Goal: Task Accomplishment & Management: Manage account settings

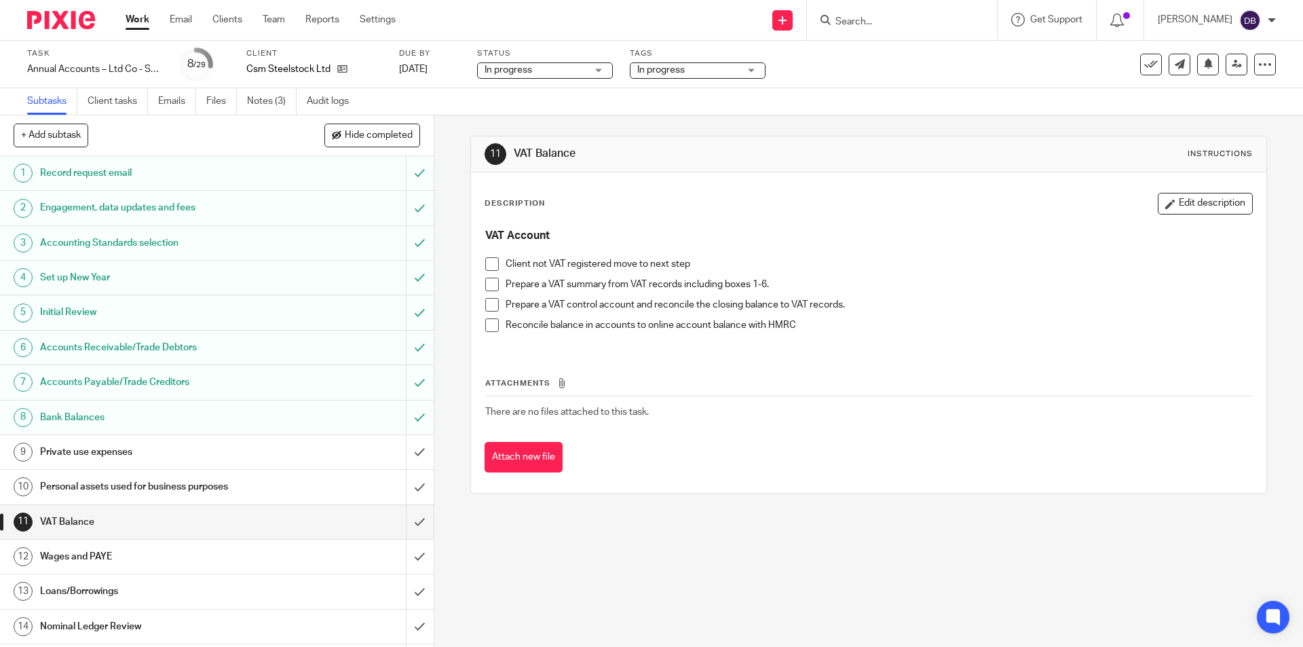
click at [296, 452] on div "Private use expenses" at bounding box center [216, 452] width 352 height 20
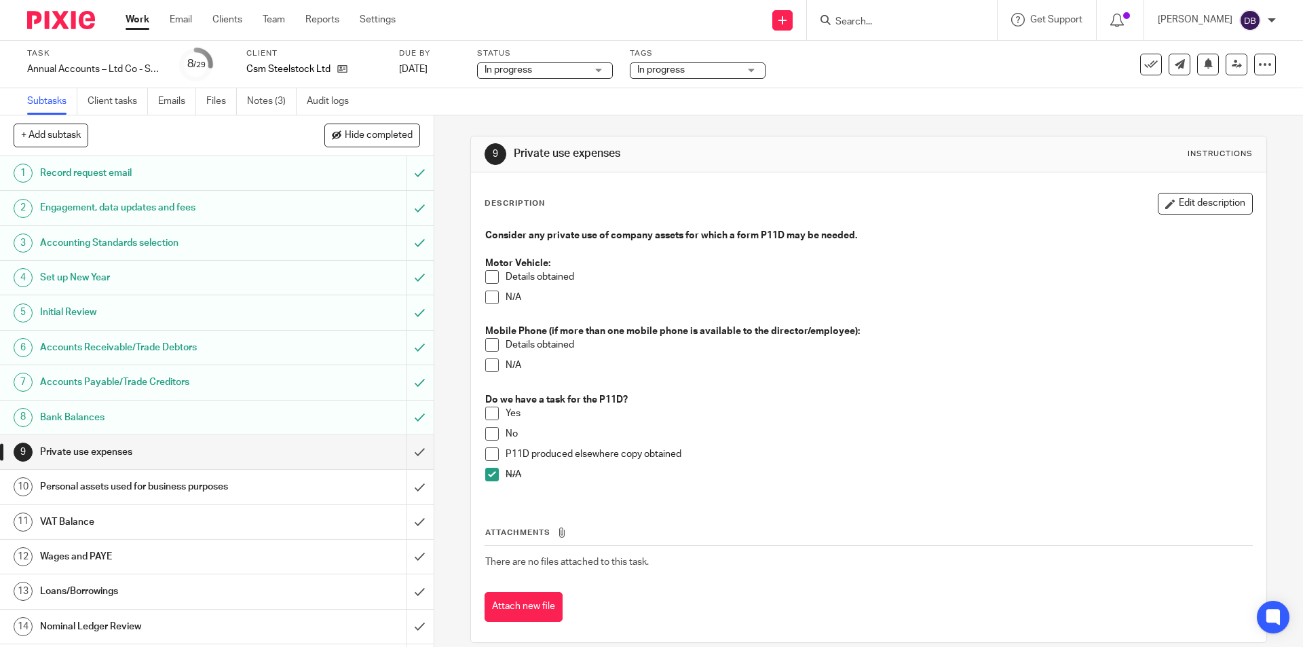
click at [489, 298] on span at bounding box center [492, 297] width 14 height 14
click at [490, 369] on span at bounding box center [492, 365] width 14 height 14
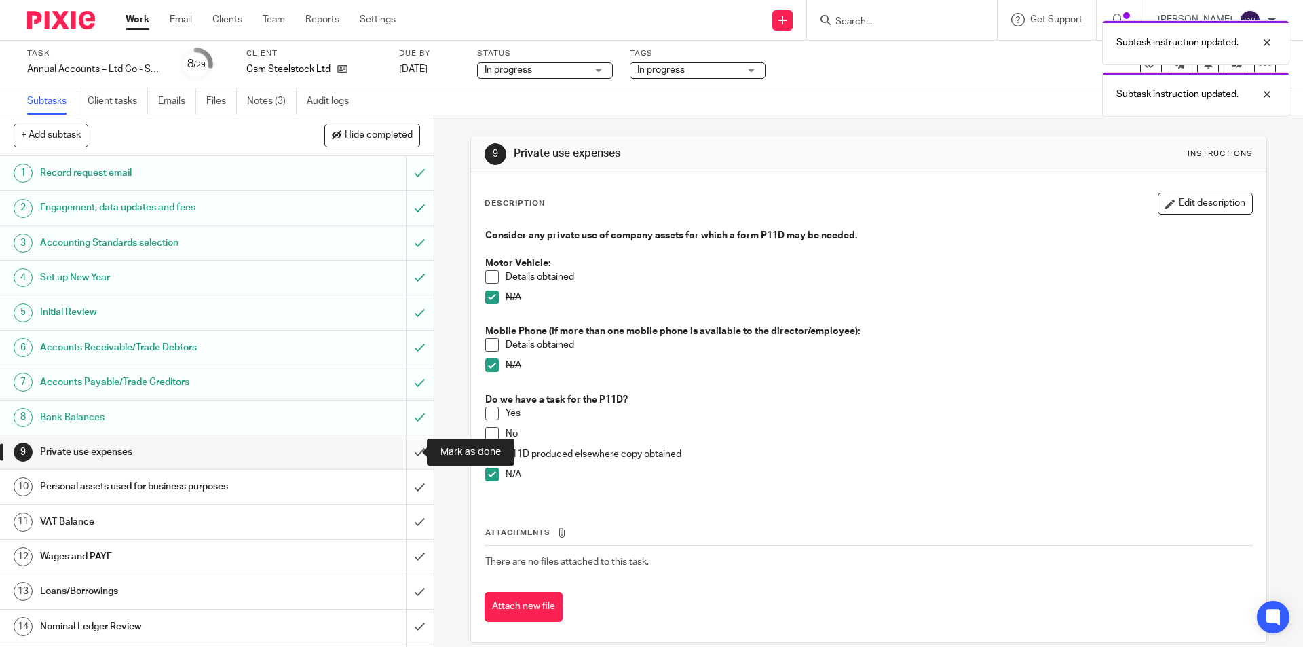
click at [405, 454] on input "submit" at bounding box center [216, 452] width 433 height 34
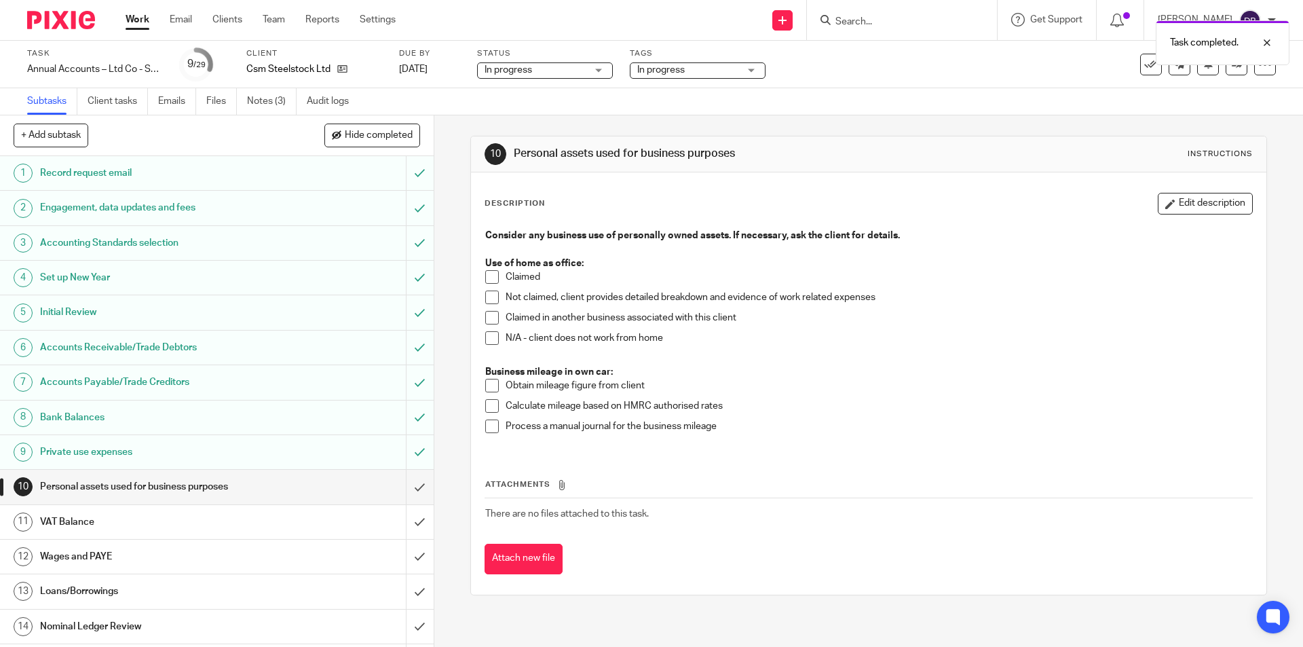
click at [489, 335] on span at bounding box center [492, 338] width 14 height 14
click at [406, 480] on input "submit" at bounding box center [216, 486] width 433 height 34
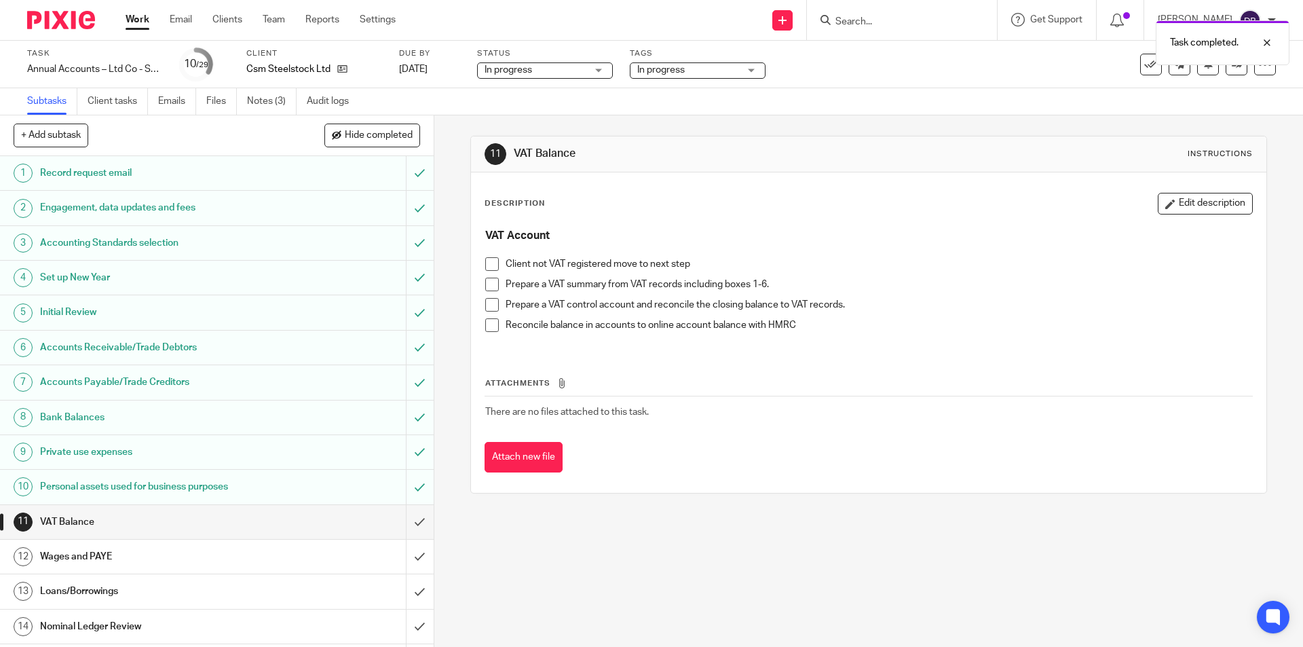
click at [490, 289] on span at bounding box center [492, 284] width 14 height 14
click at [489, 305] on span at bounding box center [492, 305] width 14 height 14
click at [347, 558] on div "Wages and PAYE" at bounding box center [216, 556] width 352 height 20
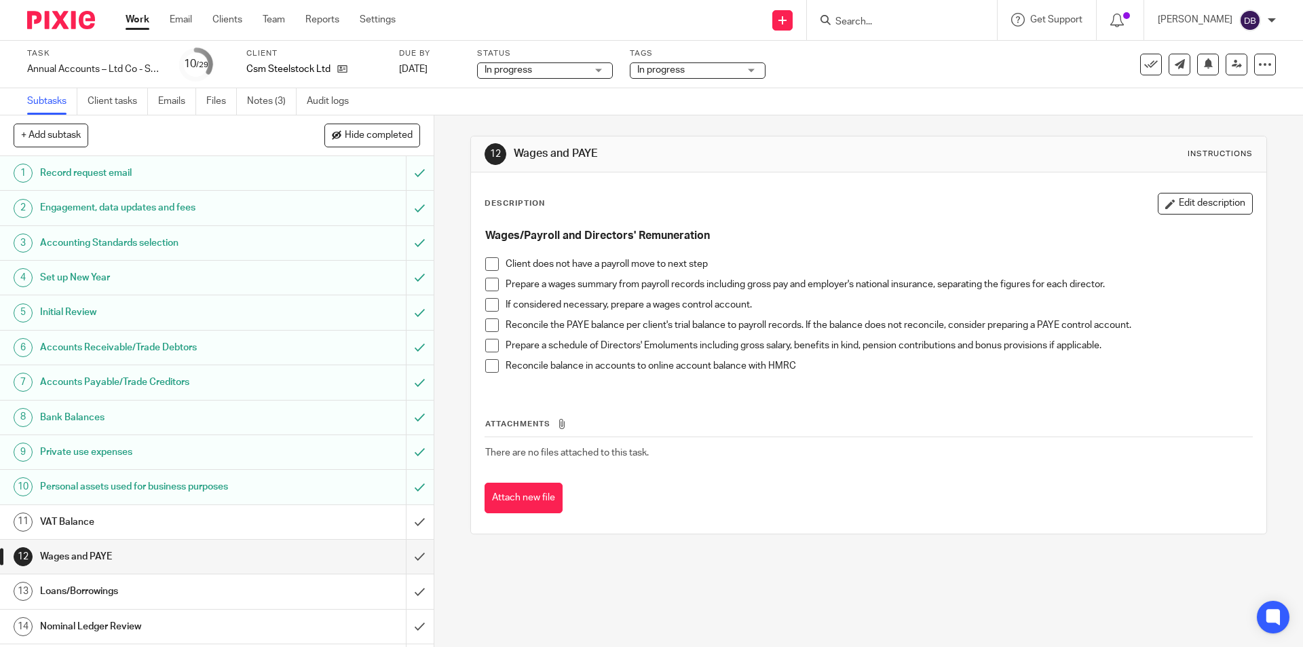
click at [748, 71] on div "In progress" at bounding box center [698, 70] width 136 height 16
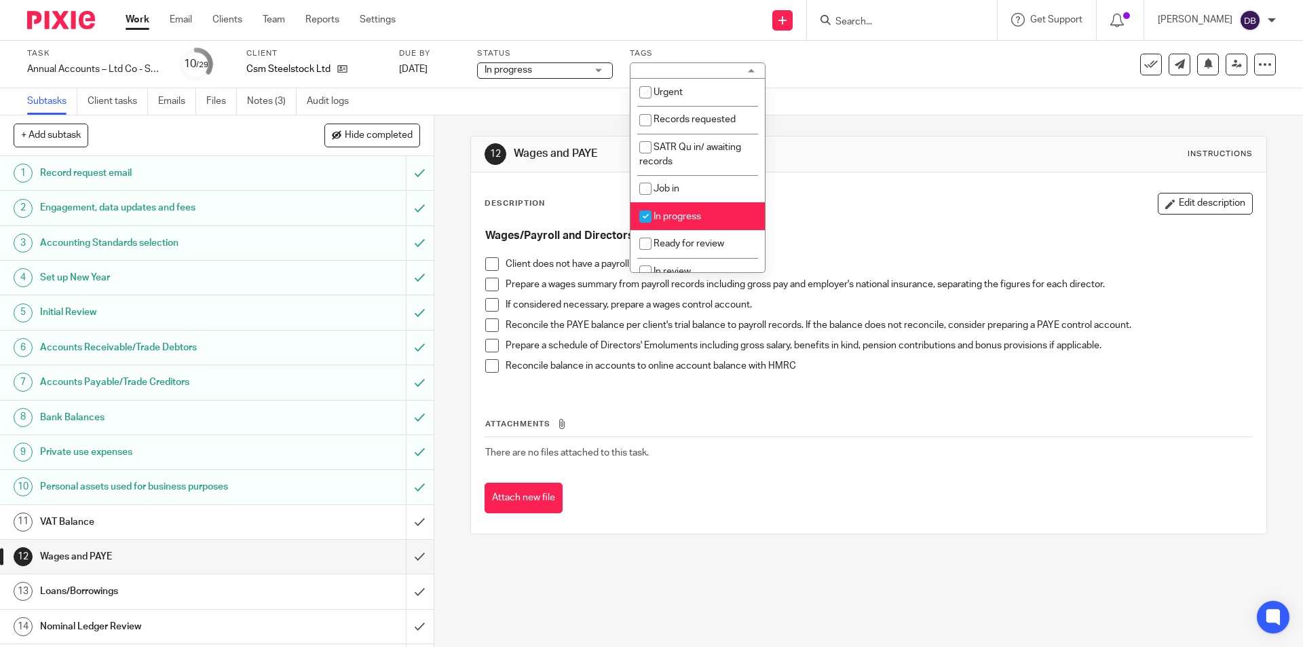
click at [693, 216] on span "In progress" at bounding box center [676, 216] width 47 height 9
checkbox input "false"
click at [687, 239] on span "Ready for review" at bounding box center [688, 243] width 71 height 9
checkbox input "true"
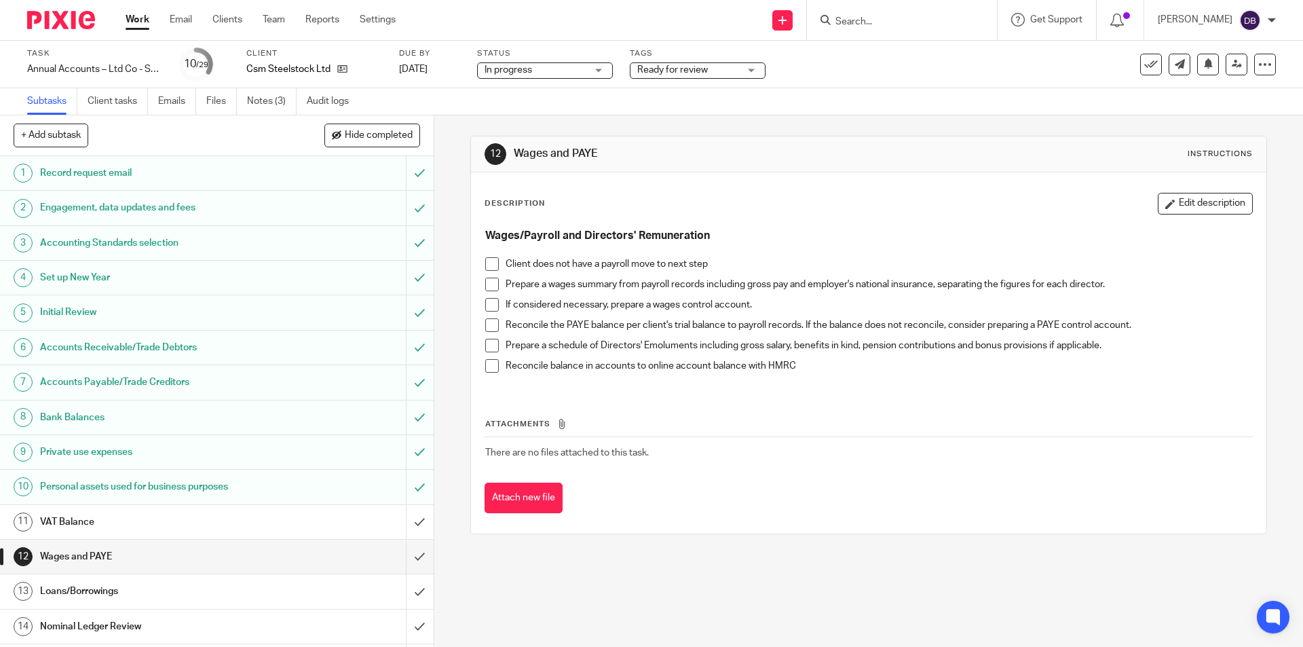
click at [450, 298] on div "12 Wages and PAYE Instructions Description Edit description Wages/Payroll and D…" at bounding box center [868, 380] width 868 height 531
click at [486, 282] on span at bounding box center [492, 284] width 14 height 14
click at [486, 323] on span at bounding box center [492, 325] width 14 height 14
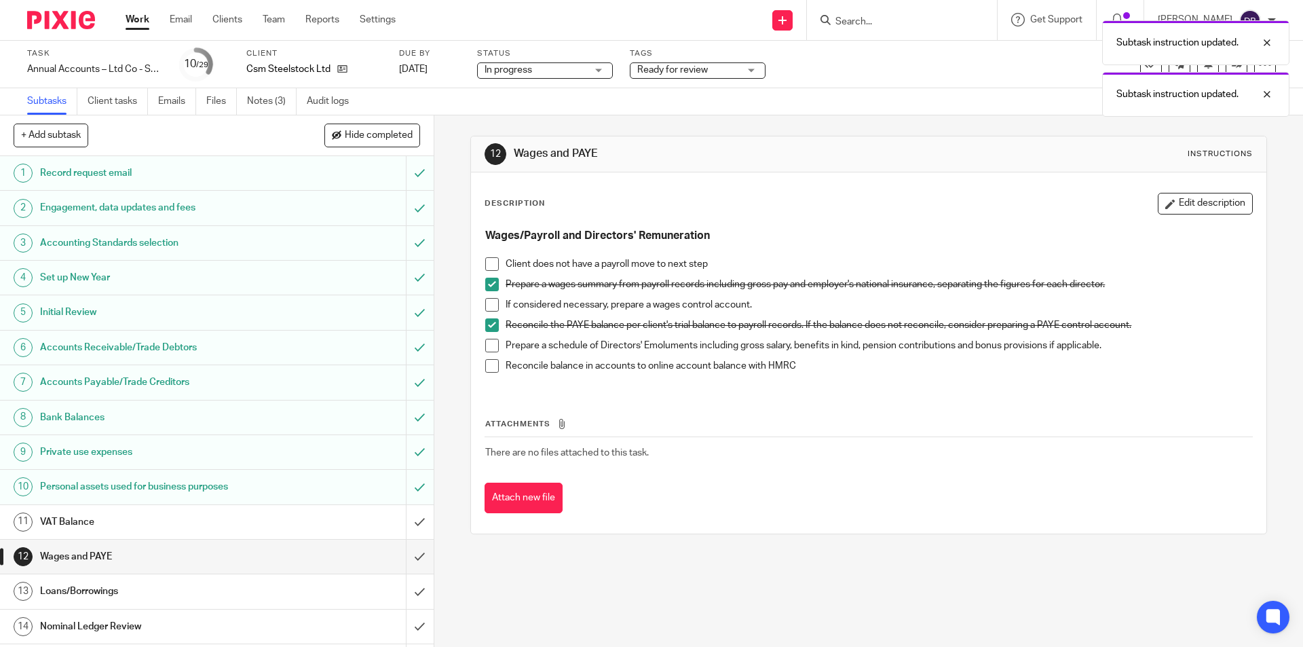
click at [488, 347] on span at bounding box center [492, 346] width 14 height 14
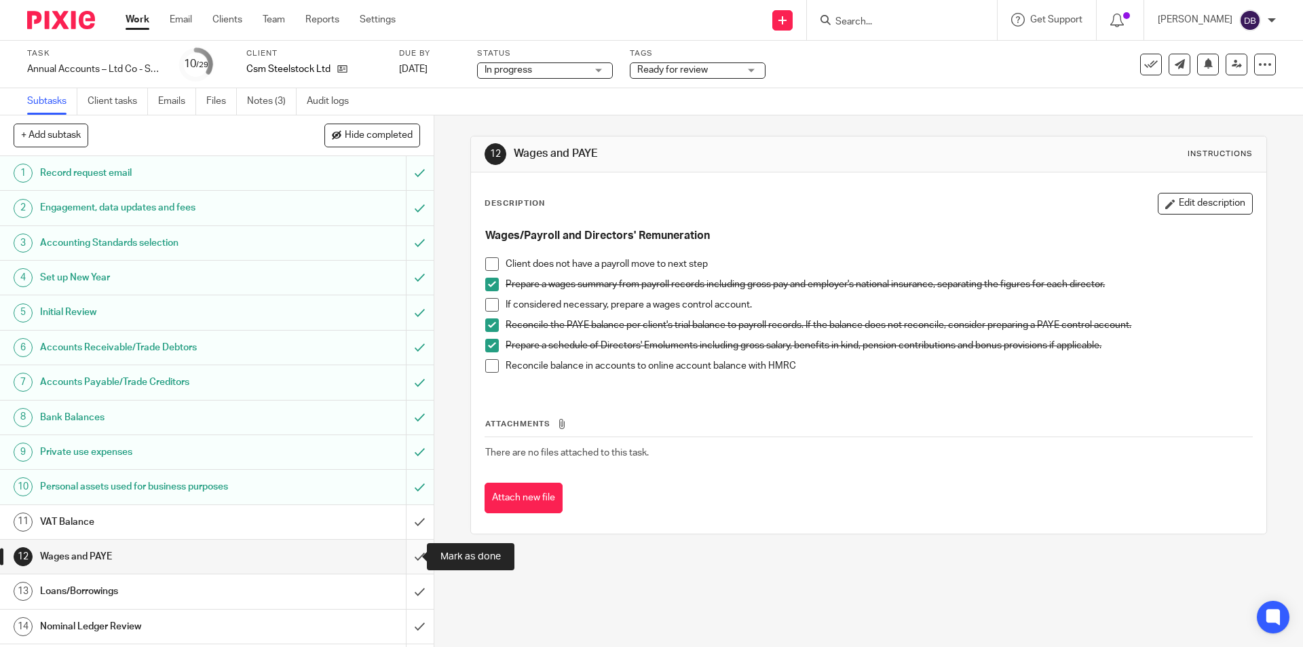
click at [400, 552] on input "submit" at bounding box center [216, 556] width 433 height 34
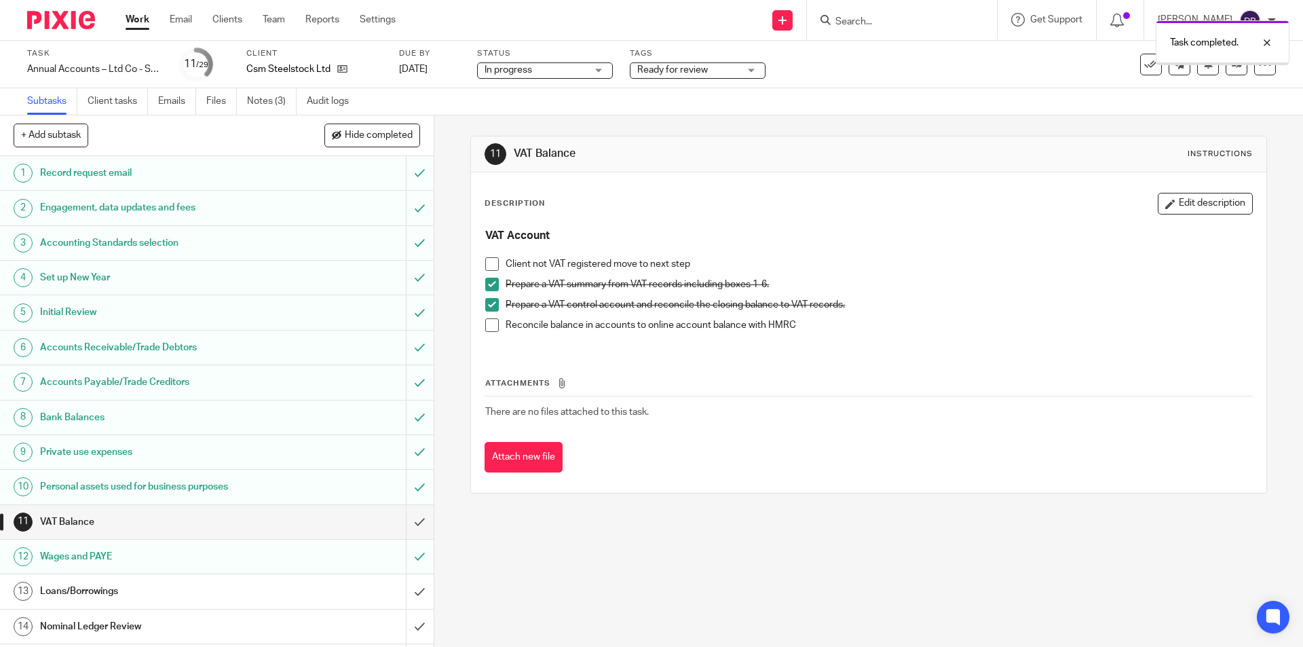
click at [306, 585] on div "Loans/Borrowings" at bounding box center [216, 591] width 352 height 20
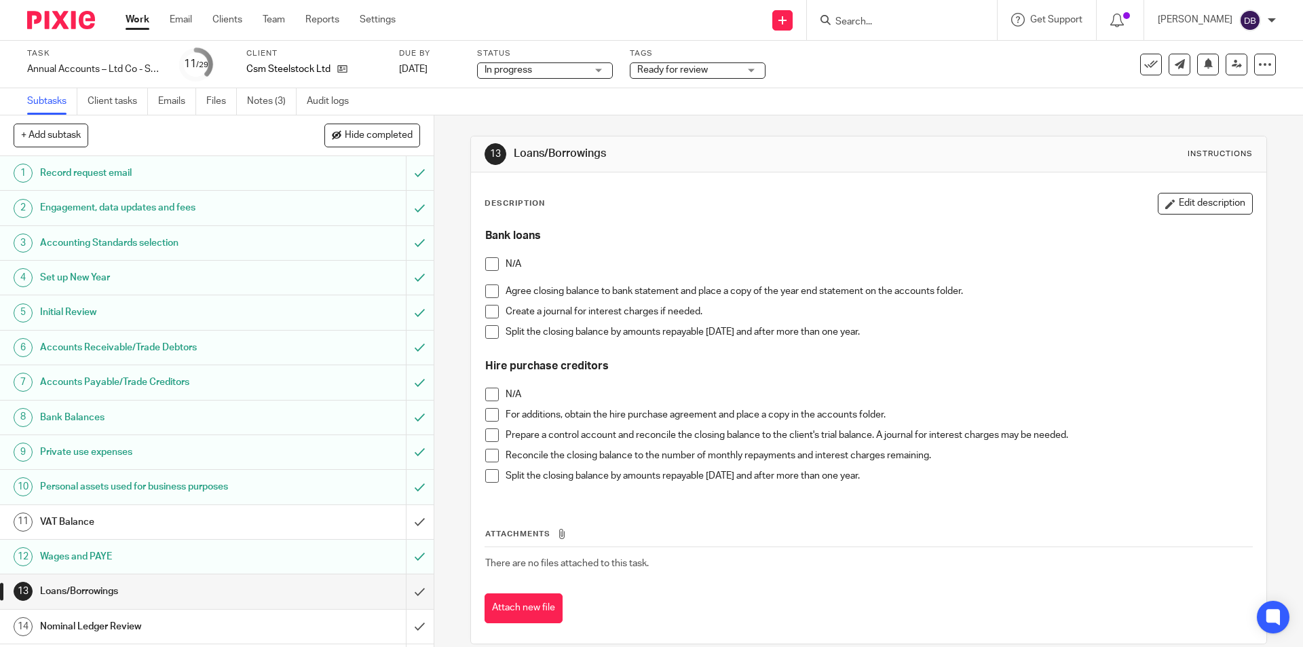
click at [489, 292] on span at bounding box center [492, 291] width 14 height 14
click at [486, 312] on span at bounding box center [492, 312] width 14 height 14
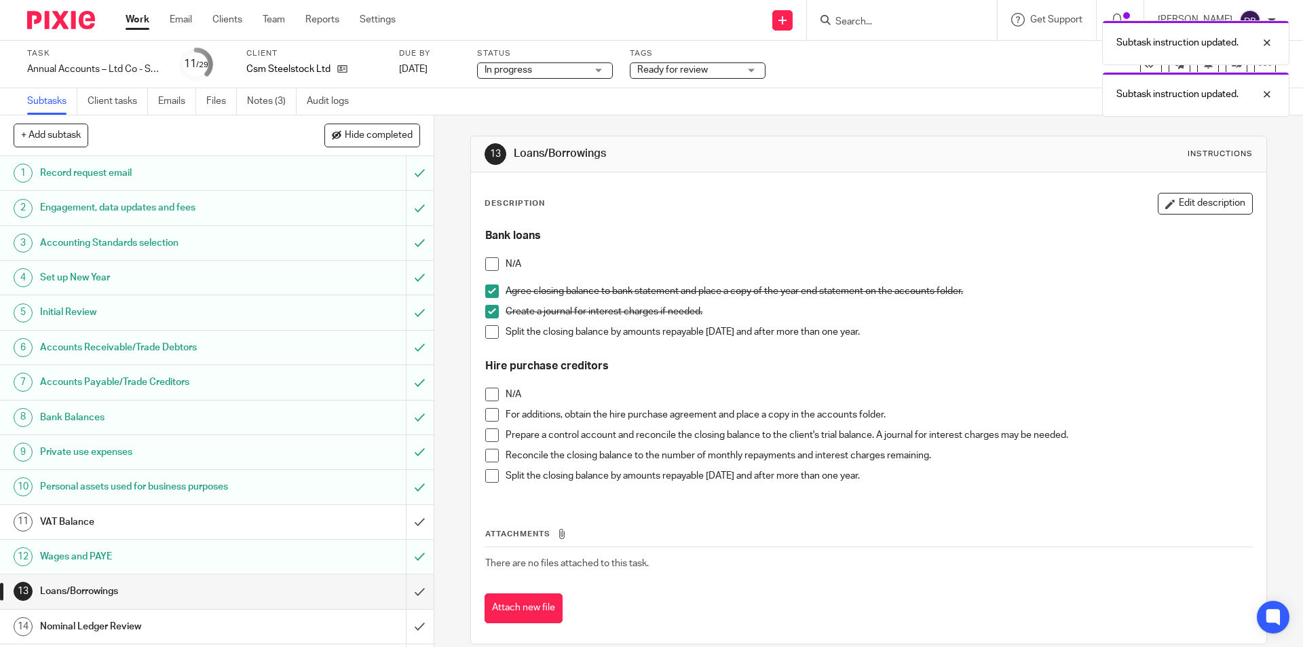
click at [488, 334] on span at bounding box center [492, 332] width 14 height 14
click at [487, 415] on span at bounding box center [492, 415] width 14 height 14
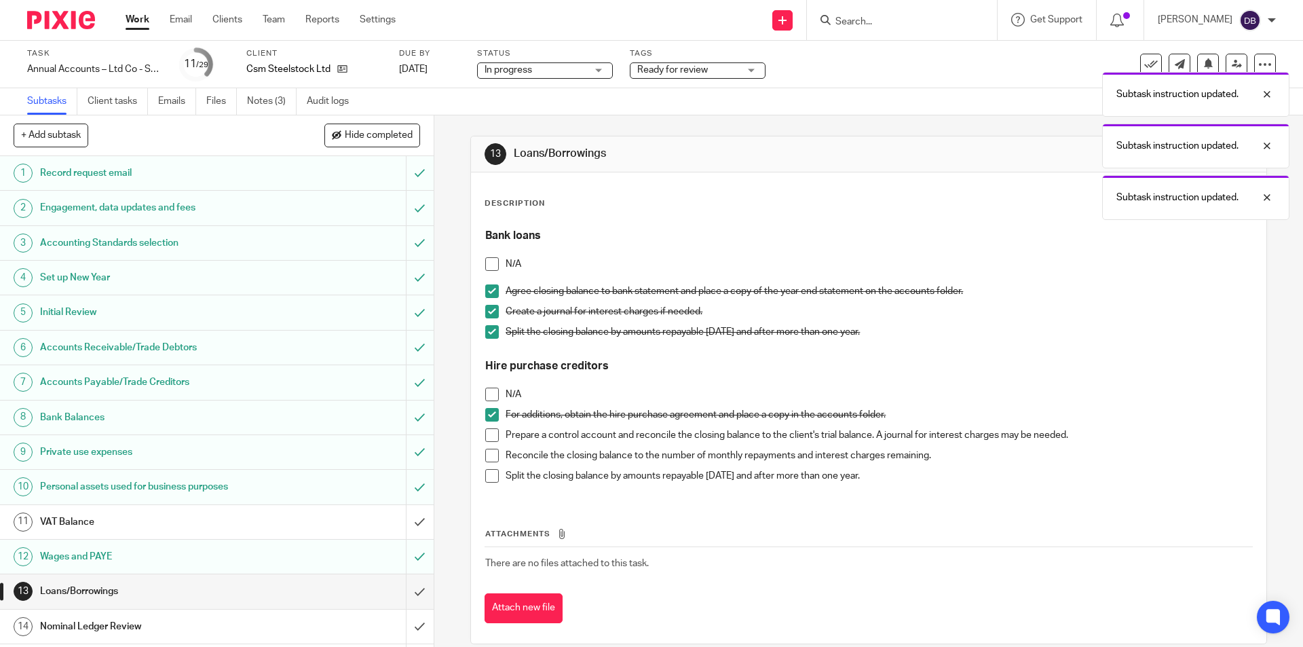
click at [488, 433] on span at bounding box center [492, 435] width 14 height 14
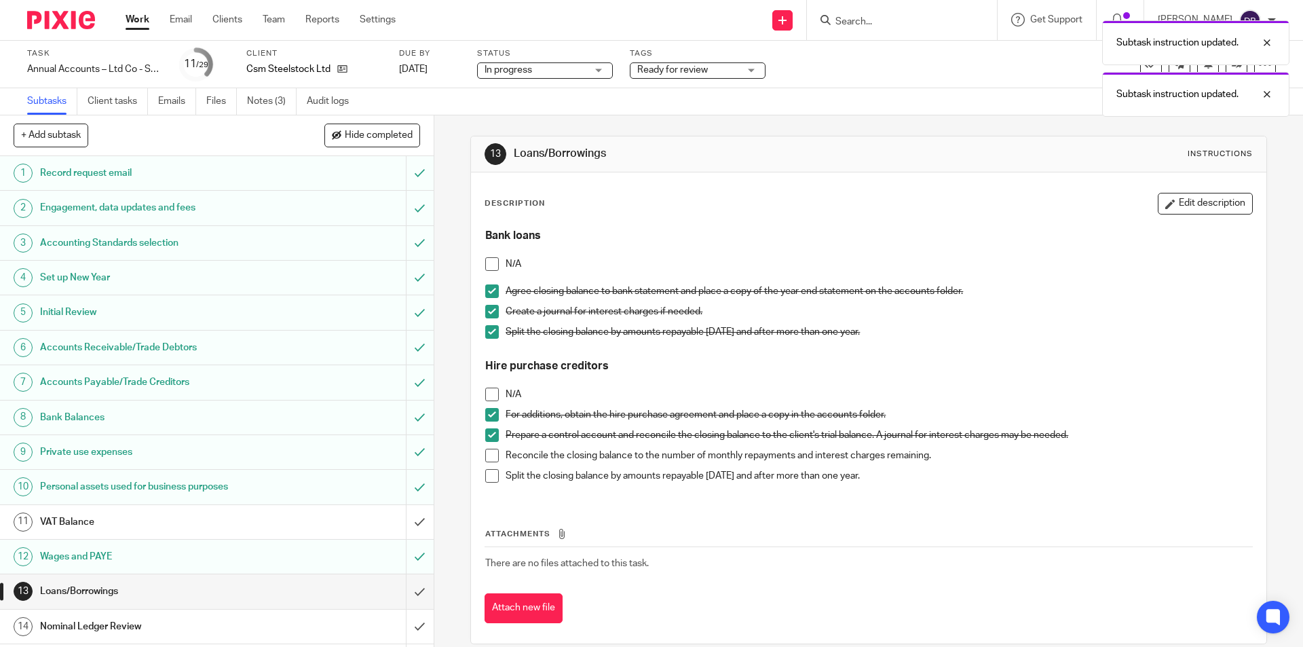
click at [492, 455] on span at bounding box center [492, 455] width 14 height 14
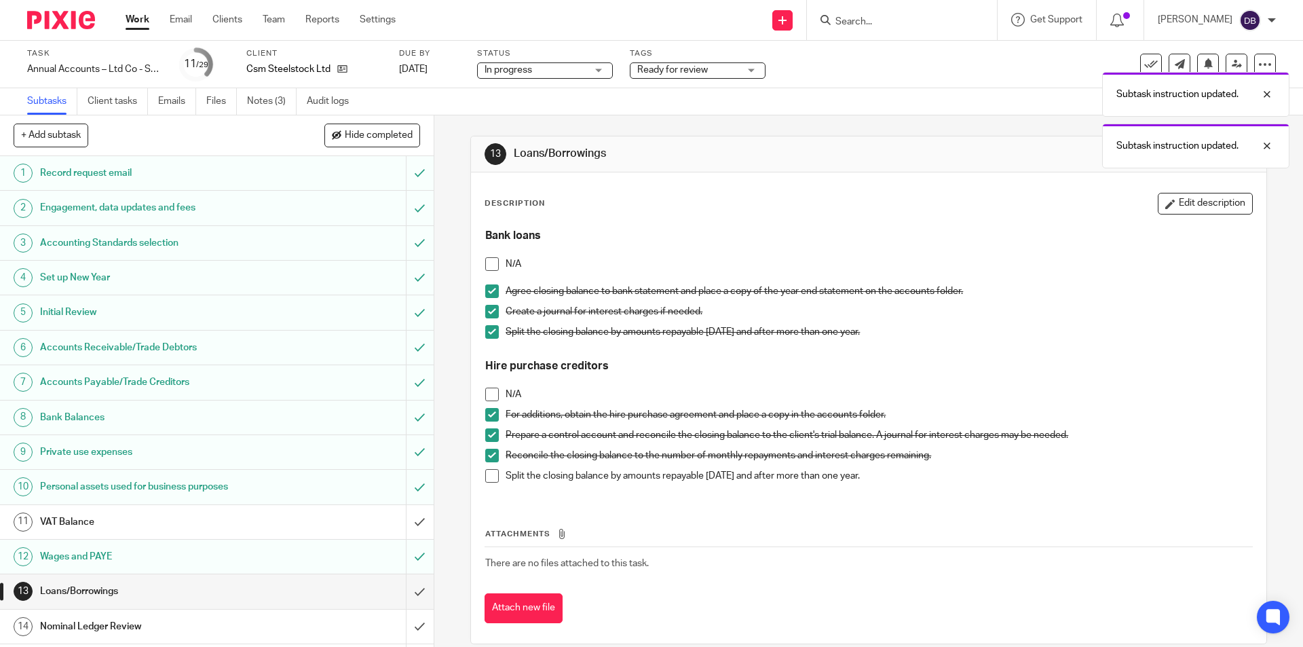
click at [489, 477] on span at bounding box center [492, 476] width 14 height 14
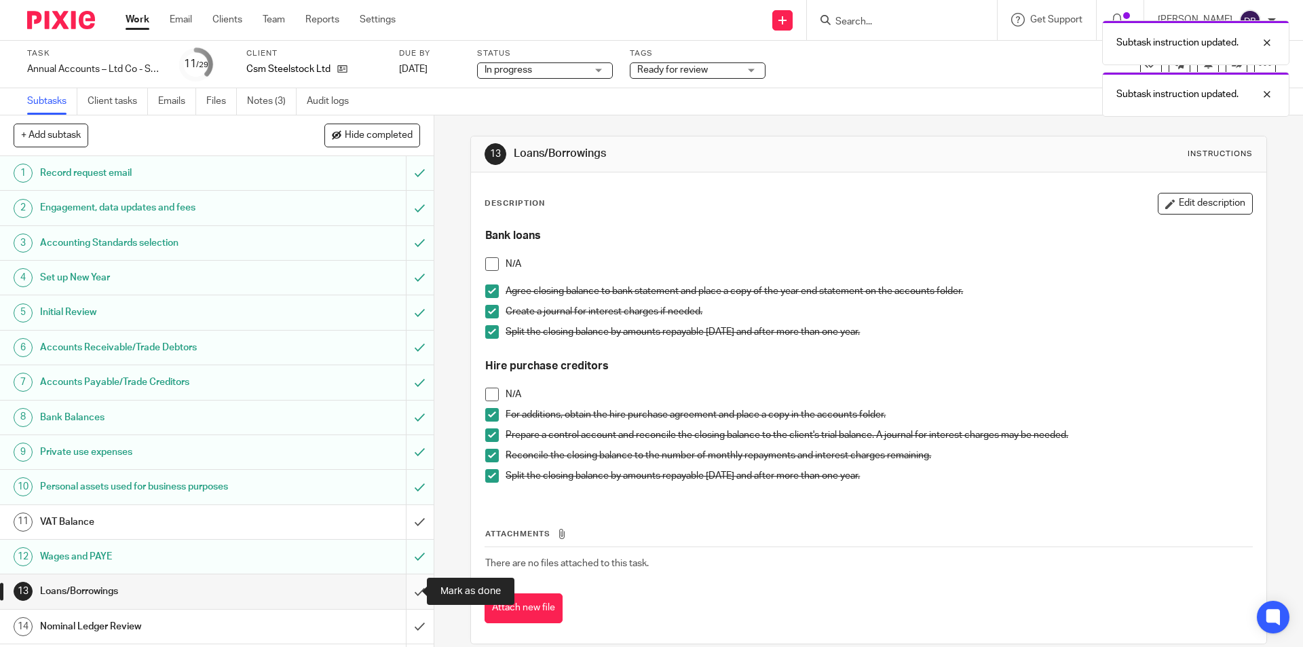
click at [407, 592] on input "submit" at bounding box center [216, 591] width 433 height 34
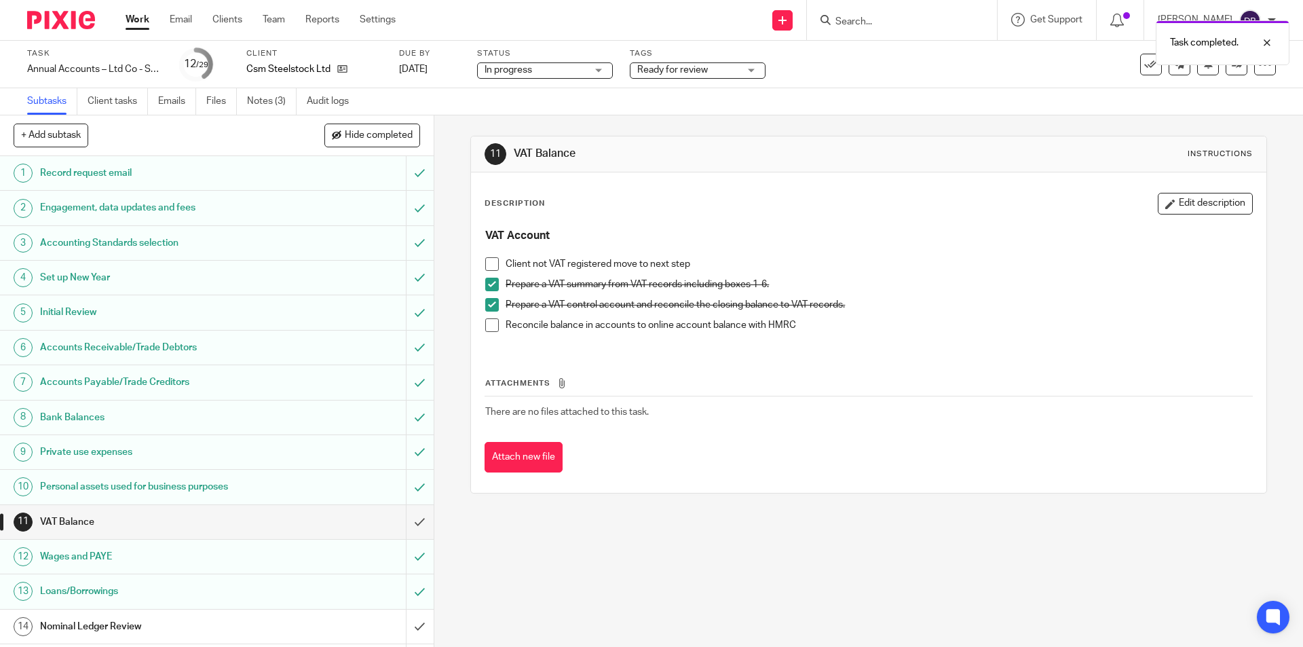
scroll to position [136, 0]
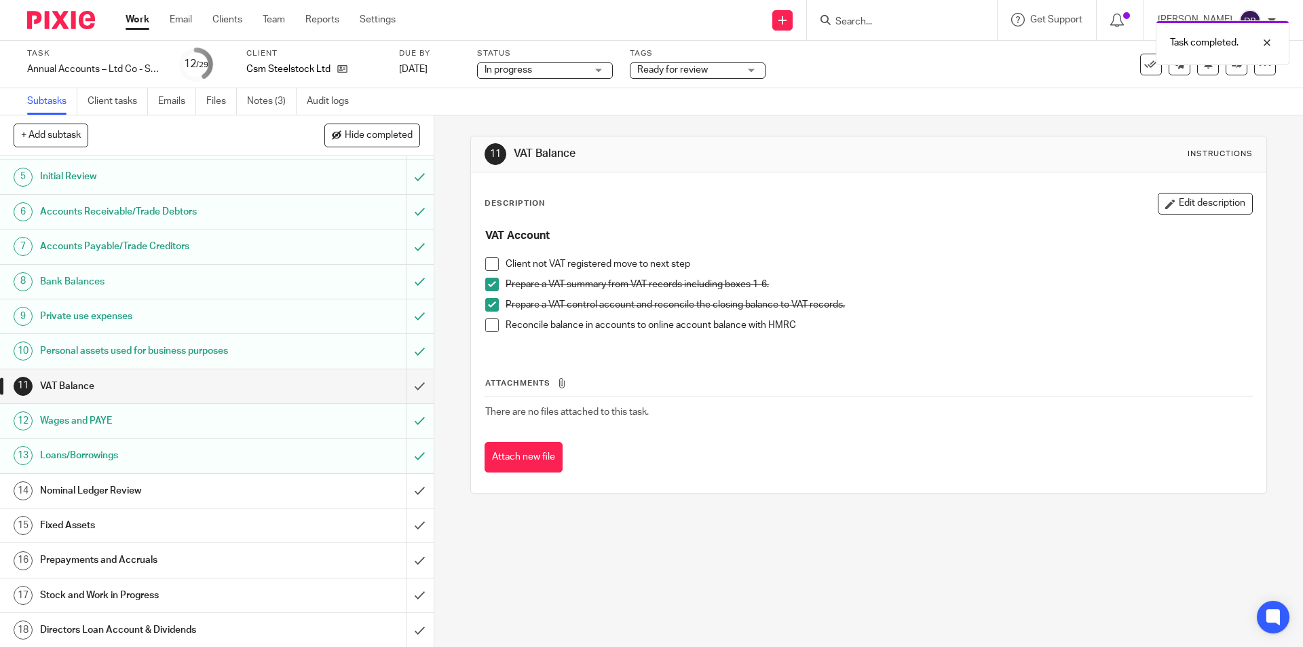
click at [294, 489] on div "Nominal Ledger Review" at bounding box center [216, 490] width 352 height 20
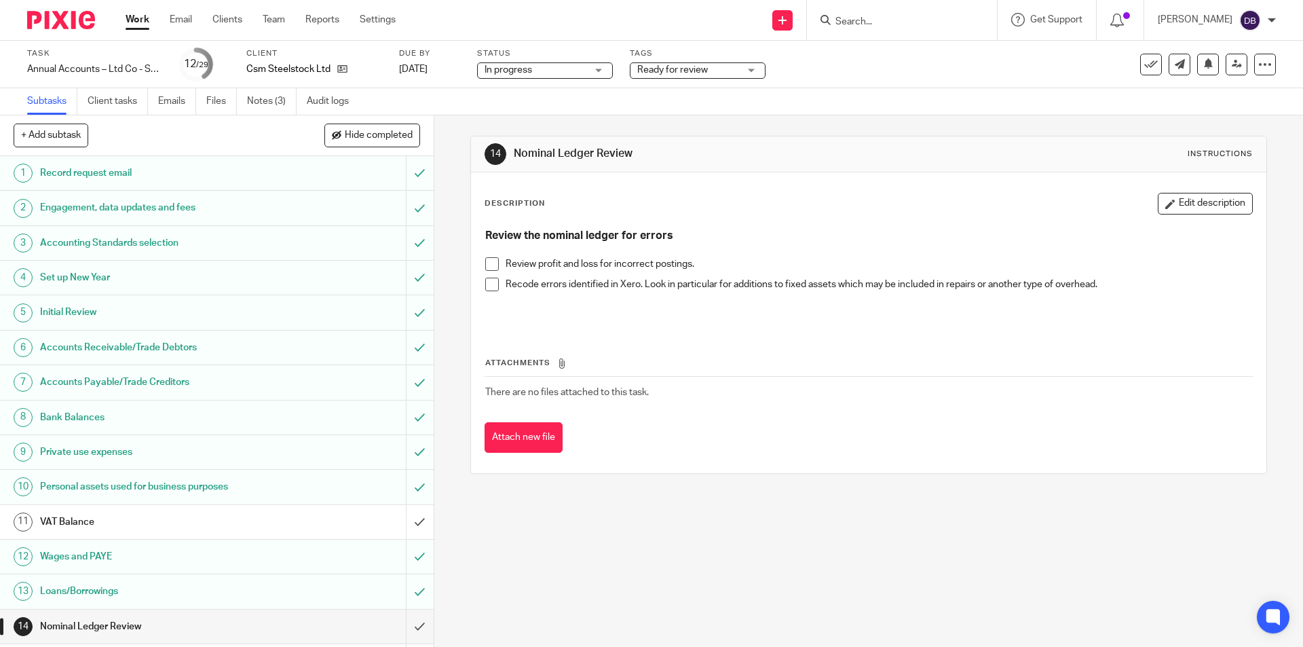
click at [490, 259] on span at bounding box center [492, 264] width 14 height 14
click at [491, 281] on span at bounding box center [492, 284] width 14 height 14
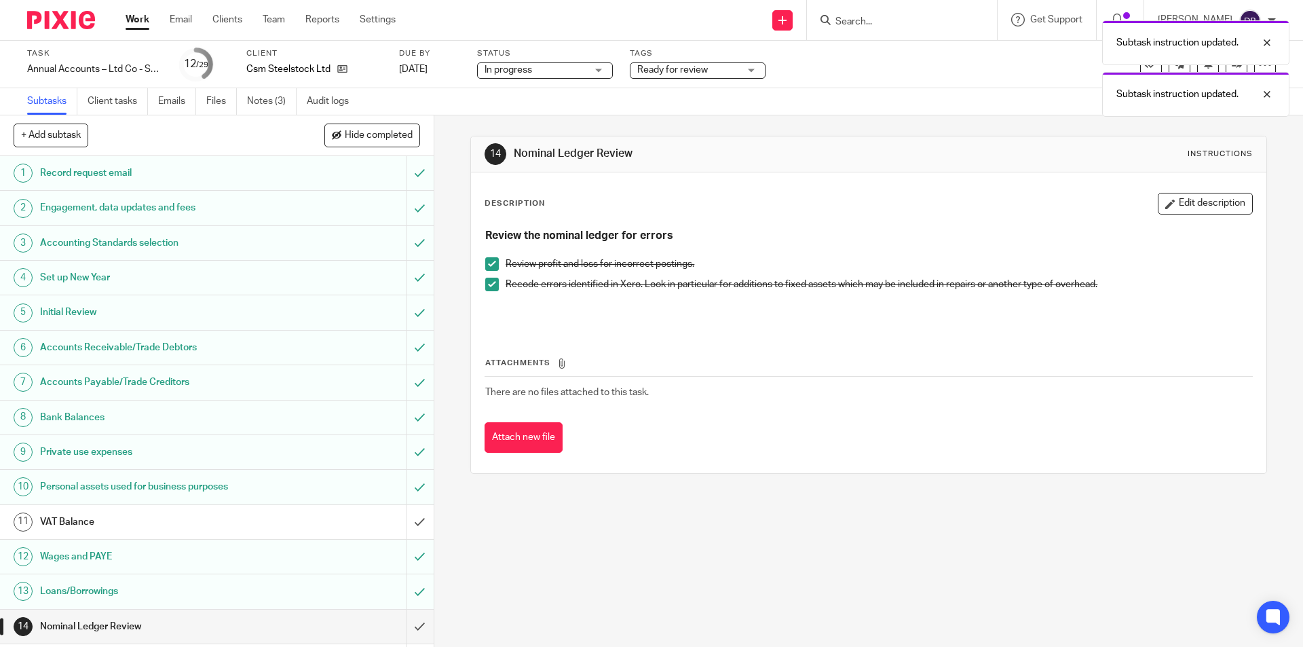
click at [485, 284] on span at bounding box center [492, 284] width 14 height 14
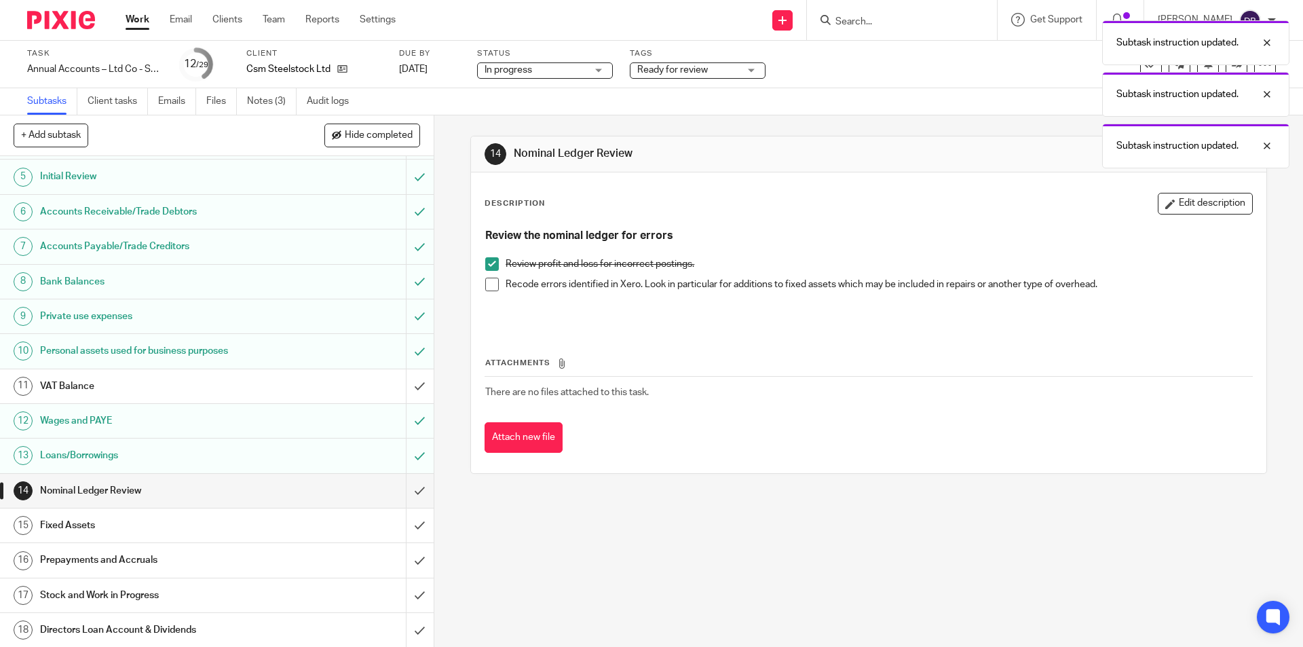
scroll to position [294, 0]
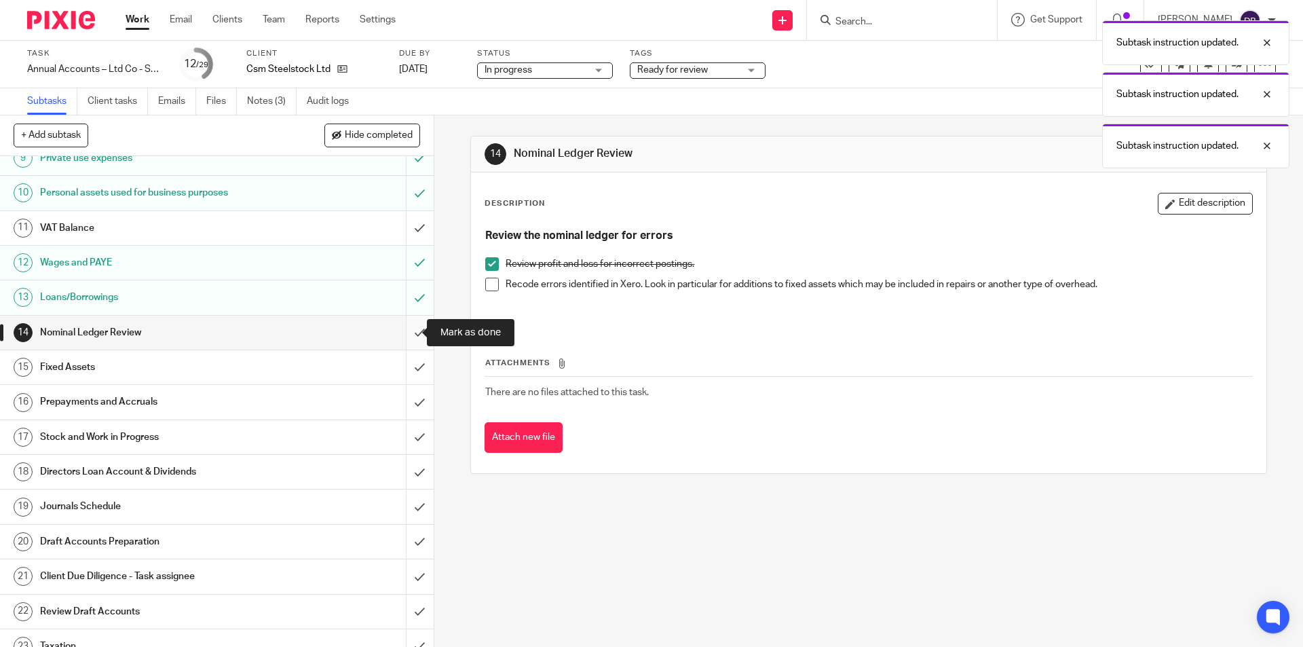
click at [404, 328] on input "submit" at bounding box center [216, 332] width 433 height 34
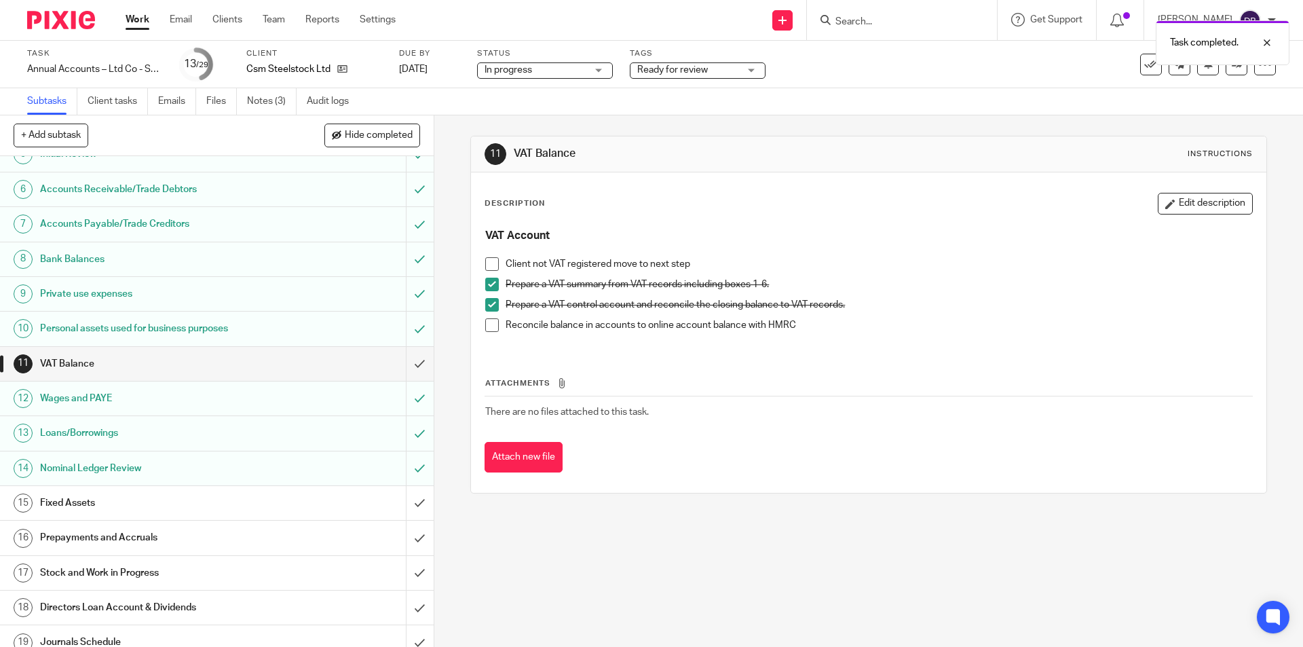
scroll to position [317, 0]
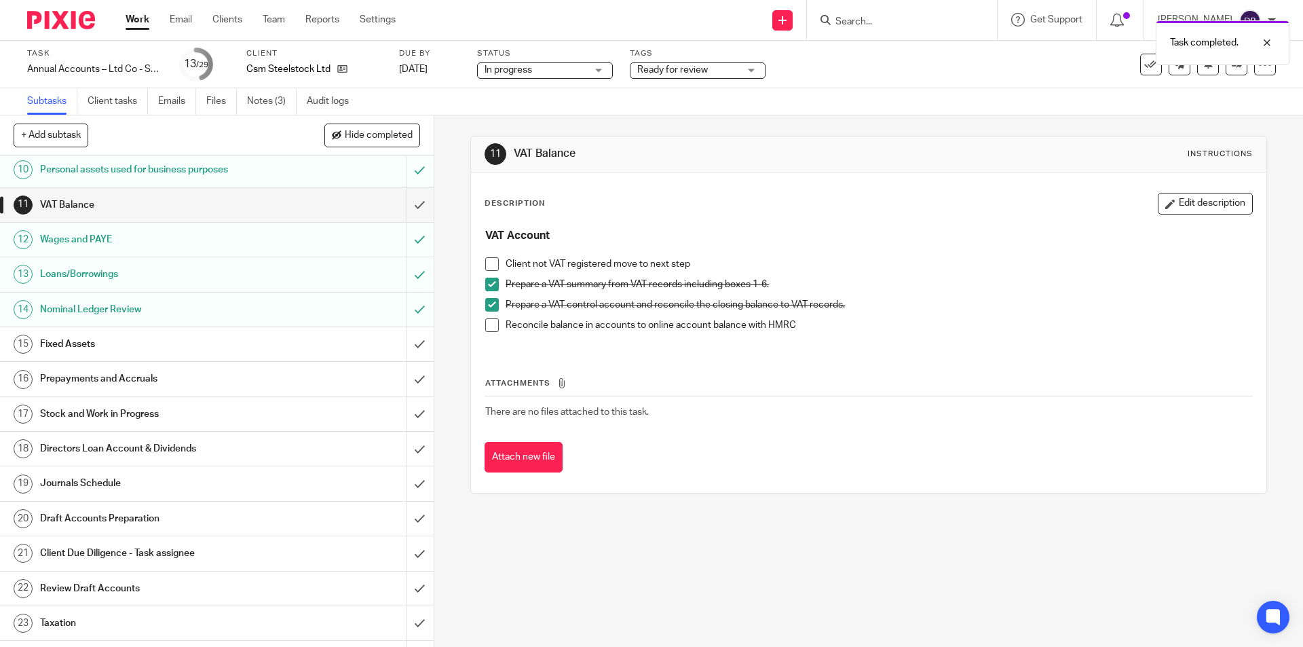
click at [309, 347] on div "Fixed Assets" at bounding box center [216, 344] width 352 height 20
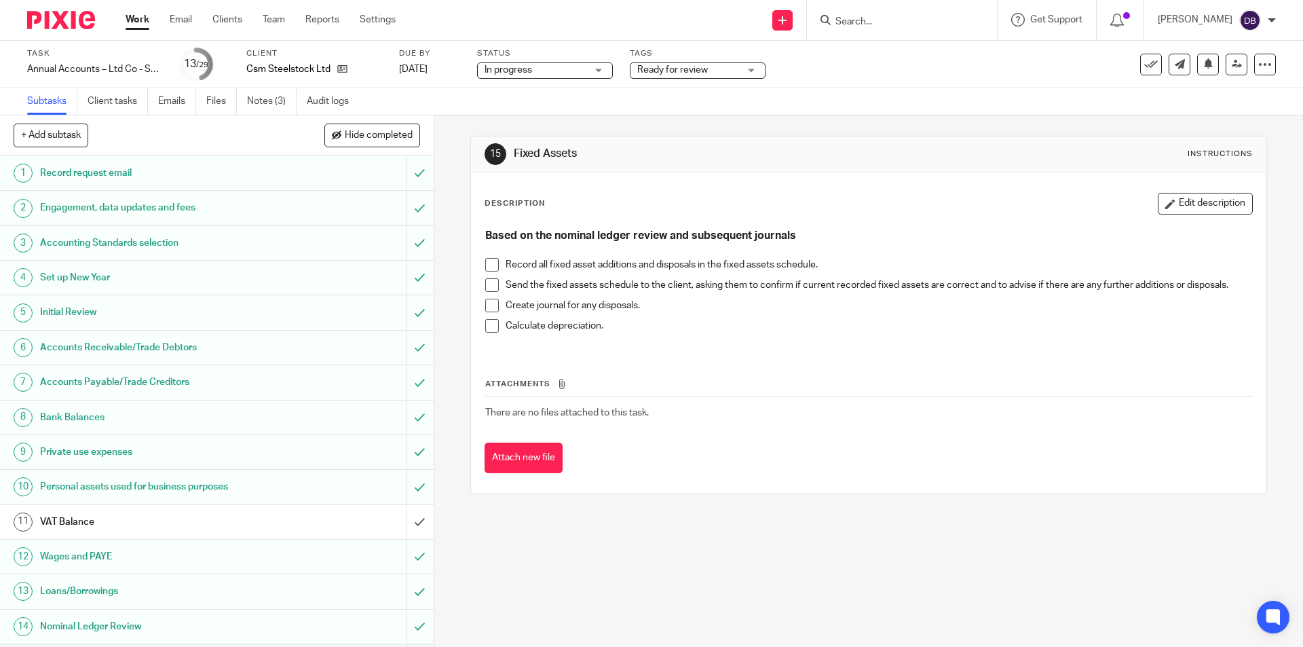
click at [489, 262] on span at bounding box center [492, 265] width 14 height 14
click at [489, 284] on span at bounding box center [492, 285] width 14 height 14
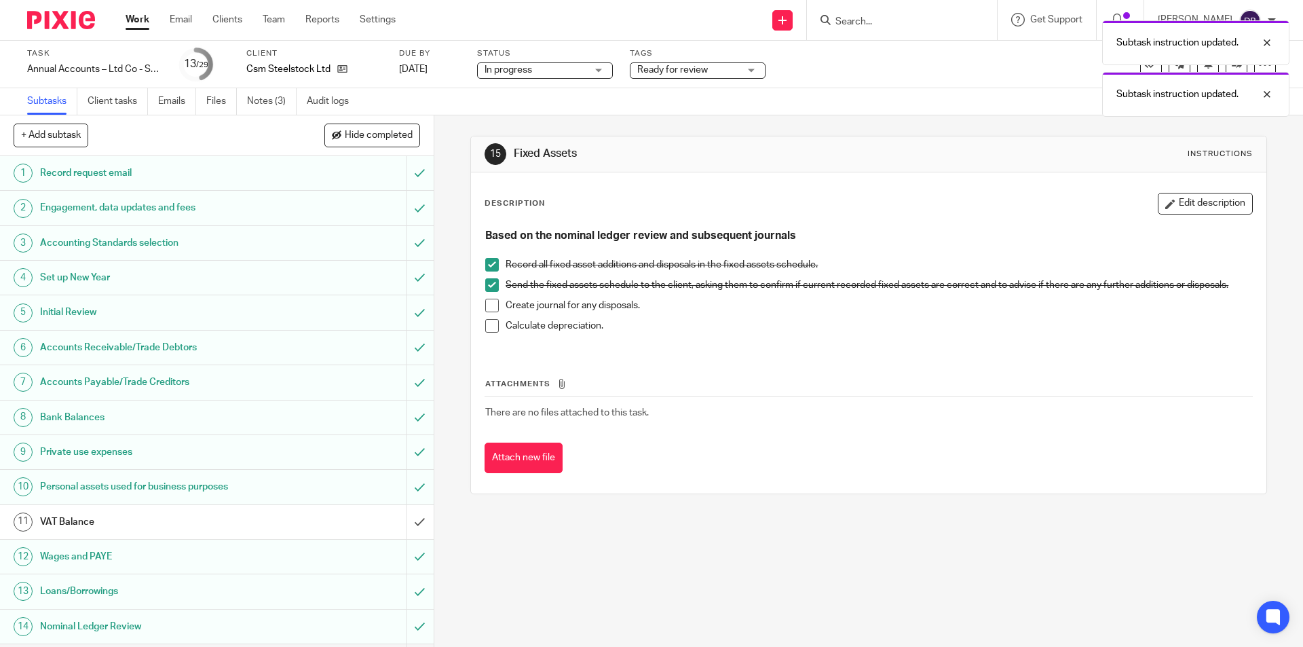
click at [490, 307] on span at bounding box center [492, 305] width 14 height 14
click at [487, 328] on span at bounding box center [492, 326] width 14 height 14
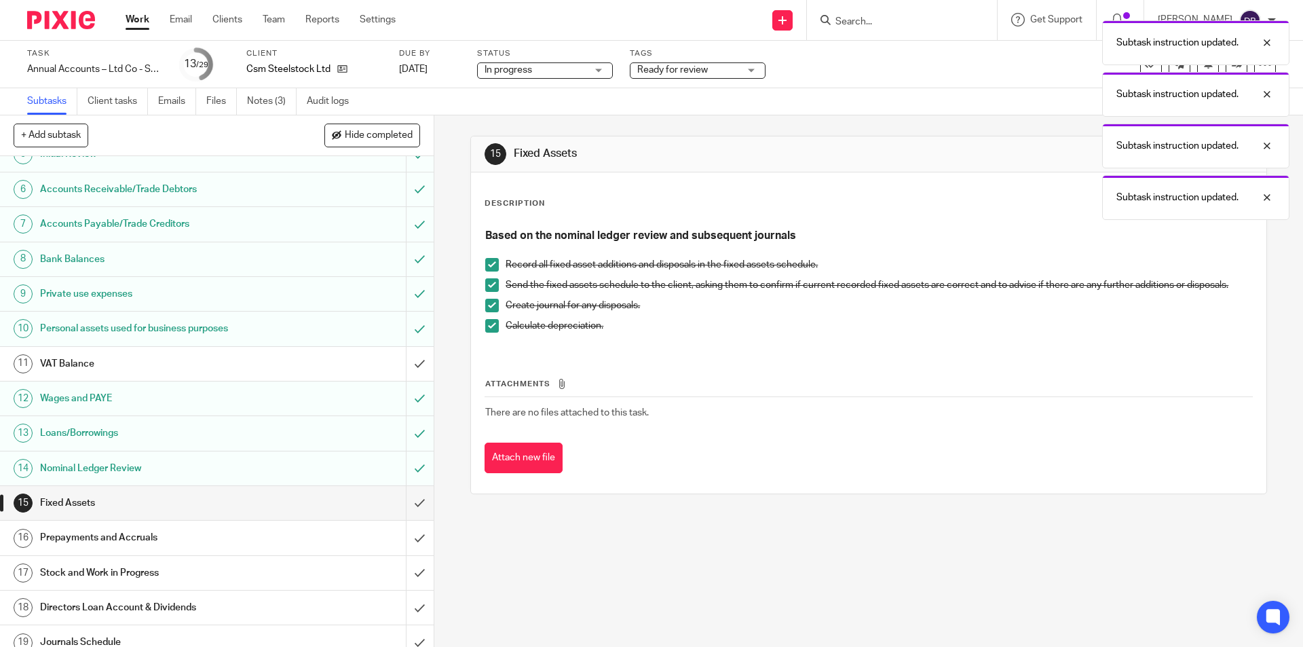
scroll to position [249, 0]
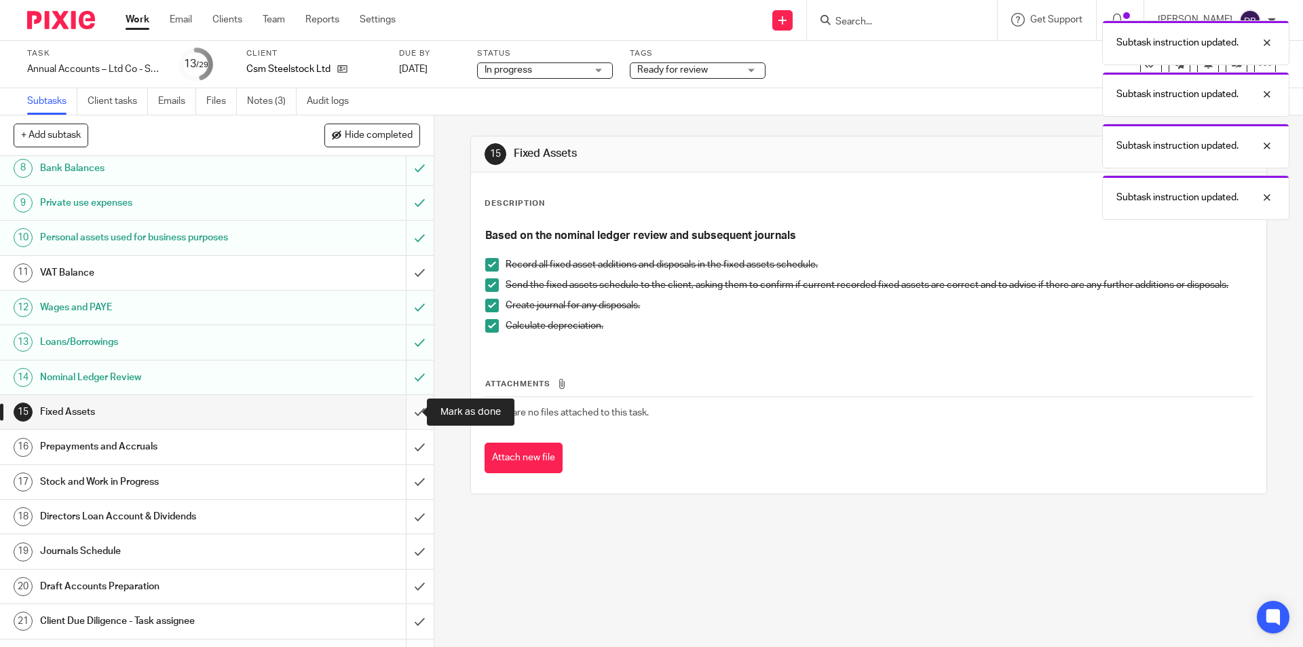
click at [400, 413] on input "submit" at bounding box center [216, 412] width 433 height 34
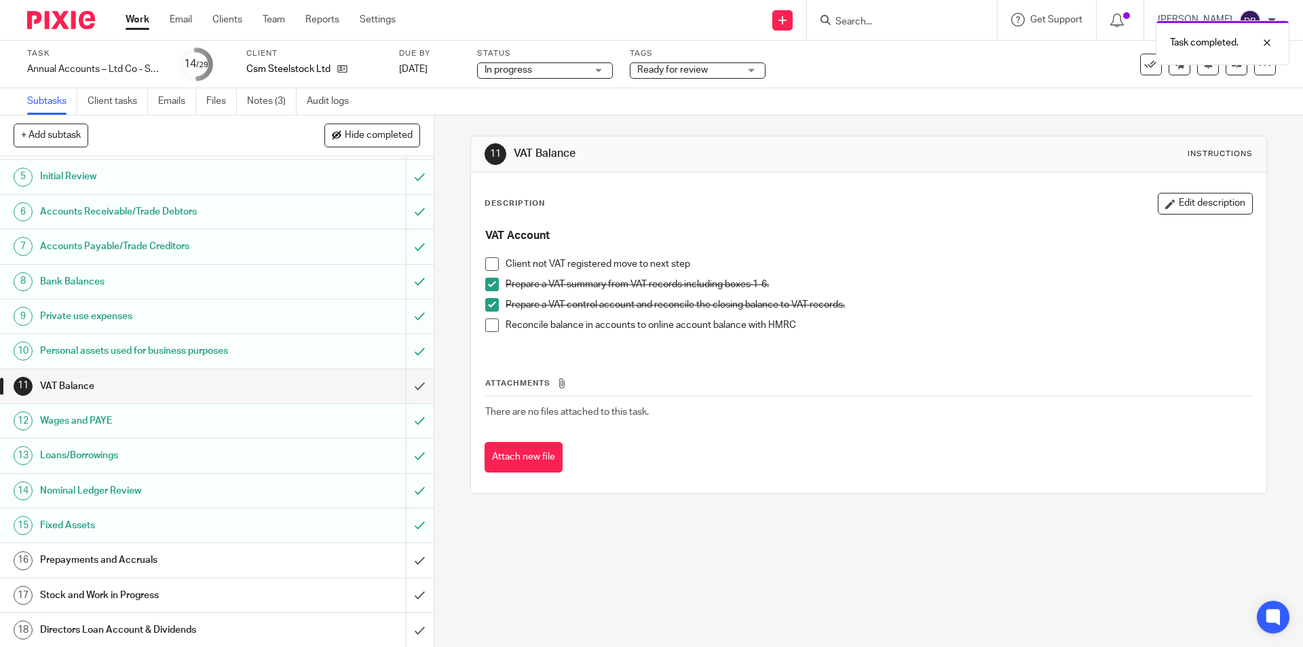
scroll to position [271, 0]
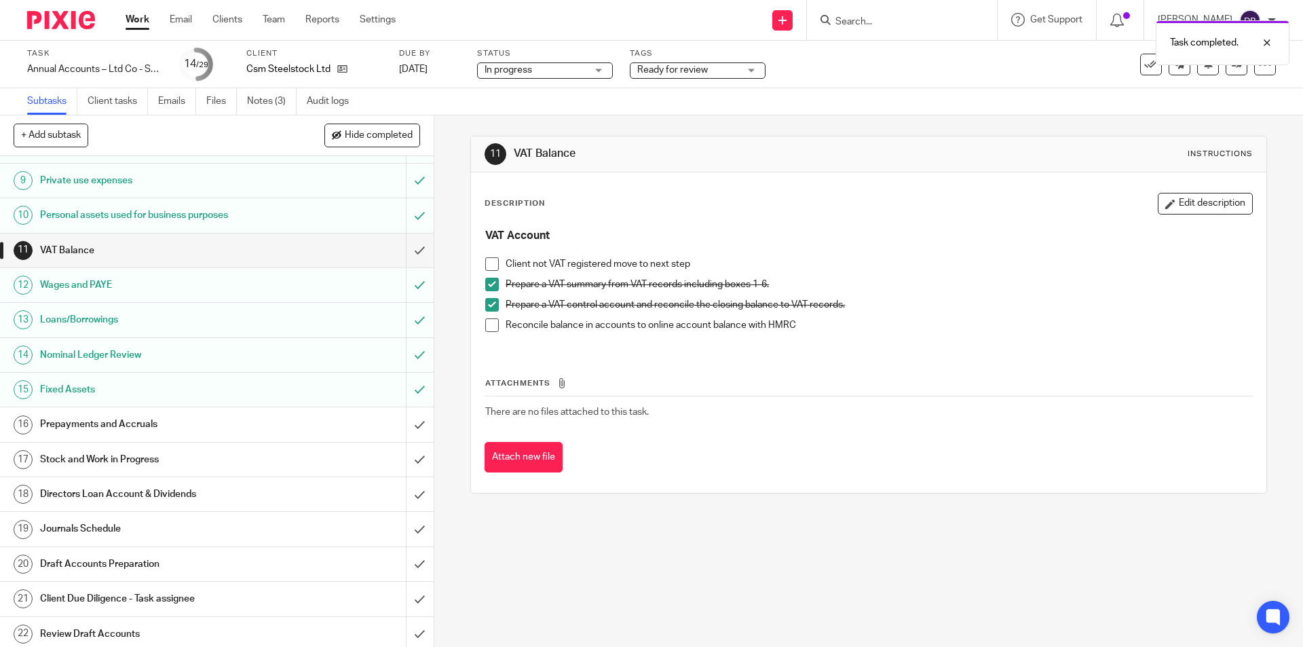
click at [311, 415] on div "Prepayments and Accruals" at bounding box center [216, 424] width 352 height 20
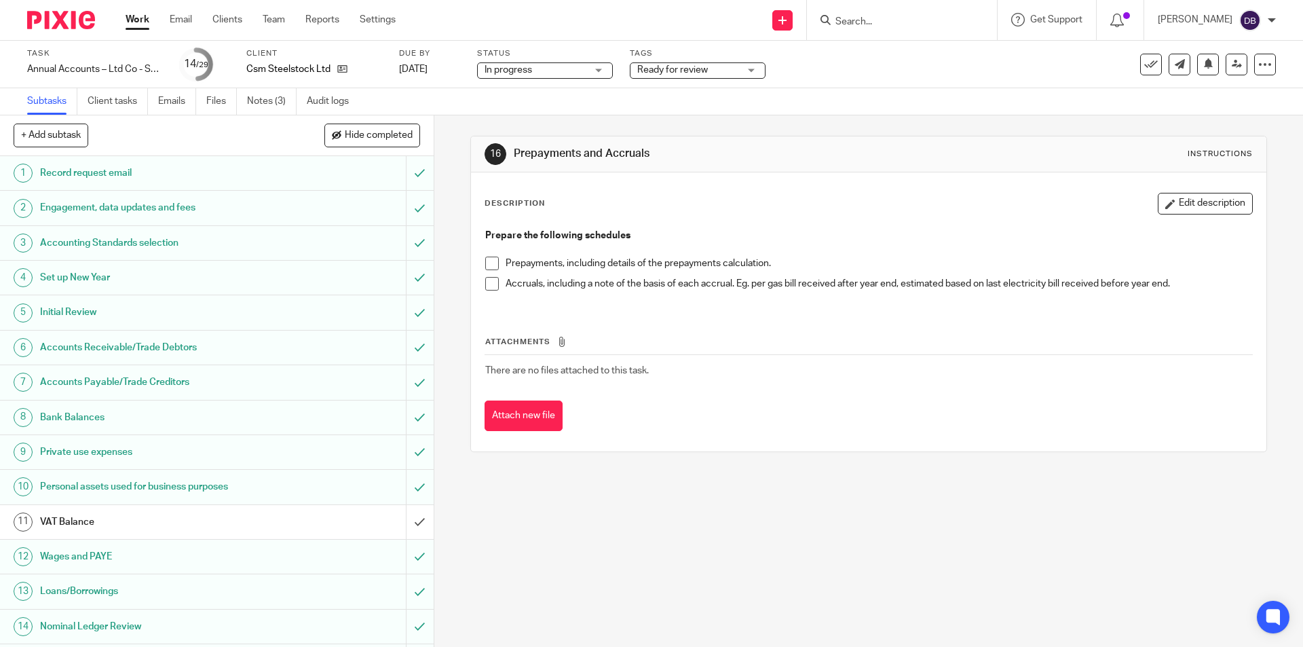
click at [488, 264] on span at bounding box center [492, 263] width 14 height 14
click at [487, 288] on span at bounding box center [492, 284] width 14 height 14
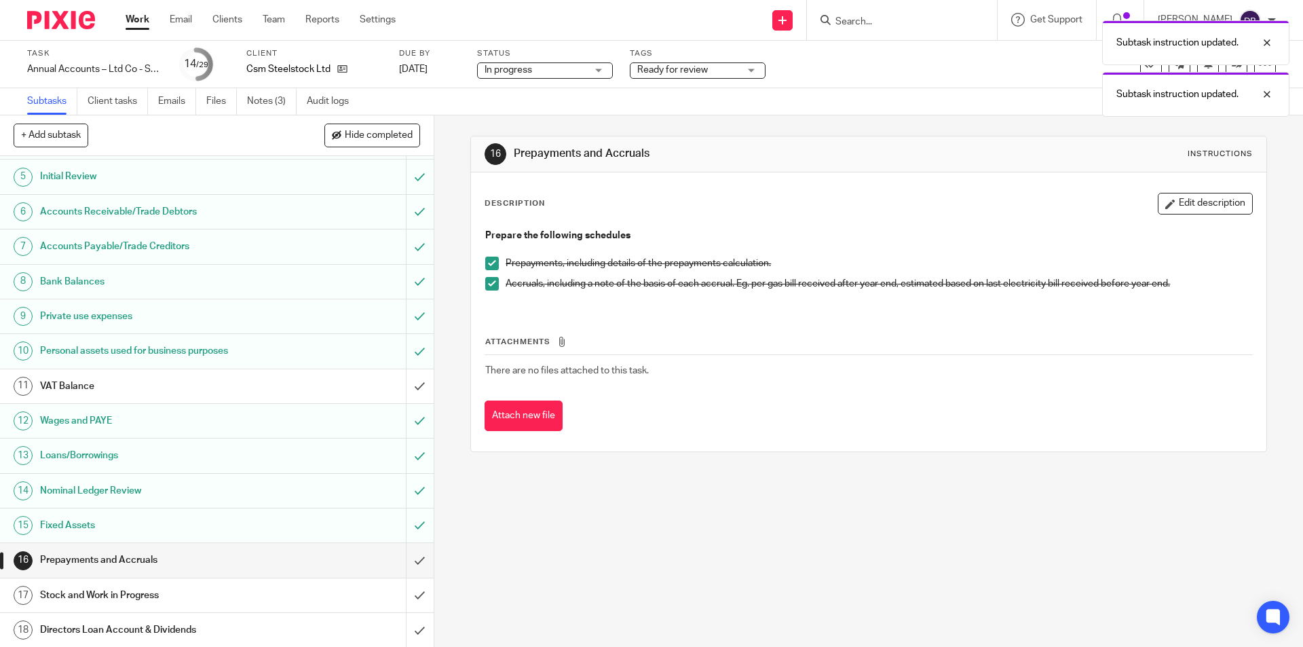
scroll to position [271, 0]
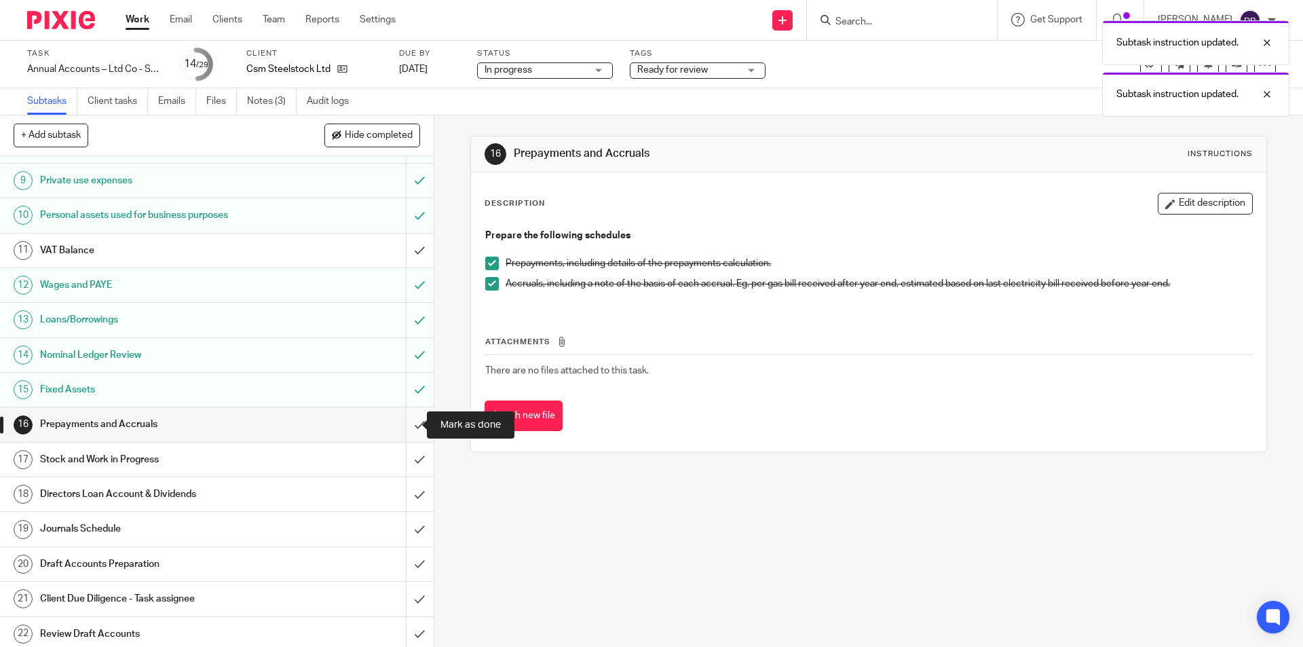
click at [402, 422] on input "submit" at bounding box center [216, 424] width 433 height 34
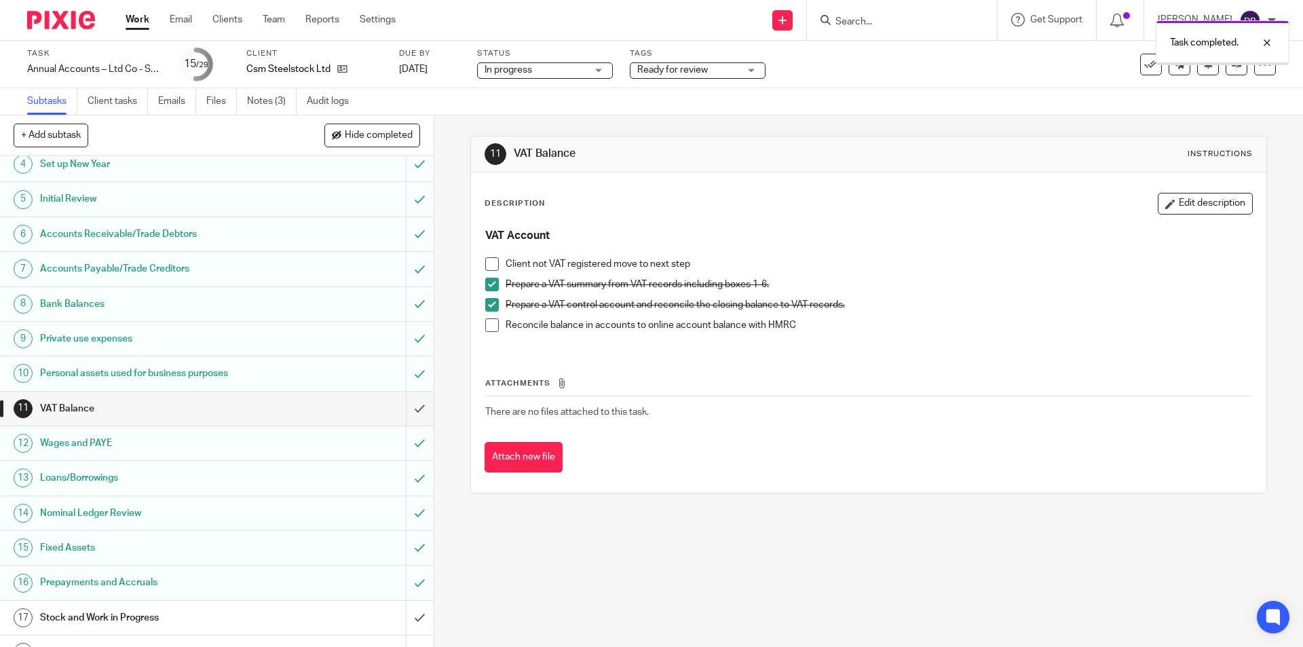
scroll to position [249, 0]
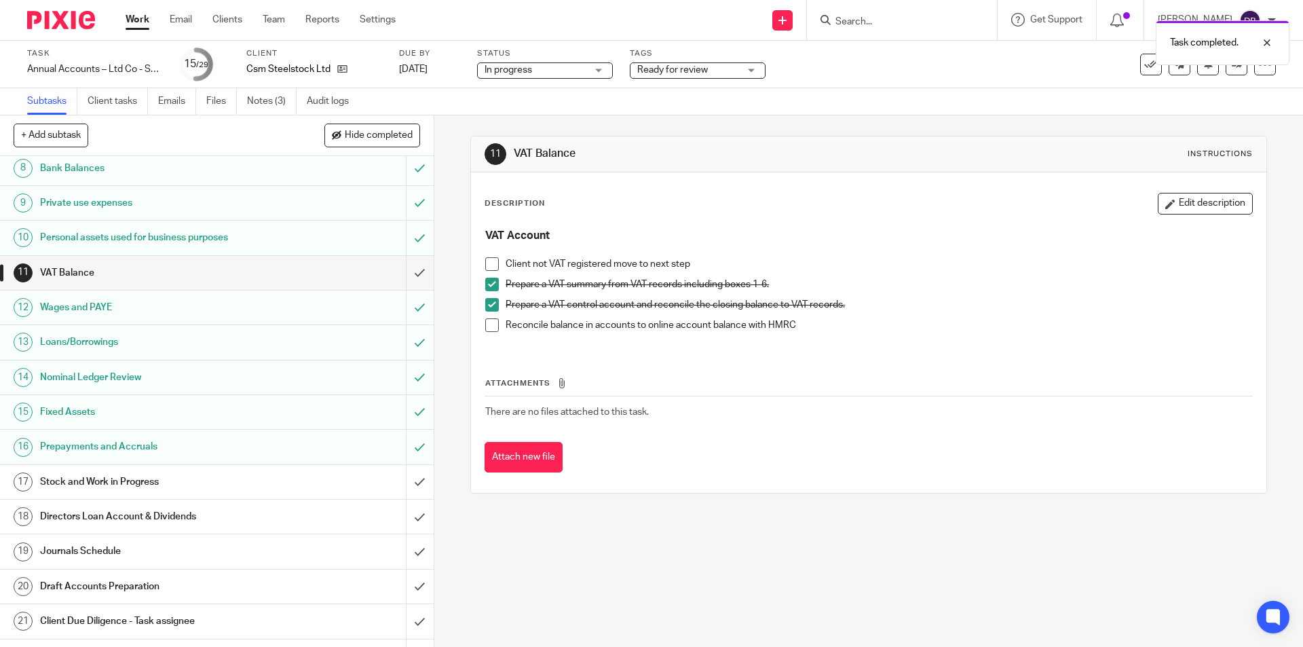
click at [321, 471] on div "Stock and Work in Progress" at bounding box center [216, 481] width 352 height 20
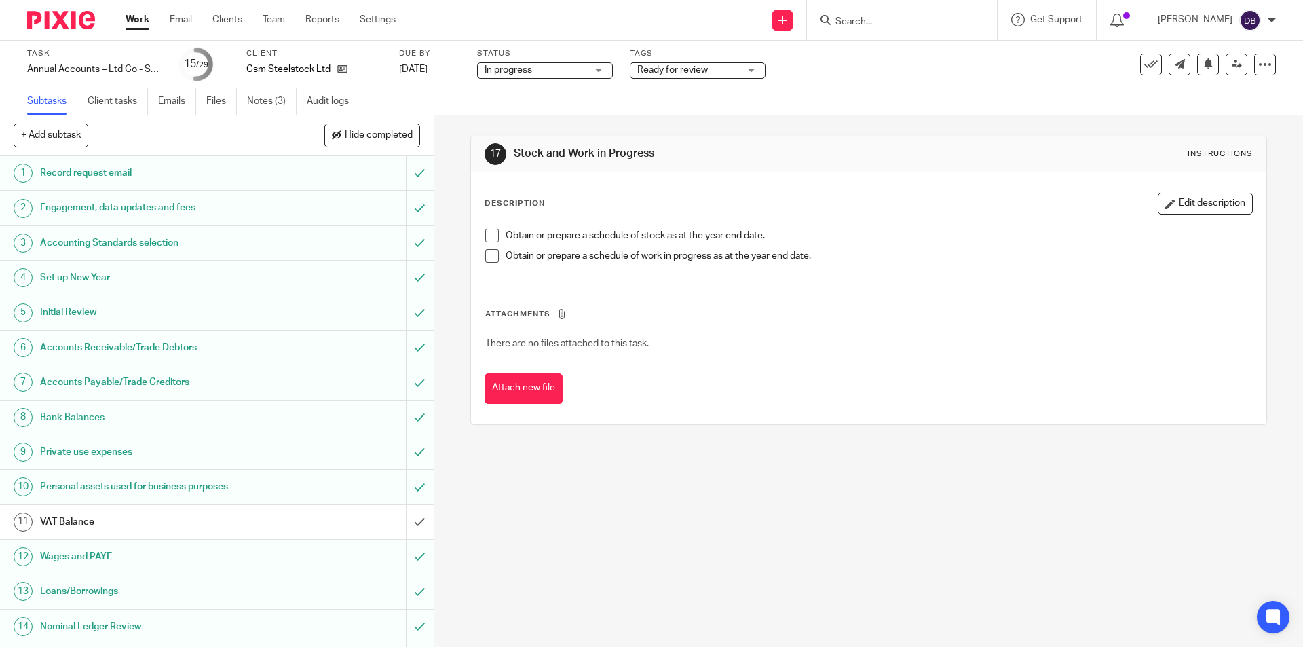
click at [485, 232] on span at bounding box center [492, 236] width 14 height 14
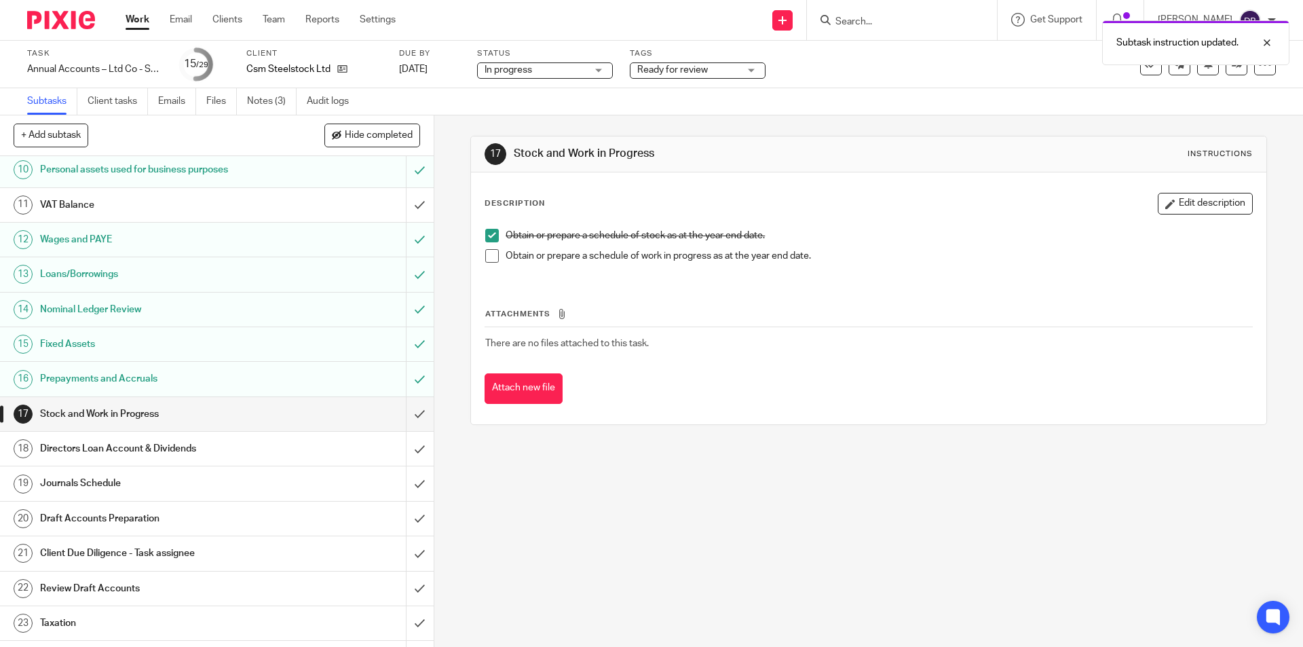
scroll to position [475, 0]
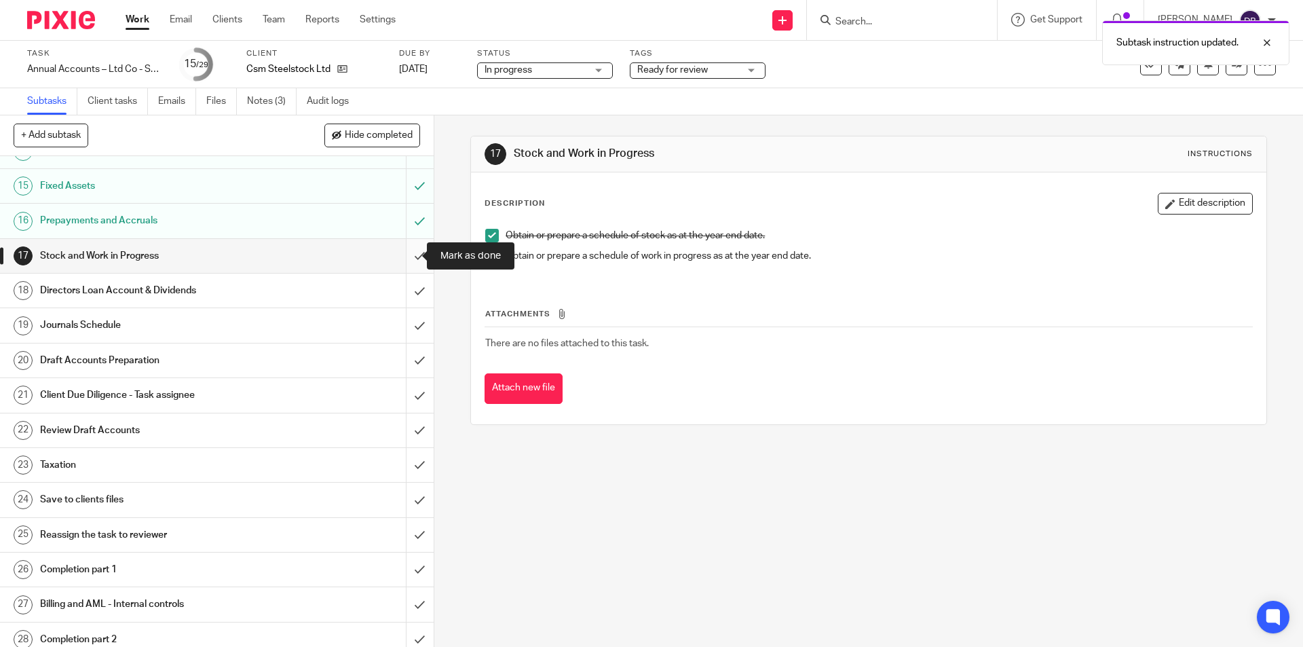
click at [402, 253] on input "submit" at bounding box center [216, 256] width 433 height 34
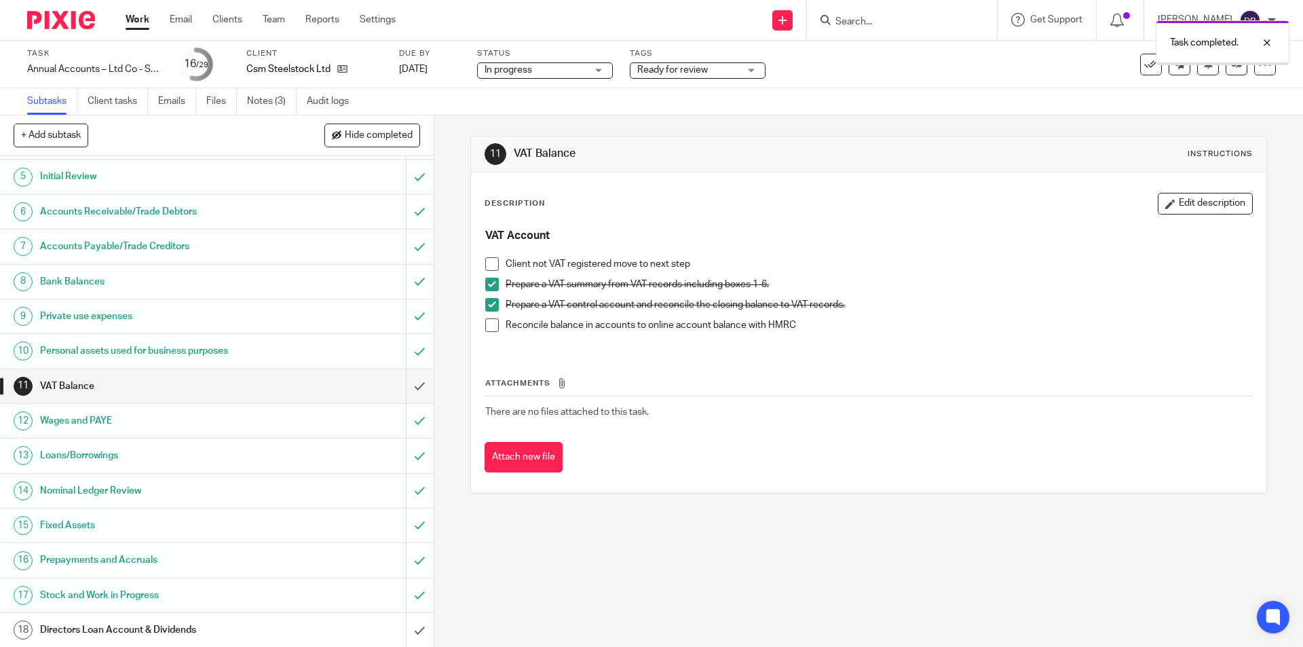
scroll to position [294, 0]
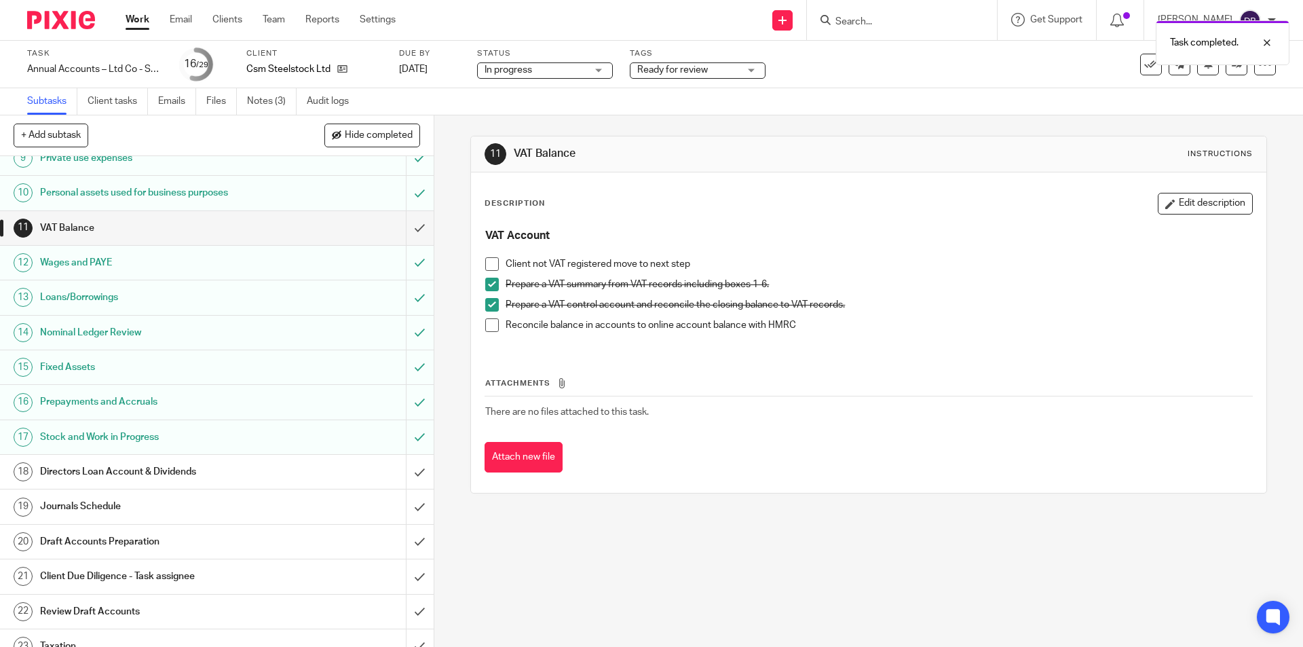
click at [301, 466] on div "Directors Loan Account & Dividends" at bounding box center [216, 471] width 352 height 20
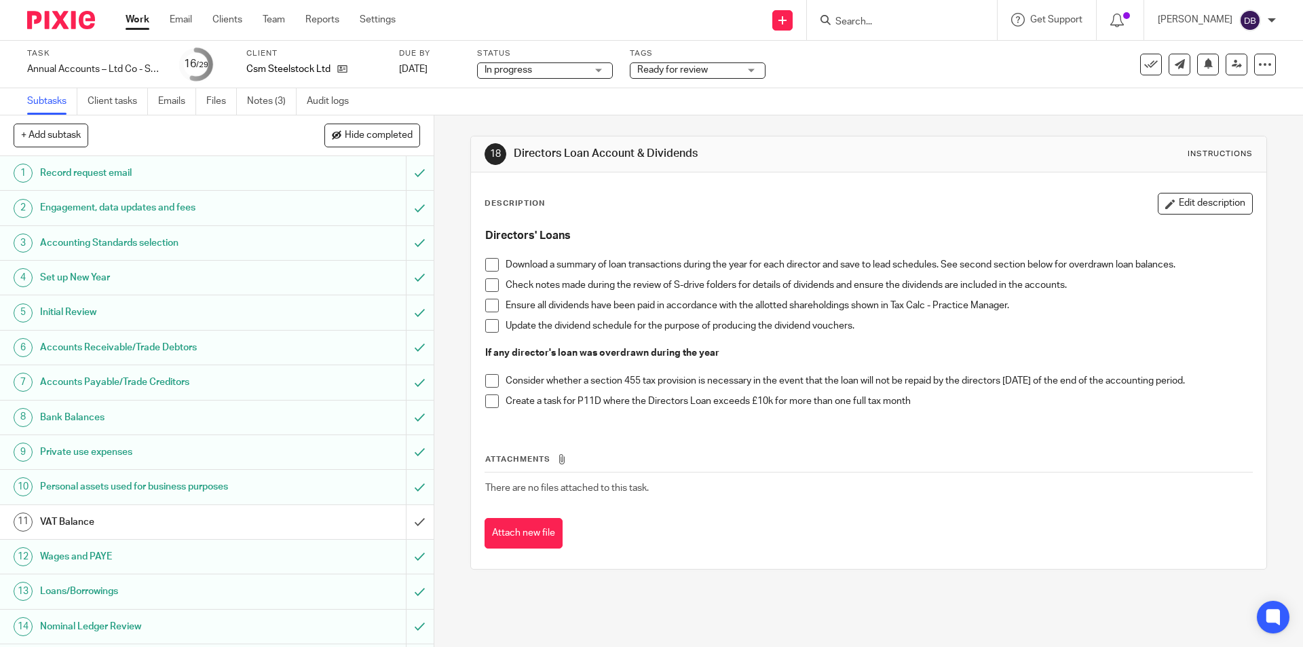
click at [486, 290] on span at bounding box center [492, 285] width 14 height 14
click at [490, 379] on span at bounding box center [492, 381] width 14 height 14
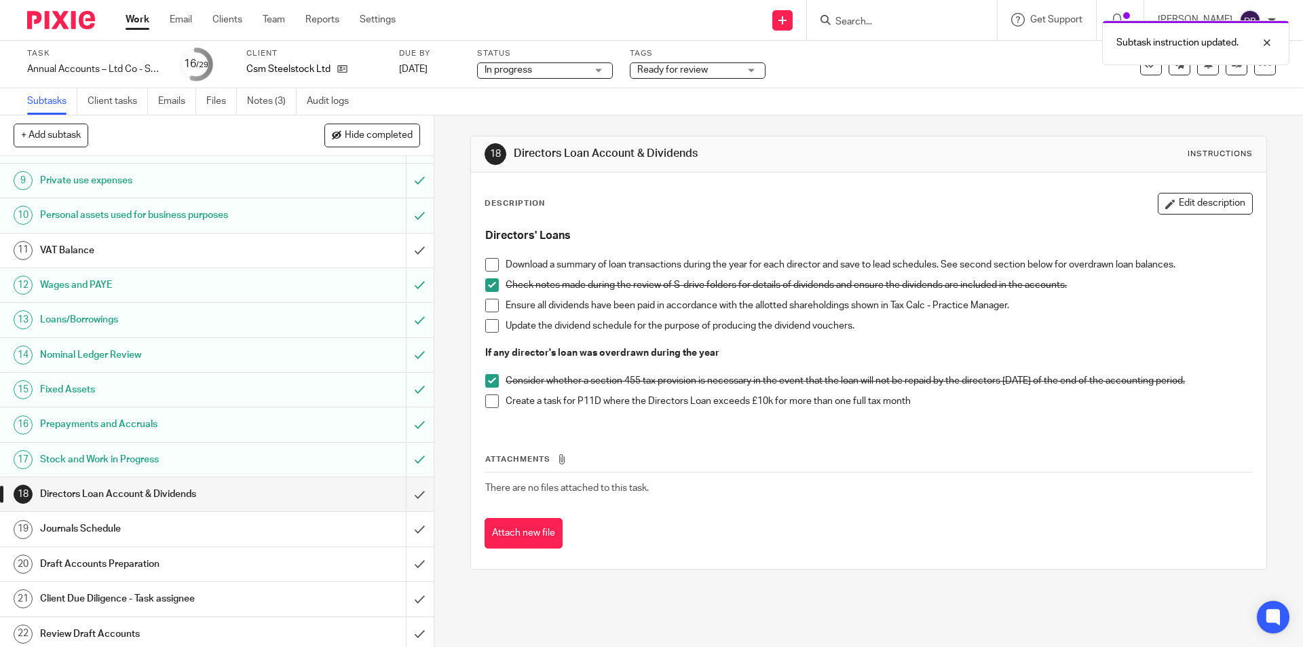
scroll to position [385, 0]
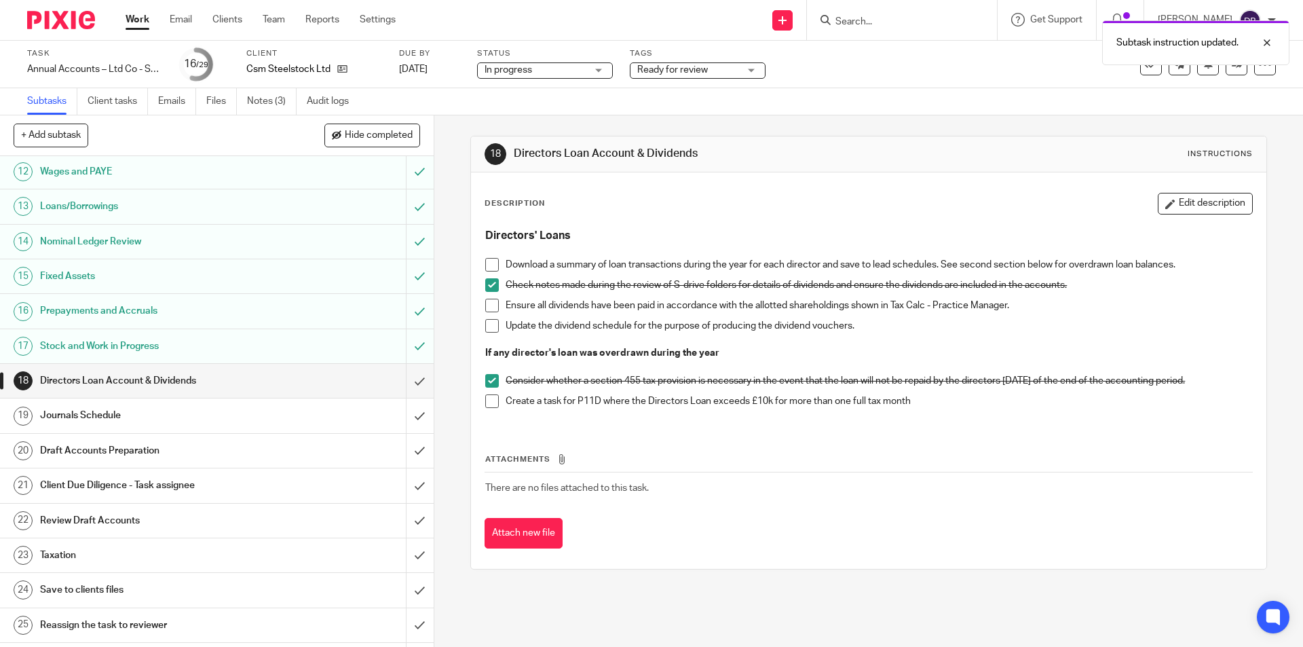
click at [348, 412] on div "Journals Schedule" at bounding box center [216, 415] width 352 height 20
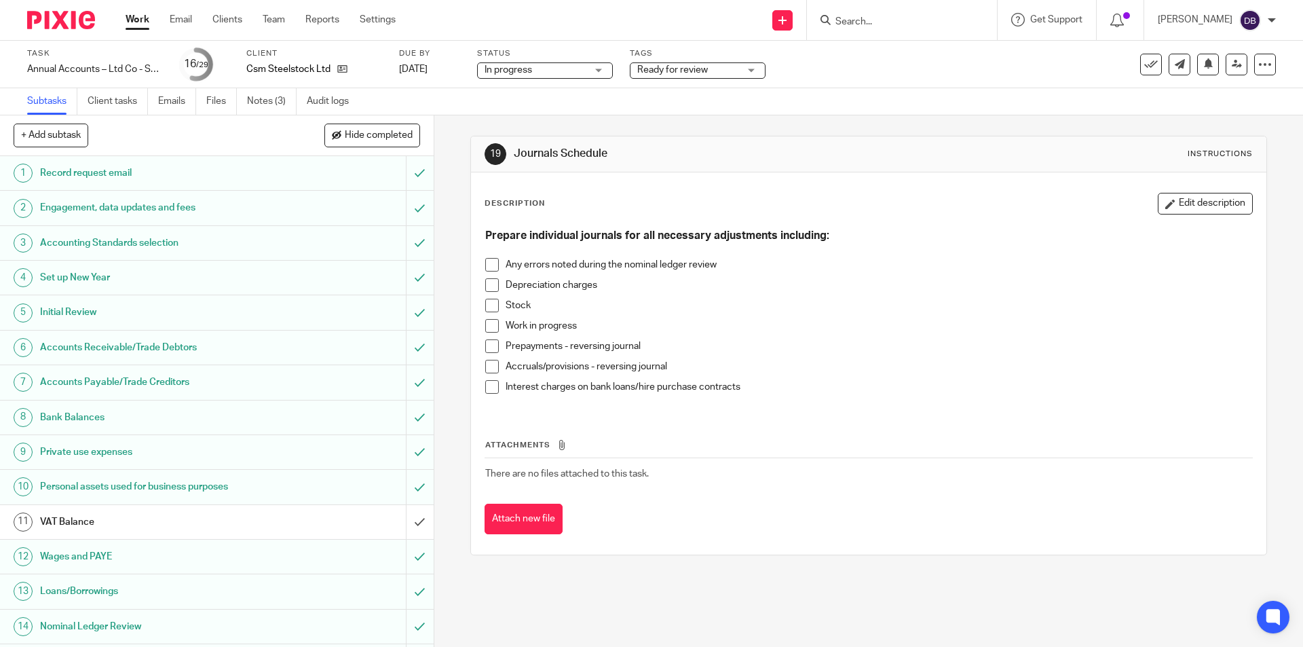
click at [492, 285] on span at bounding box center [492, 285] width 14 height 14
click at [490, 304] on span at bounding box center [492, 305] width 14 height 14
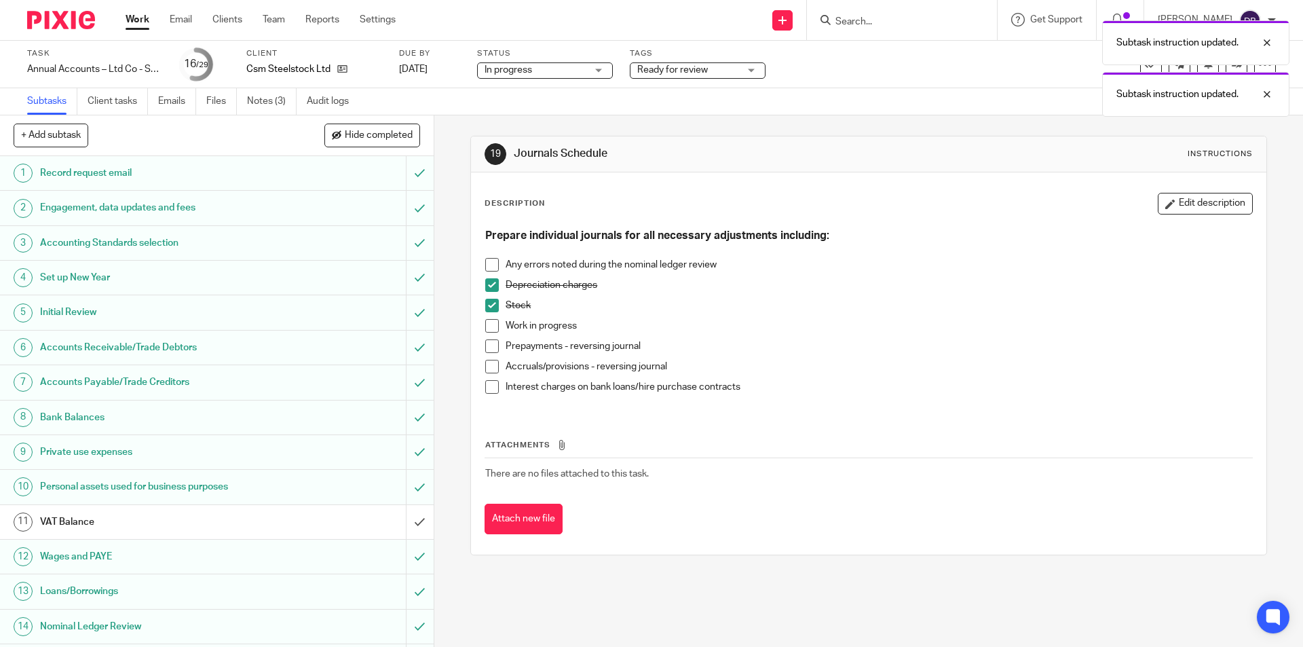
click at [489, 345] on span at bounding box center [492, 346] width 14 height 14
click at [485, 366] on span at bounding box center [492, 367] width 14 height 14
click at [488, 387] on span at bounding box center [492, 387] width 14 height 14
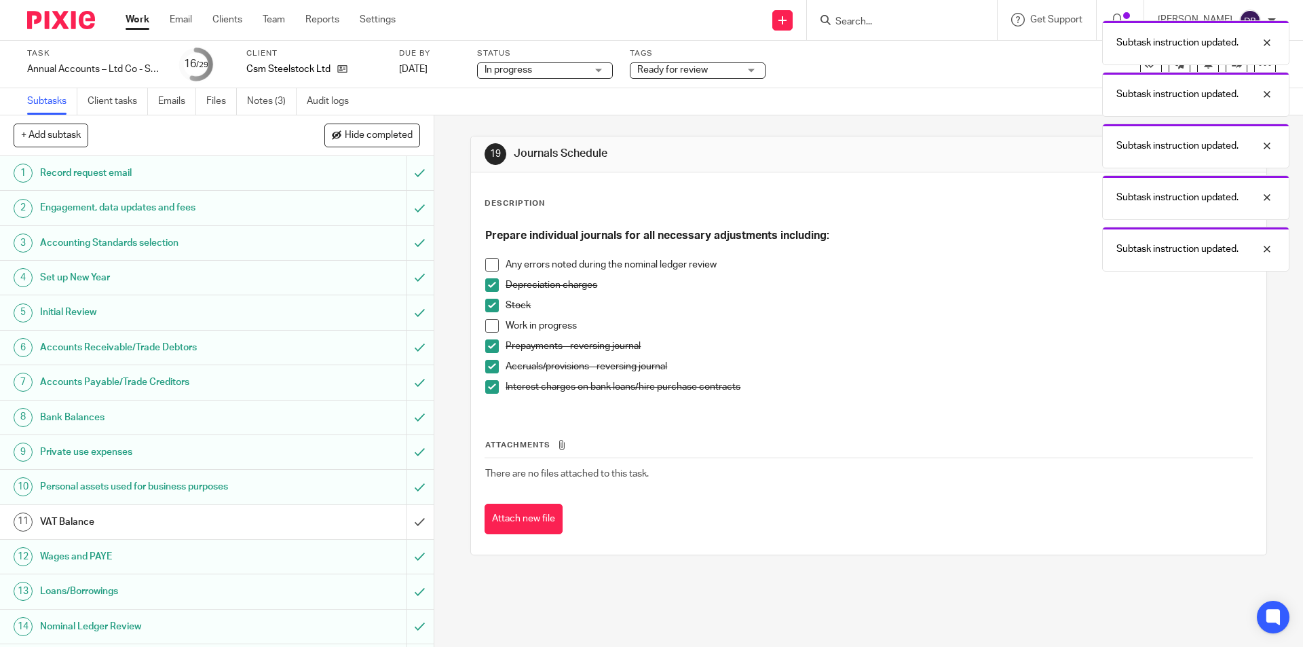
click at [489, 262] on span at bounding box center [492, 265] width 14 height 14
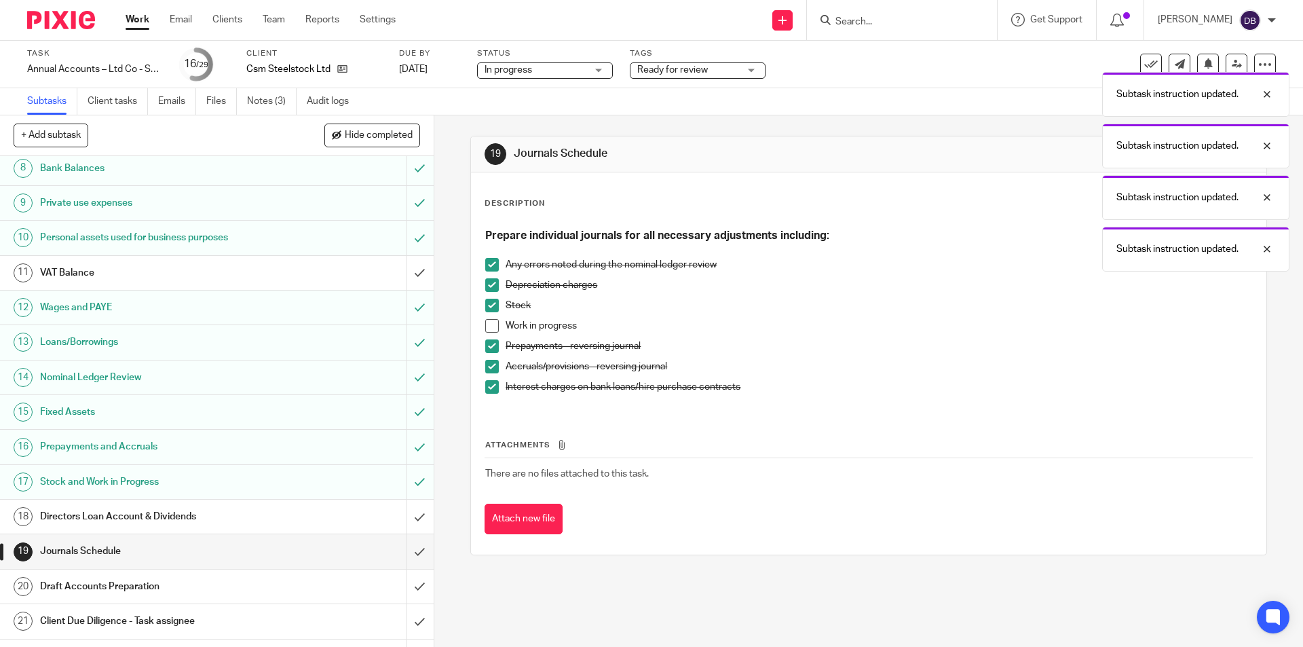
scroll to position [271, 0]
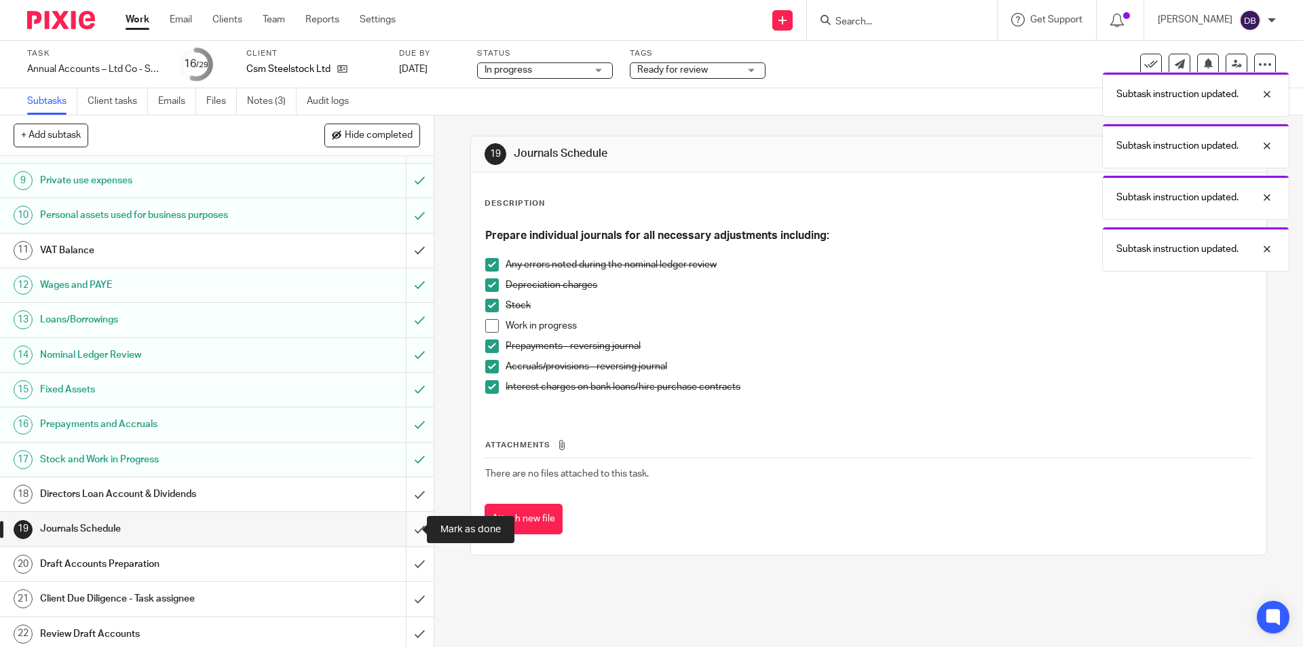
click at [405, 523] on input "submit" at bounding box center [216, 529] width 433 height 34
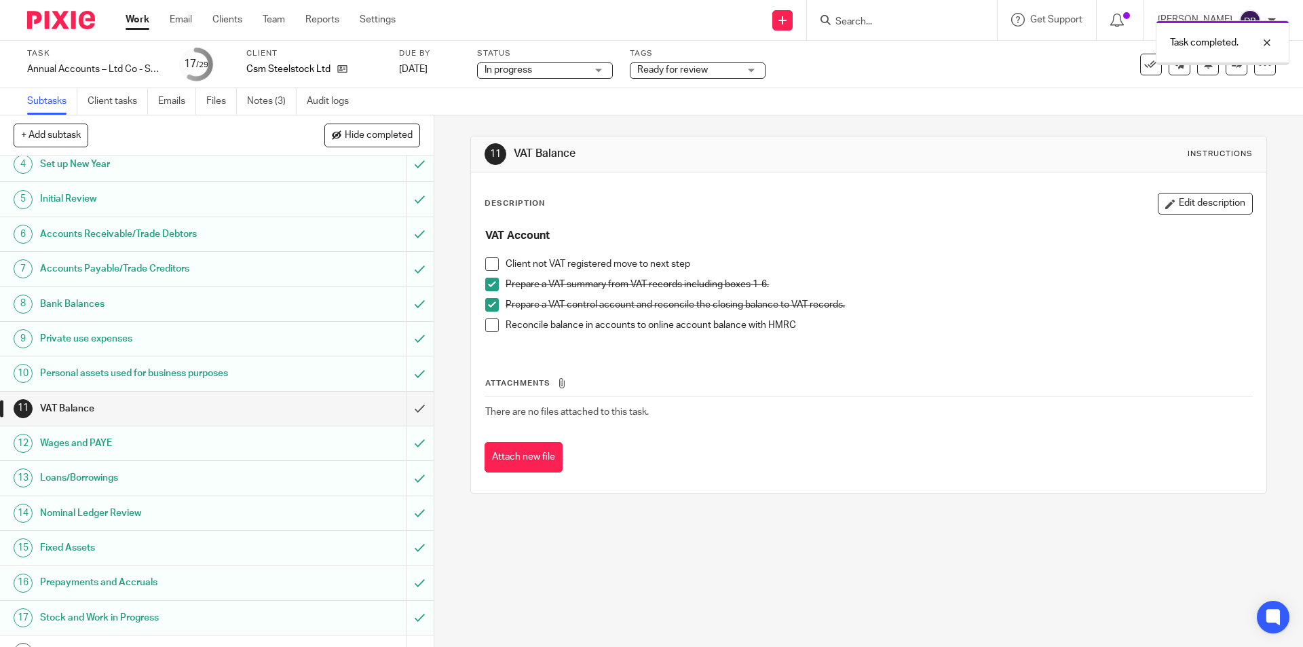
scroll to position [249, 0]
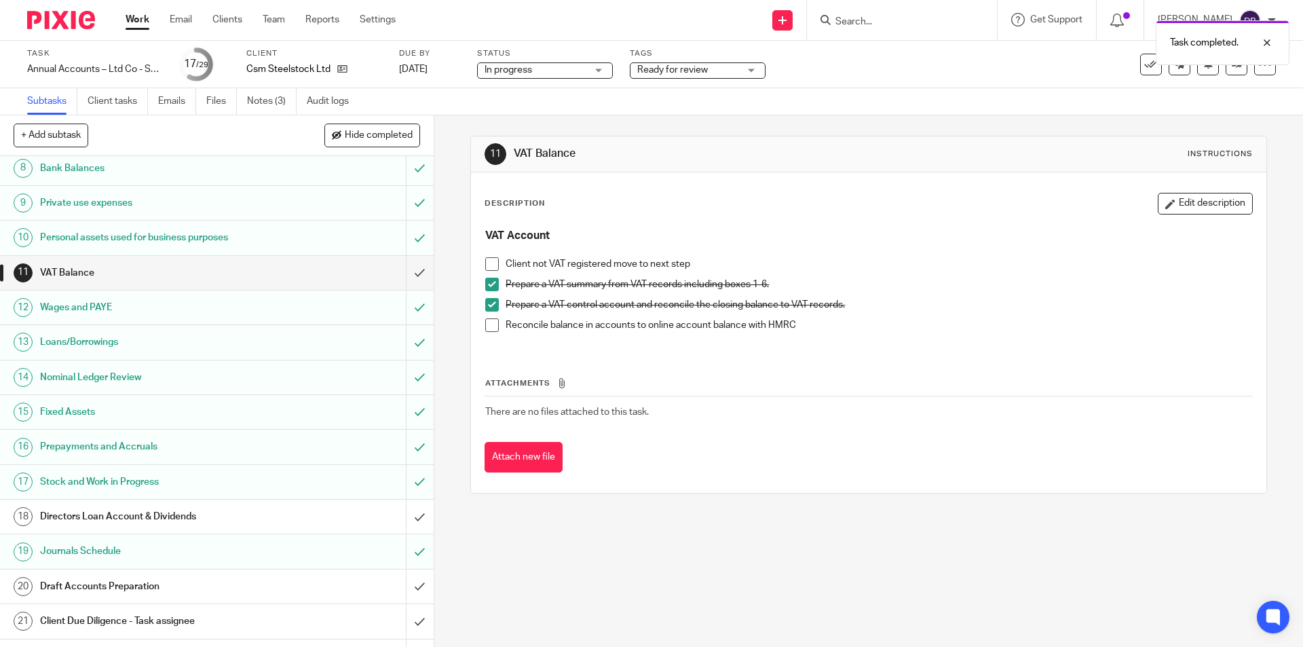
click at [299, 582] on div "Draft Accounts Preparation" at bounding box center [216, 586] width 352 height 20
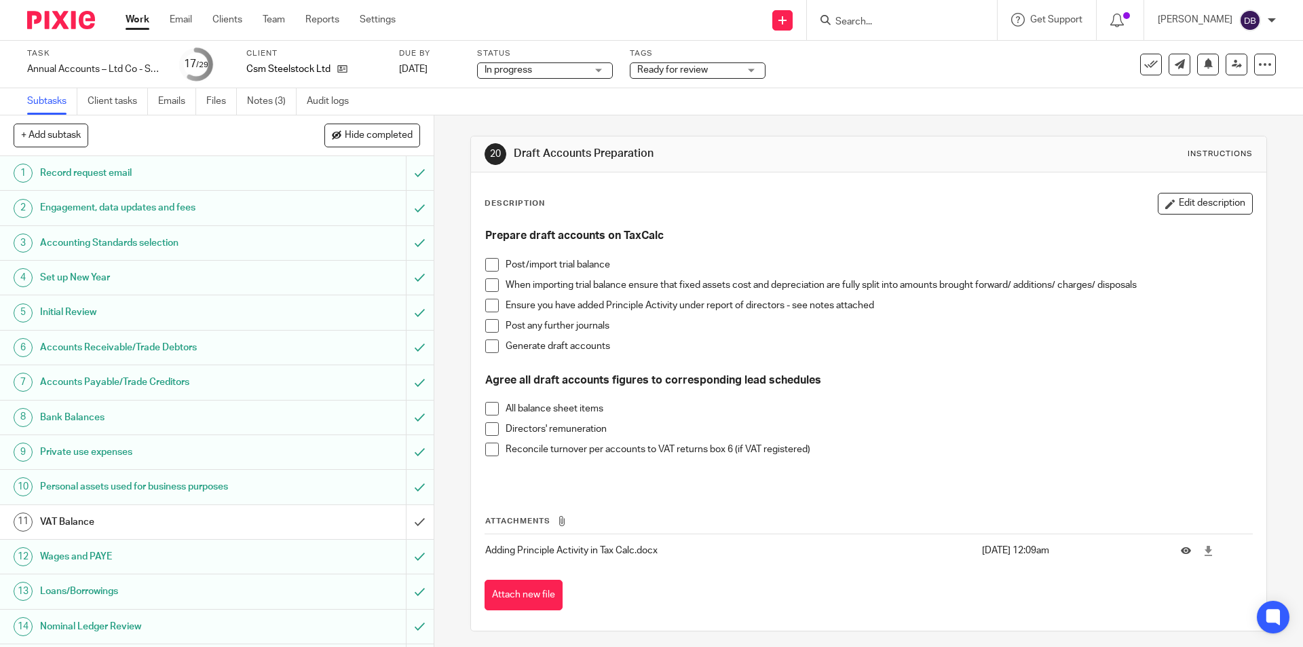
click at [492, 263] on span at bounding box center [492, 265] width 14 height 14
click at [485, 305] on span at bounding box center [492, 305] width 14 height 14
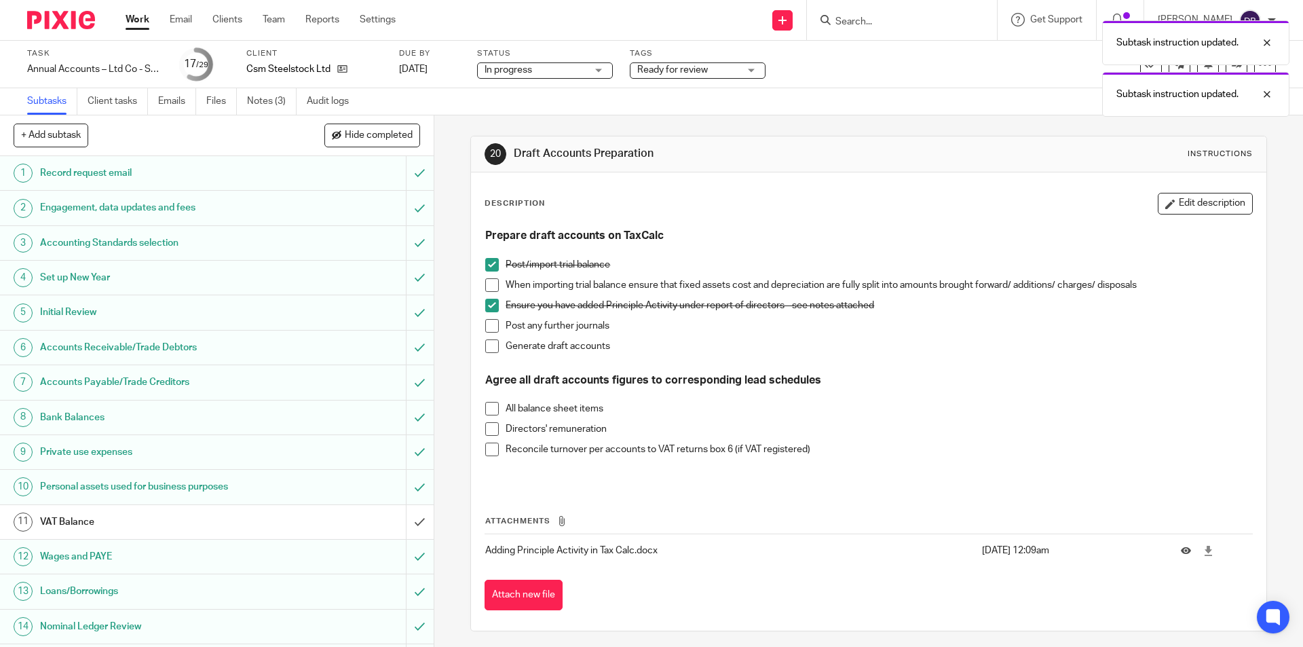
click at [488, 330] on span at bounding box center [492, 326] width 14 height 14
click at [488, 341] on span at bounding box center [492, 346] width 14 height 14
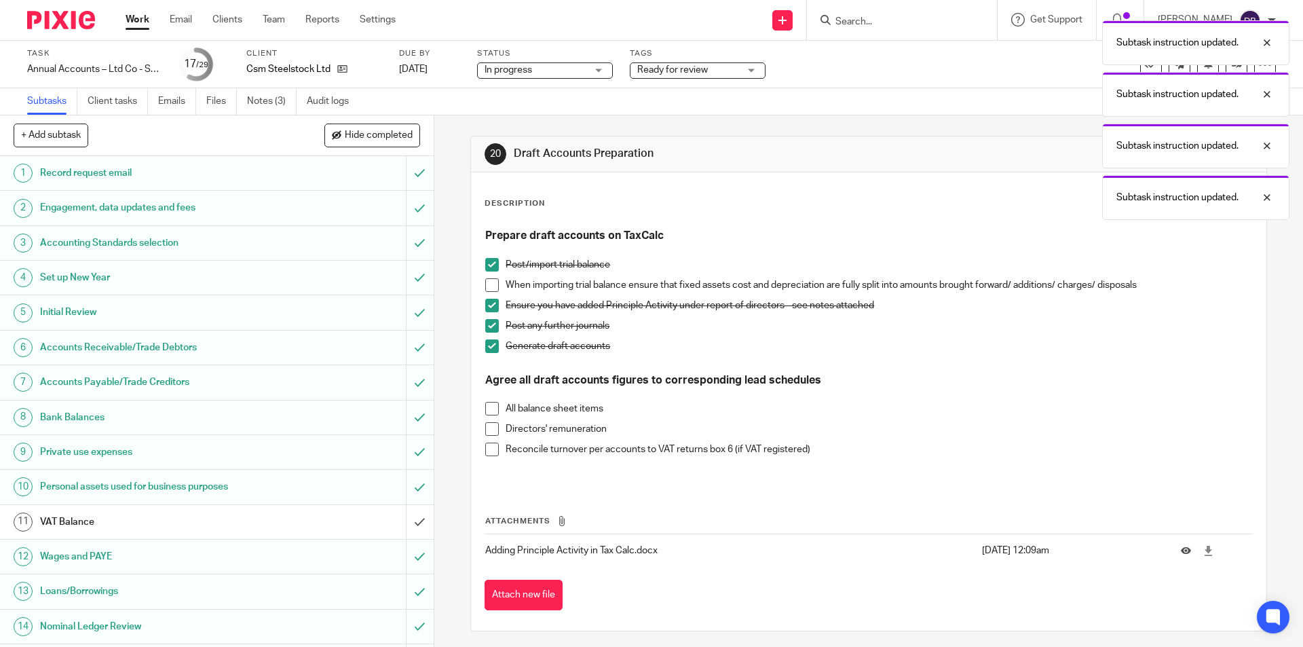
click at [485, 406] on span at bounding box center [492, 409] width 14 height 14
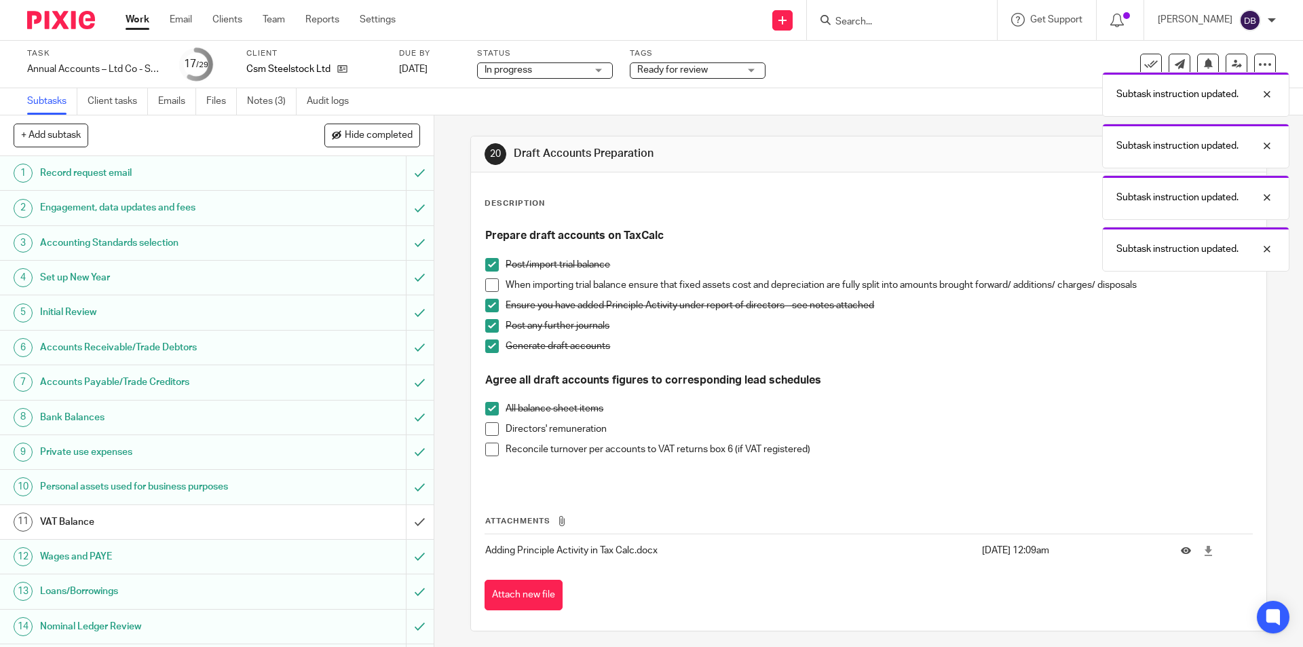
click at [489, 429] on span at bounding box center [492, 429] width 14 height 14
click at [486, 448] on span at bounding box center [492, 449] width 14 height 14
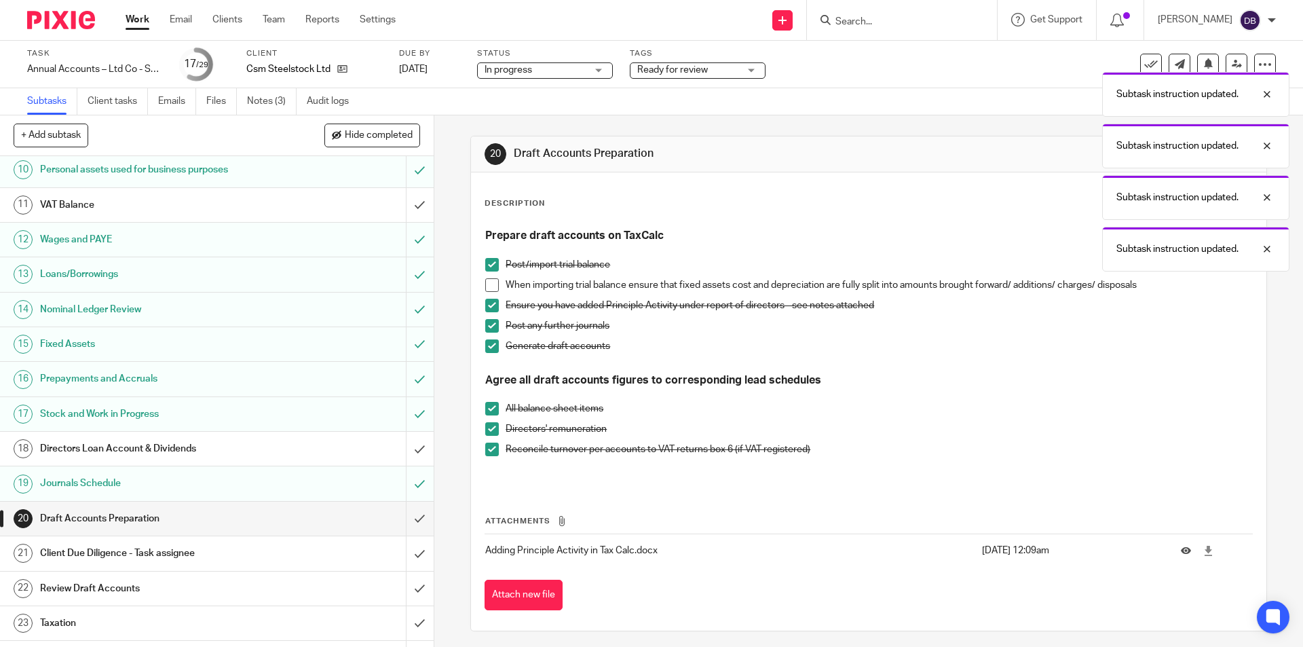
scroll to position [339, 0]
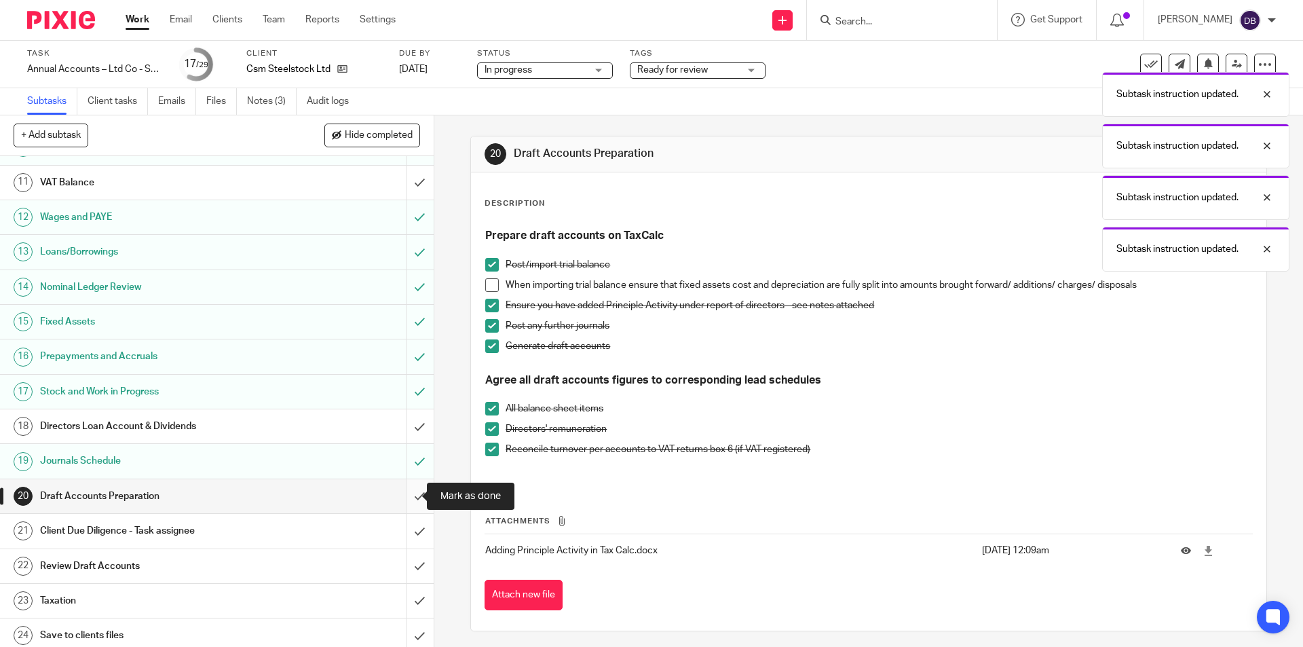
click at [398, 495] on input "submit" at bounding box center [216, 496] width 433 height 34
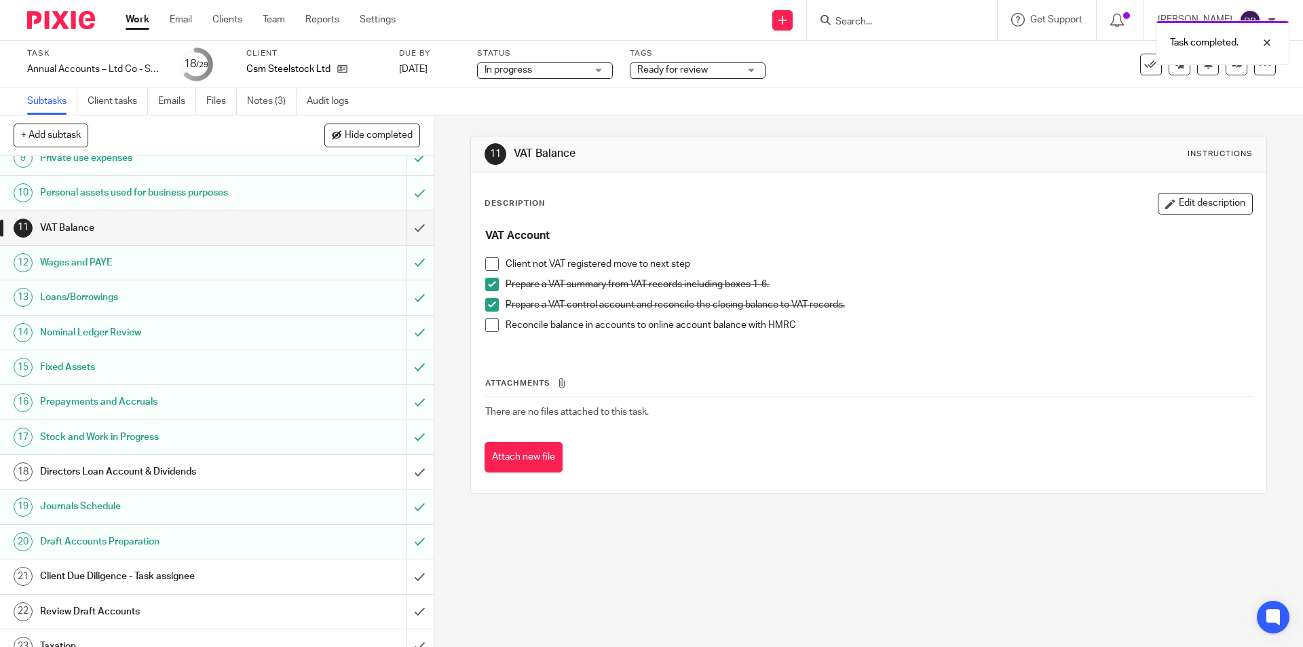
scroll to position [317, 0]
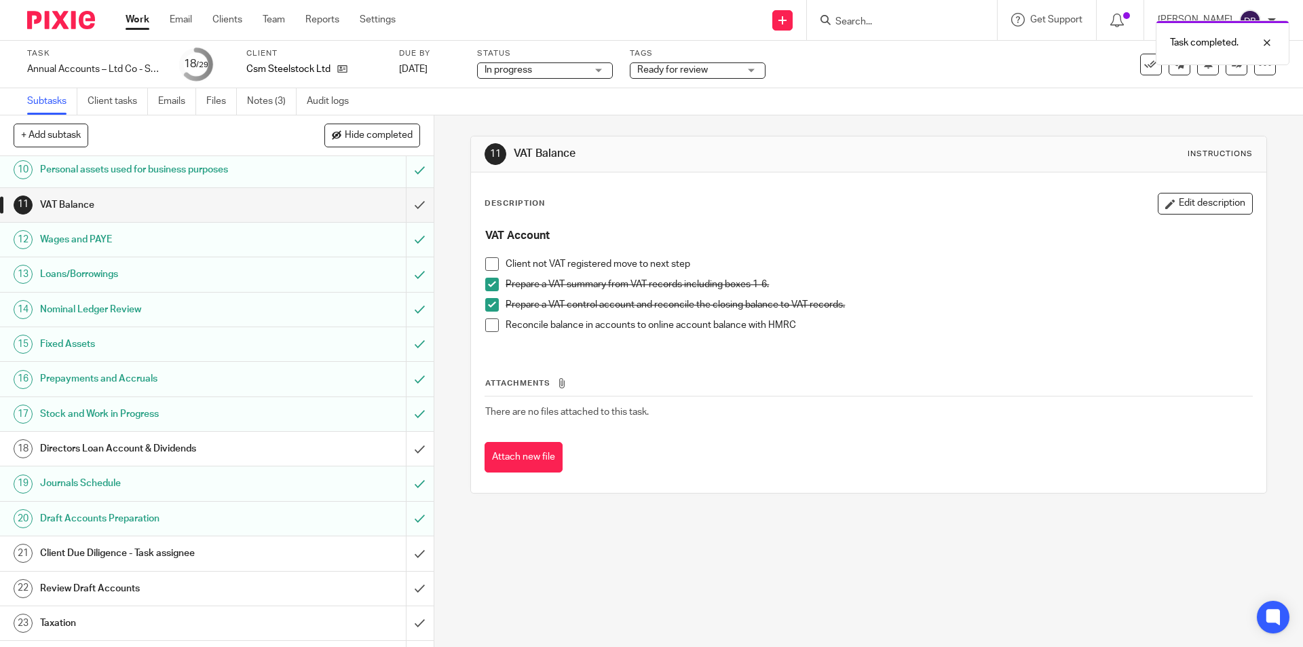
click at [328, 553] on div "Client Due Diligence - Task assignee" at bounding box center [216, 553] width 352 height 20
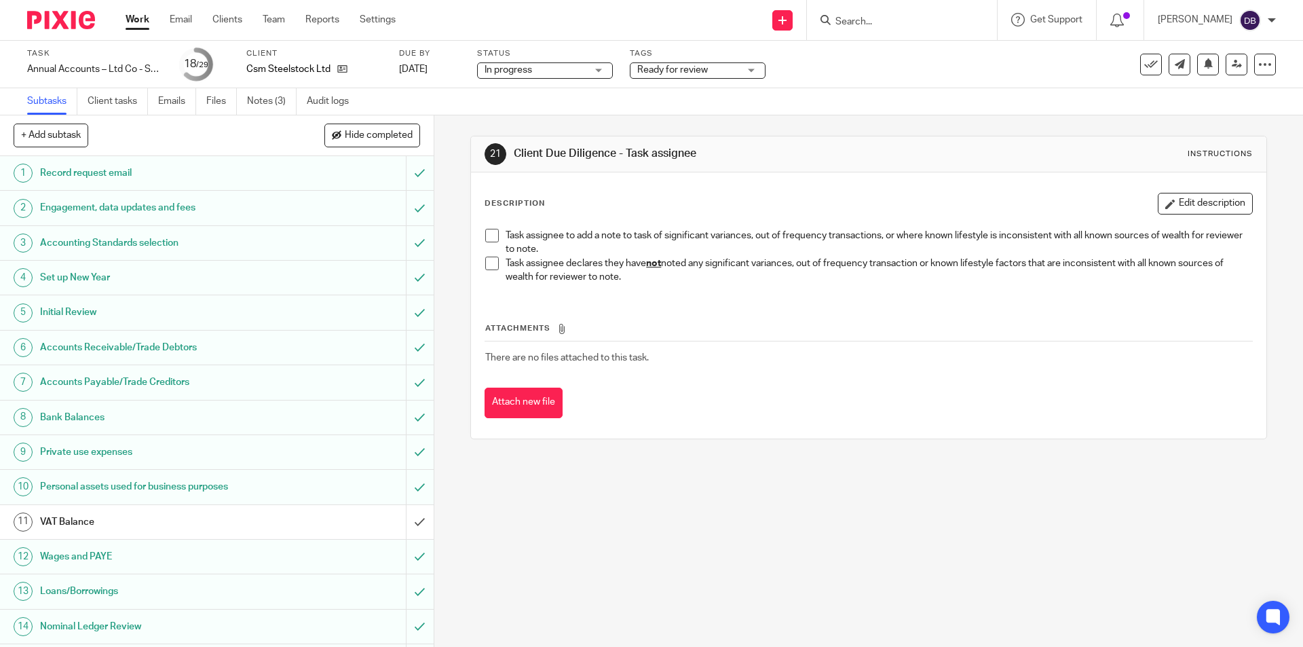
click at [492, 265] on span at bounding box center [492, 263] width 14 height 14
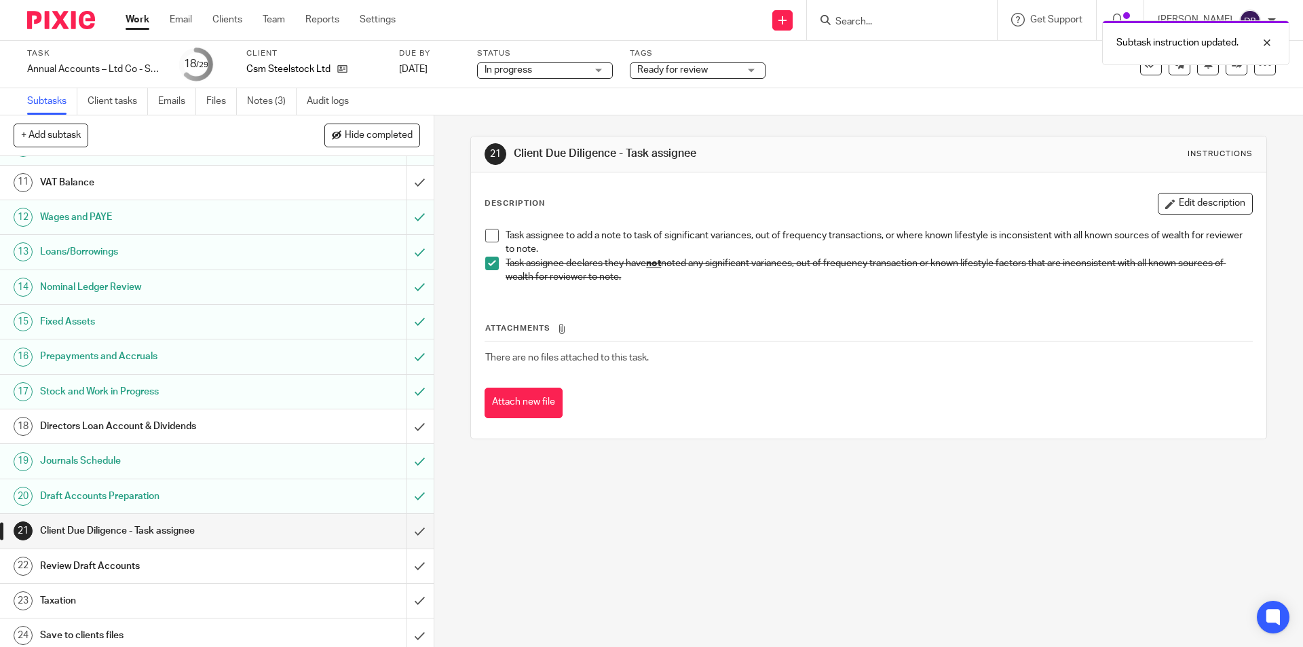
scroll to position [497, 0]
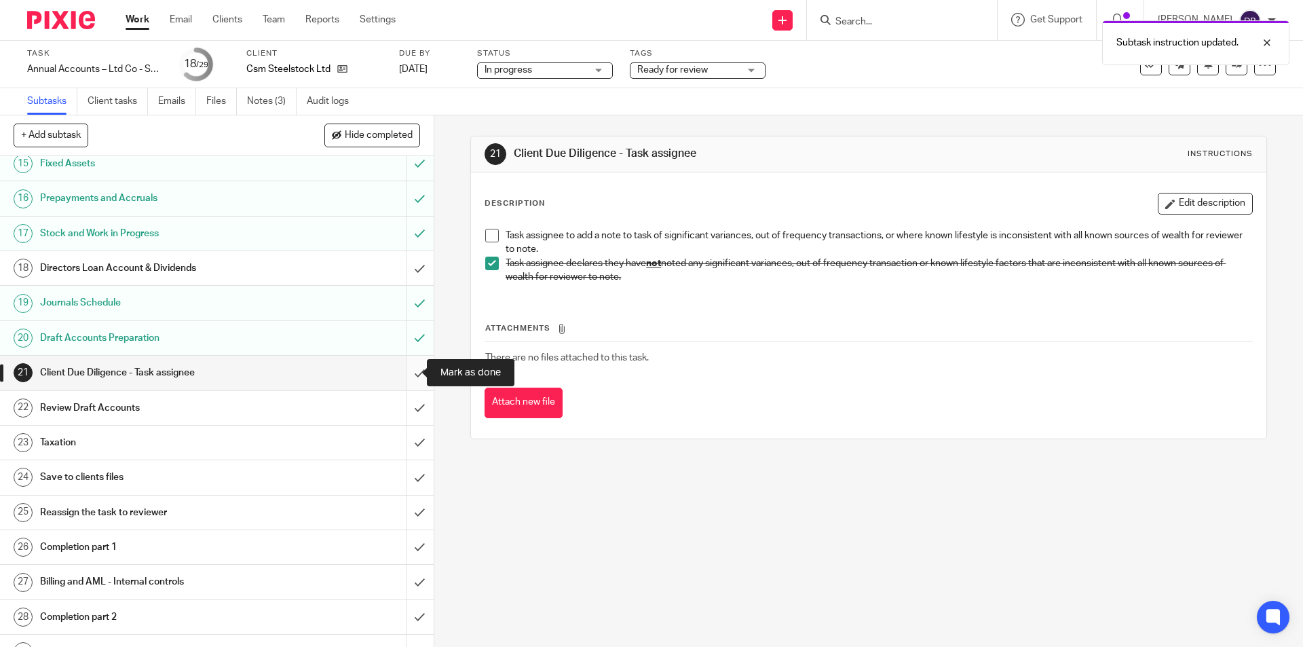
click at [399, 368] on input "submit" at bounding box center [216, 372] width 433 height 34
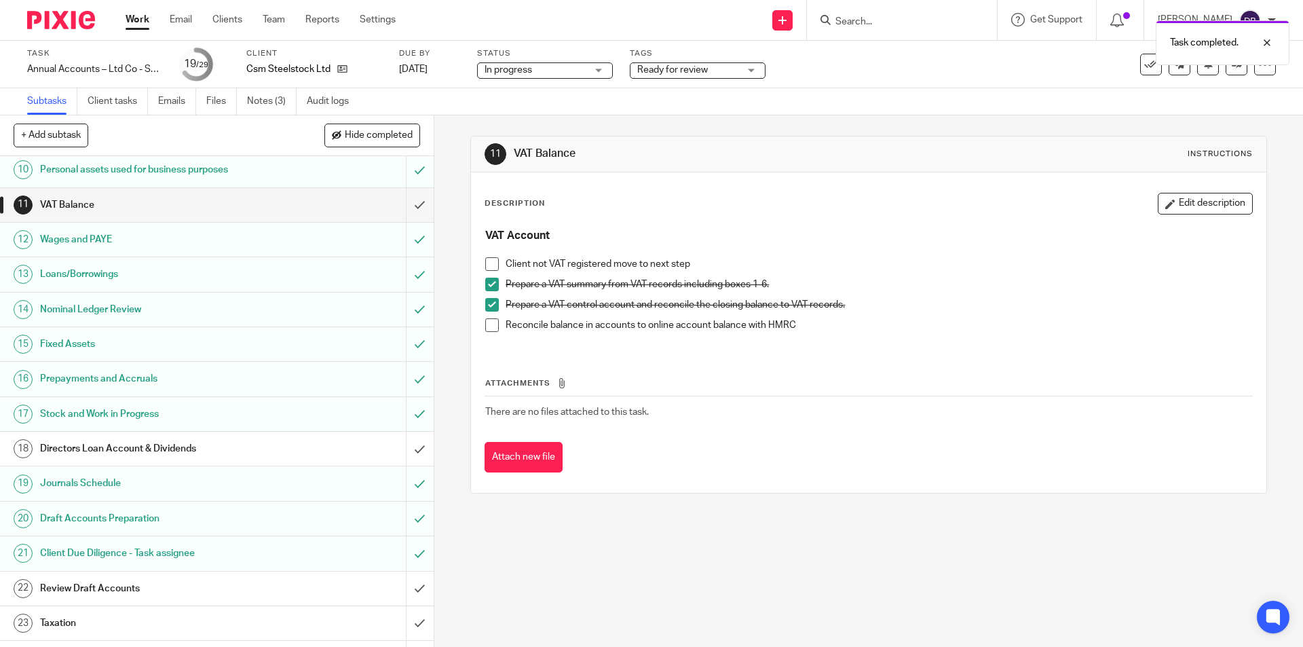
scroll to position [475, 0]
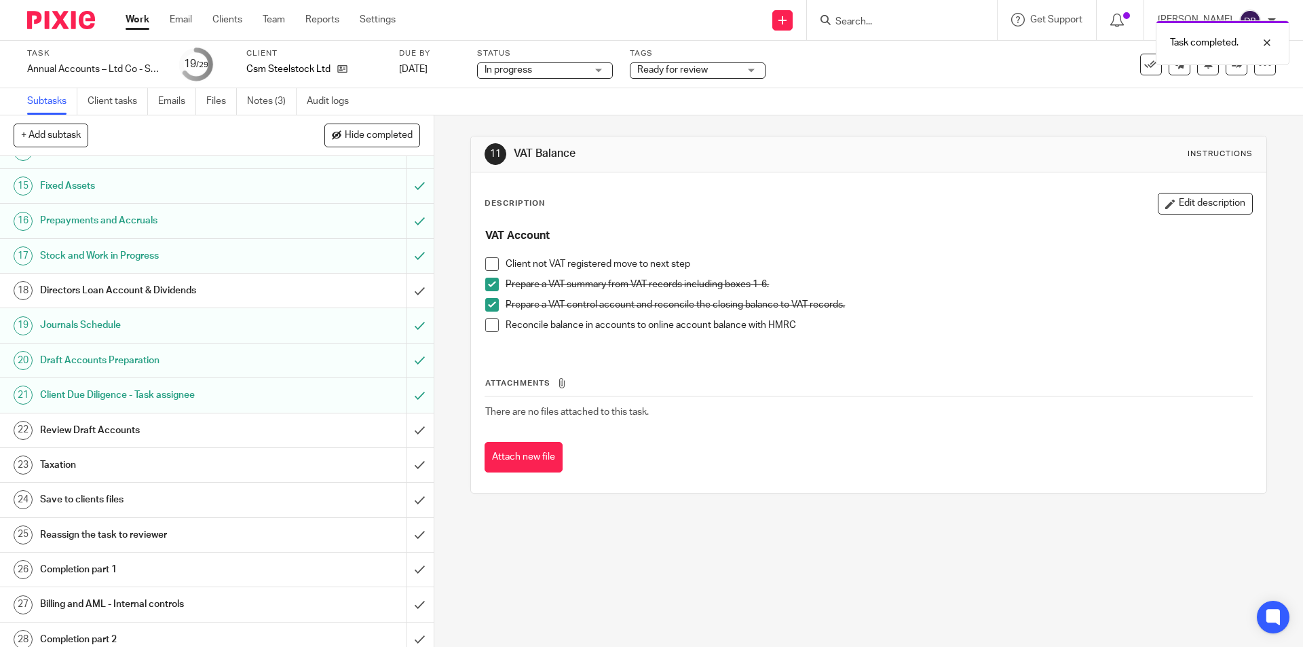
click at [307, 430] on div "Review Draft Accounts" at bounding box center [216, 430] width 352 height 20
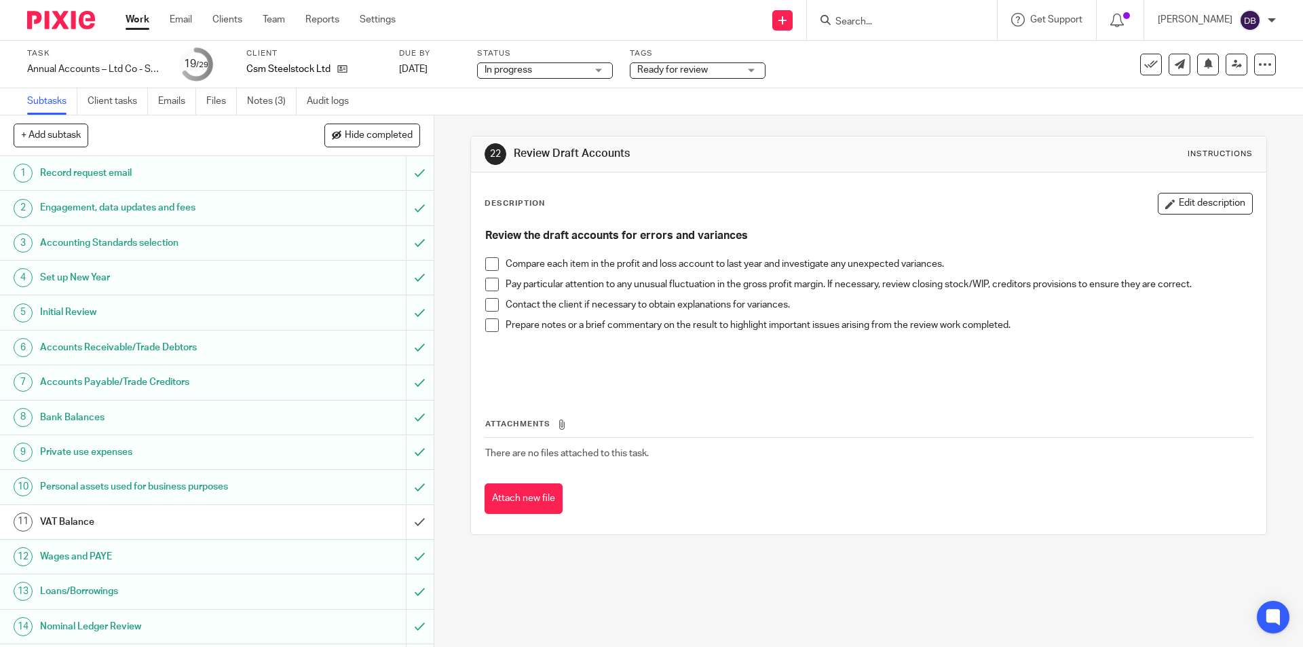
click at [489, 263] on span at bounding box center [492, 264] width 14 height 14
click at [486, 282] on span at bounding box center [492, 284] width 14 height 14
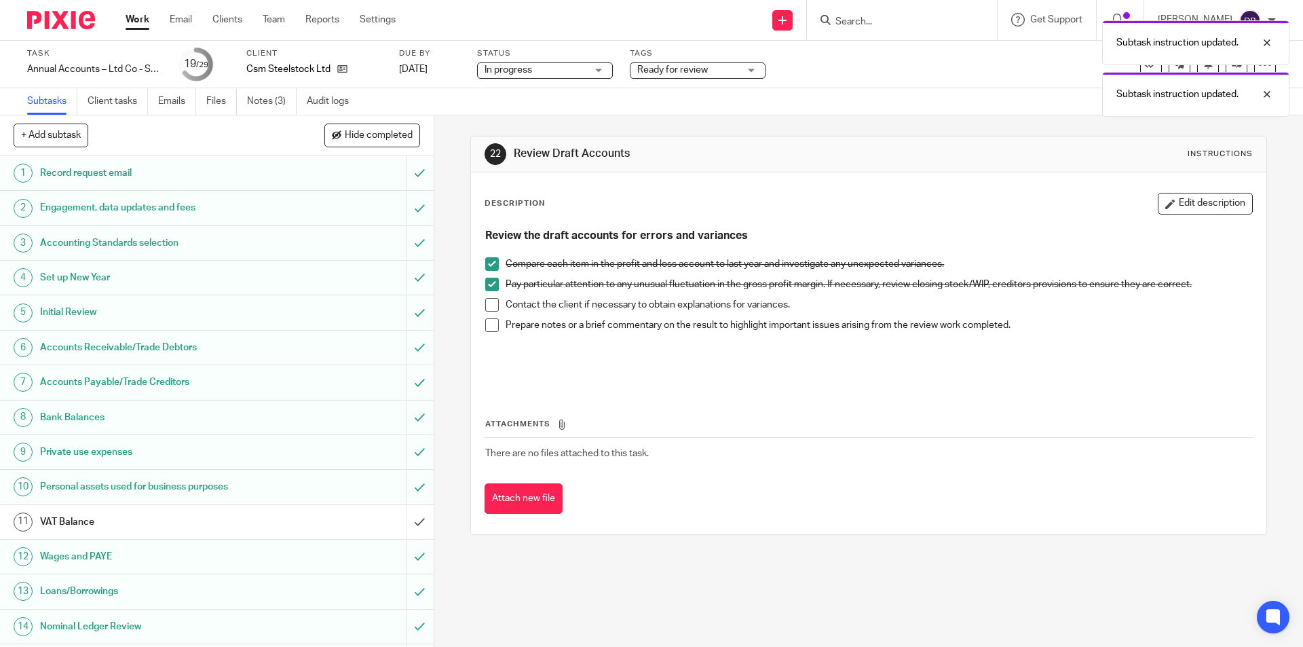
click at [486, 325] on span at bounding box center [492, 325] width 14 height 14
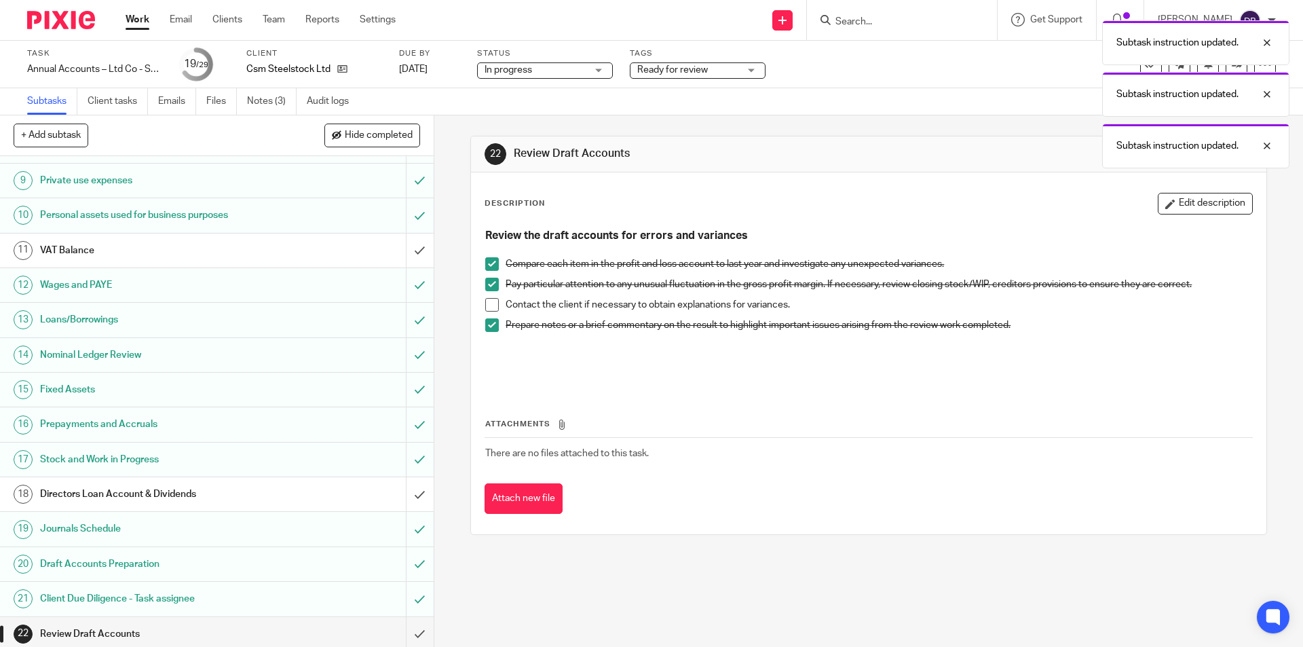
scroll to position [429, 0]
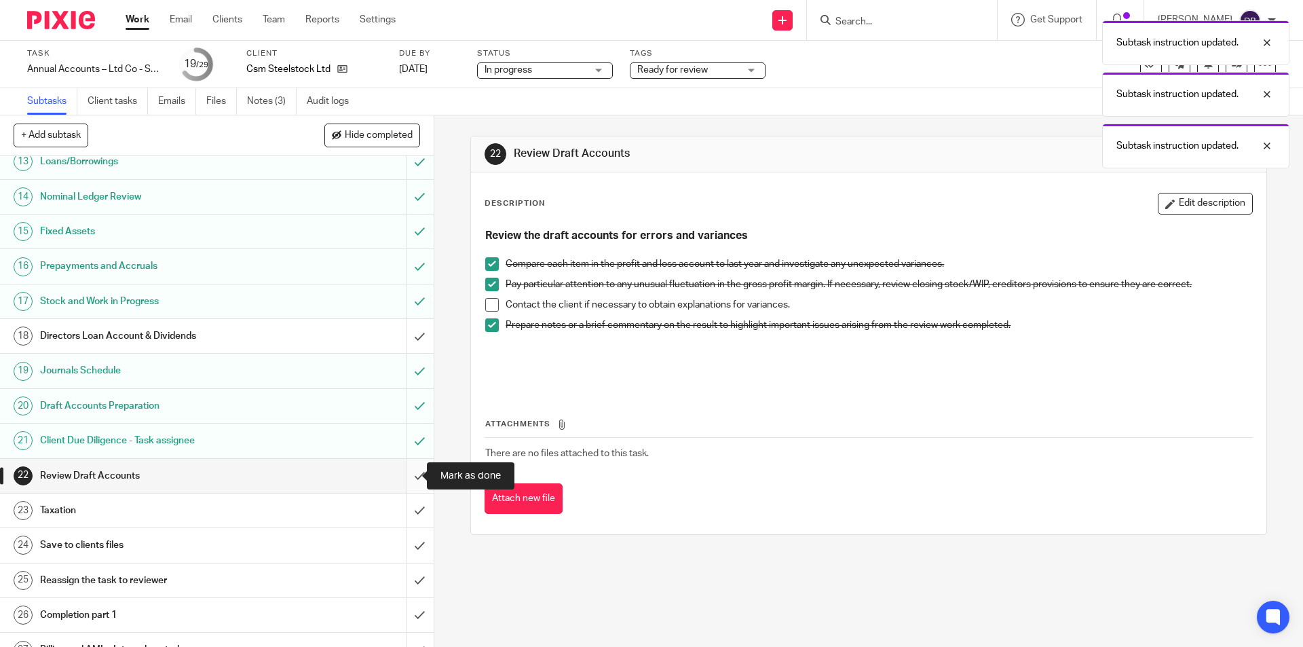
click at [411, 467] on input "submit" at bounding box center [216, 476] width 433 height 34
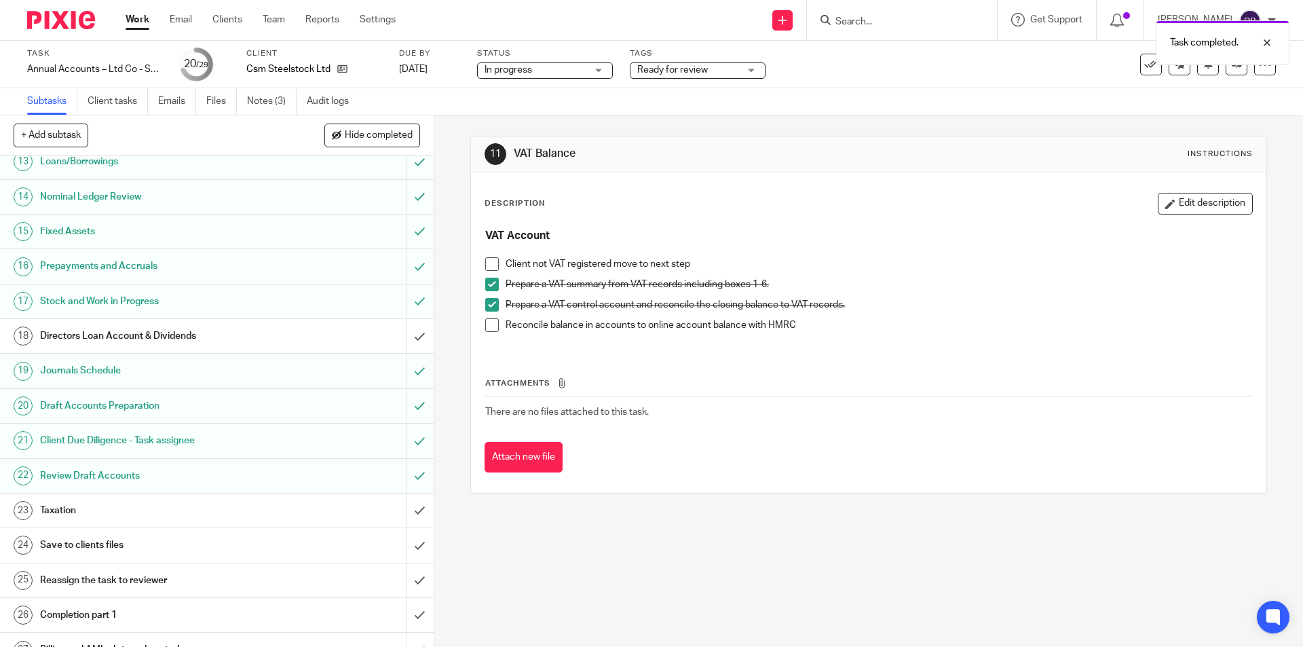
scroll to position [475, 0]
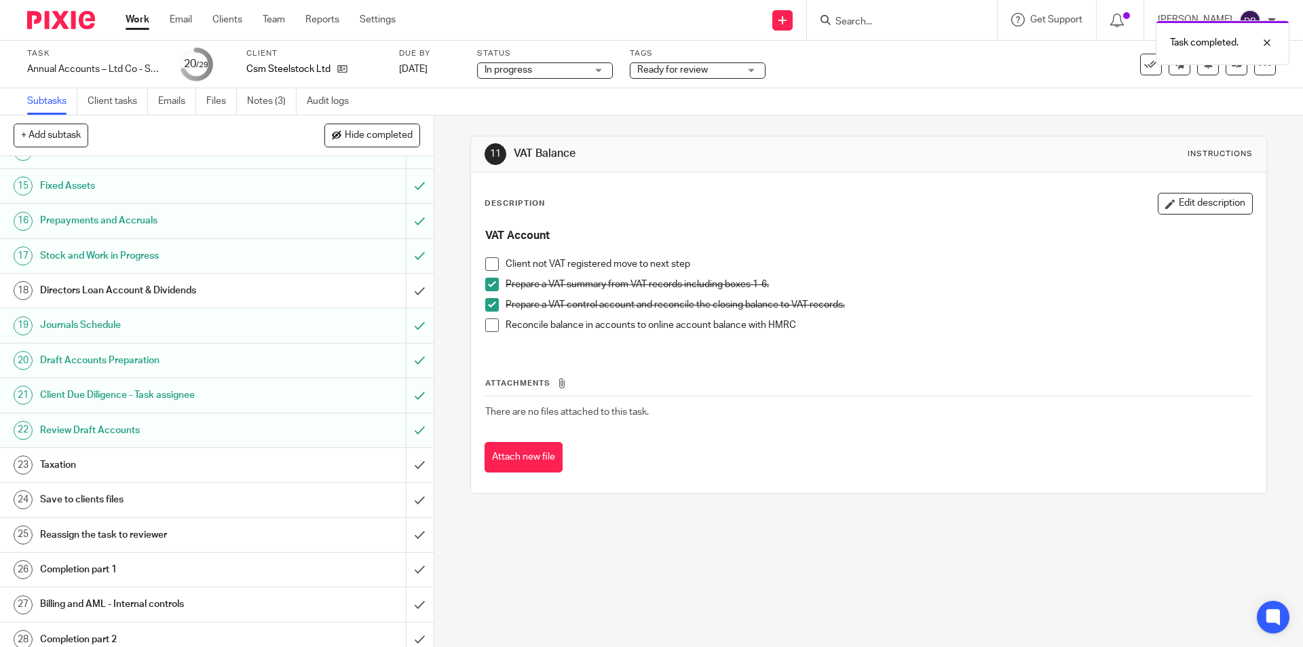
click at [334, 469] on div "Taxation" at bounding box center [216, 465] width 352 height 20
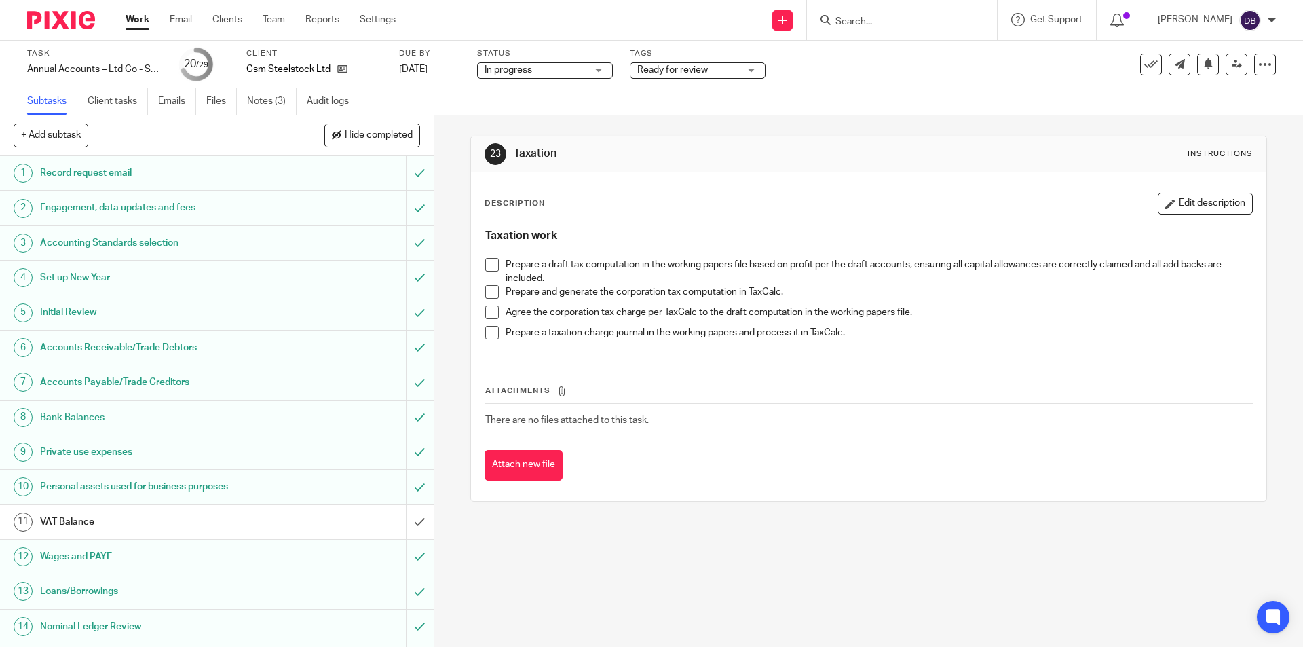
click at [488, 267] on span at bounding box center [492, 265] width 14 height 14
click at [485, 294] on span at bounding box center [492, 292] width 14 height 14
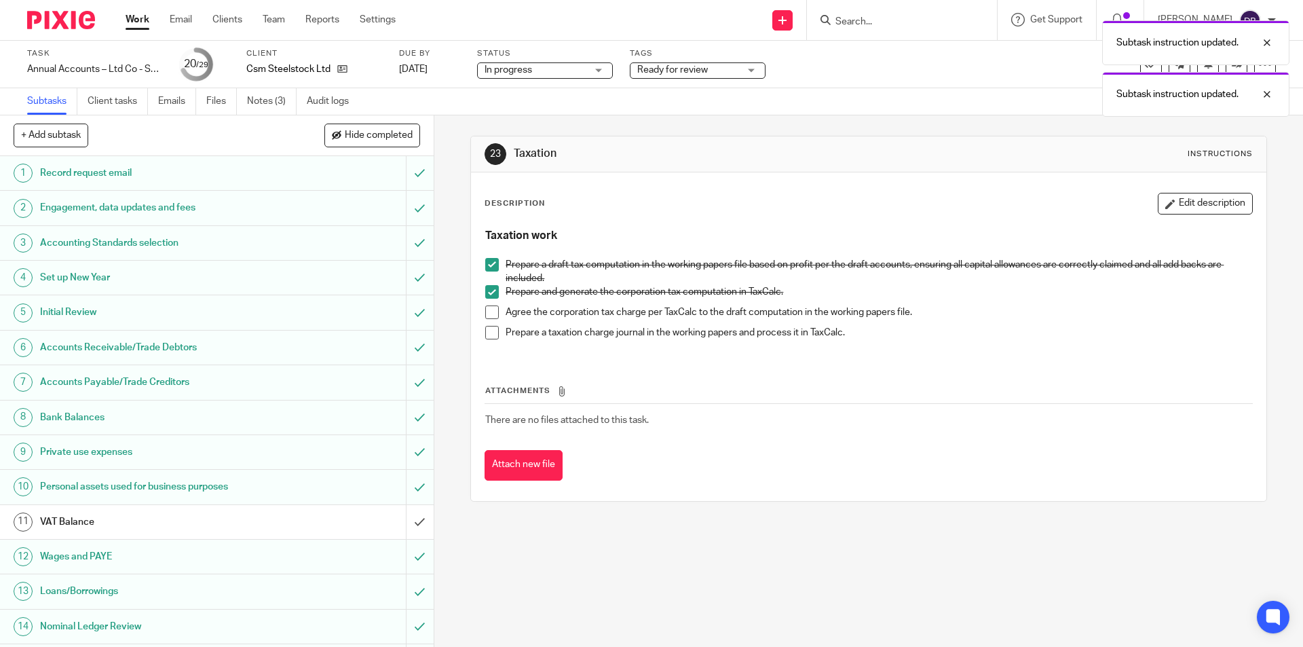
click at [488, 312] on span at bounding box center [492, 312] width 14 height 14
click at [487, 332] on span at bounding box center [492, 333] width 14 height 14
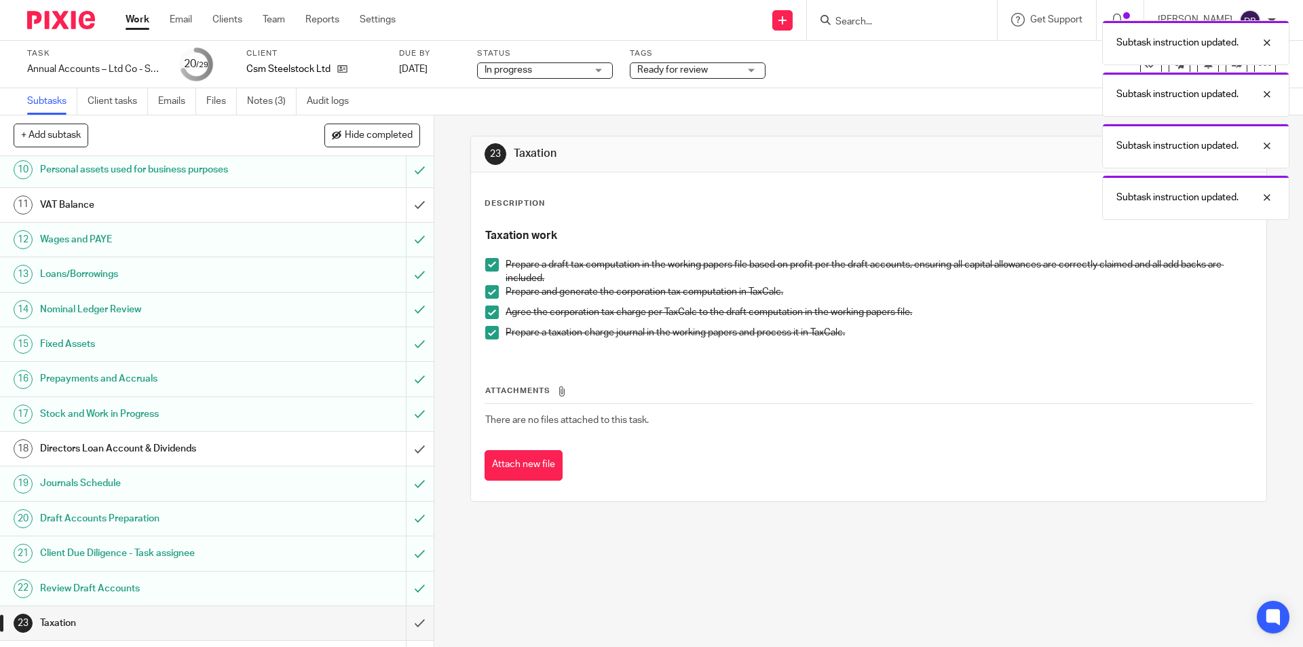
scroll to position [475, 0]
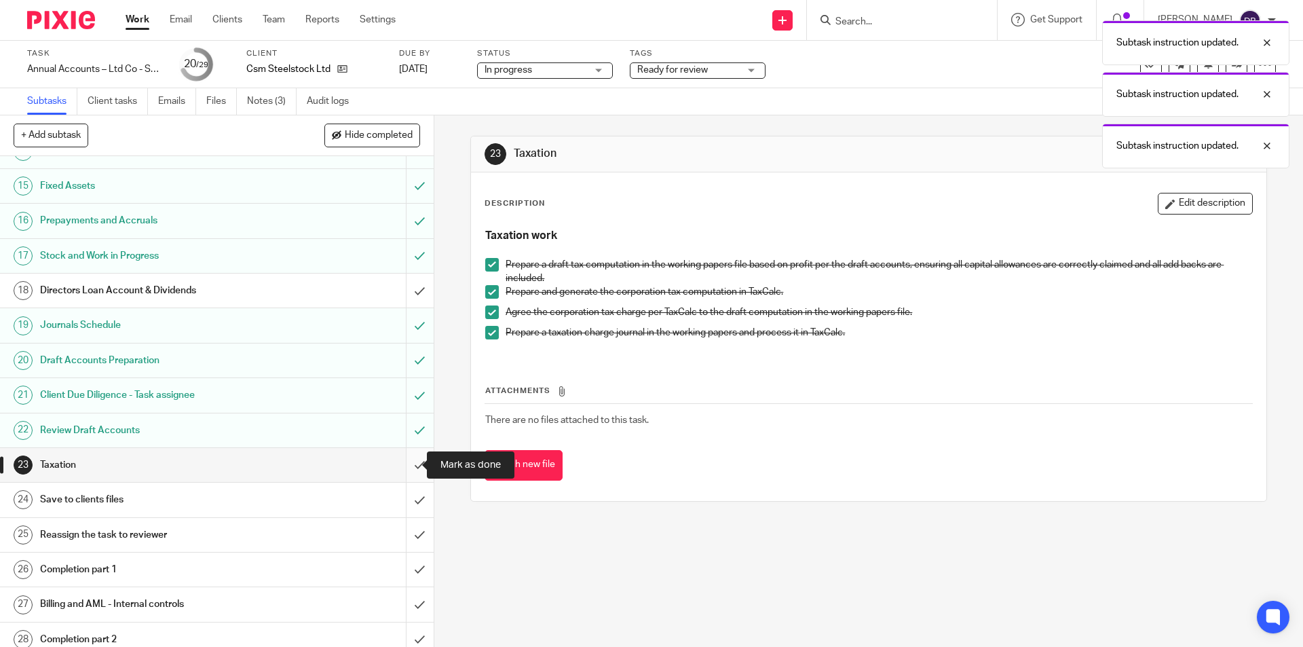
click at [405, 460] on input "submit" at bounding box center [216, 465] width 433 height 34
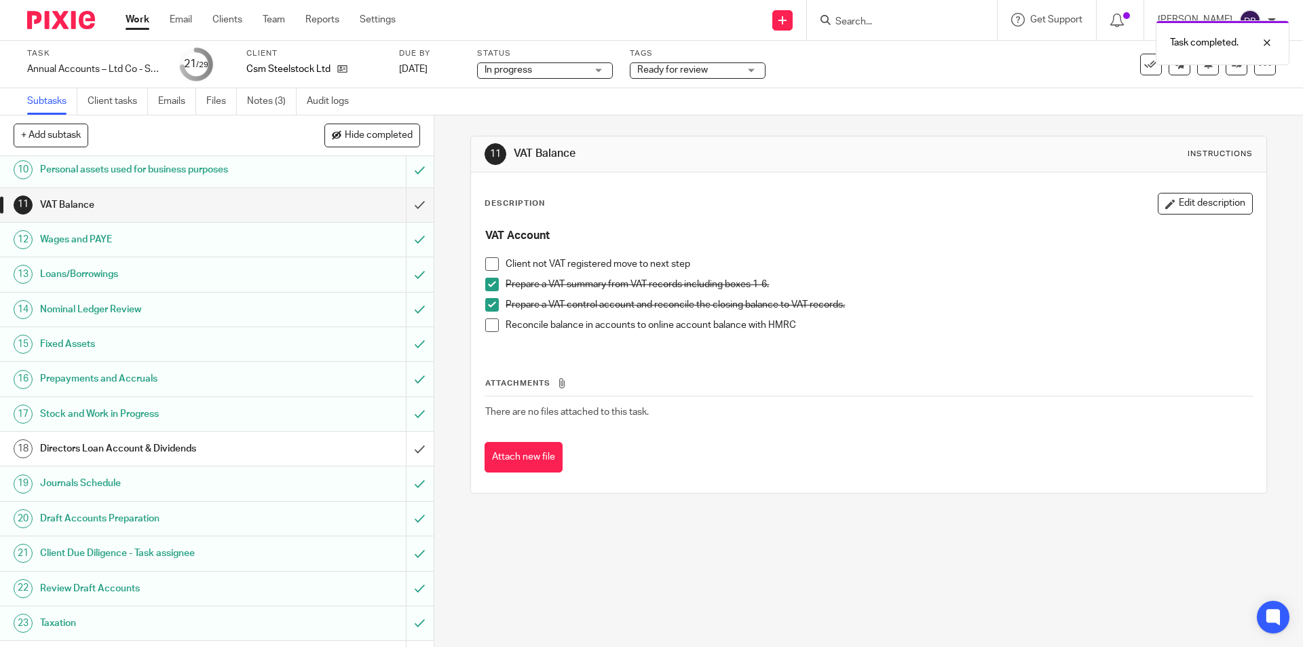
scroll to position [452, 0]
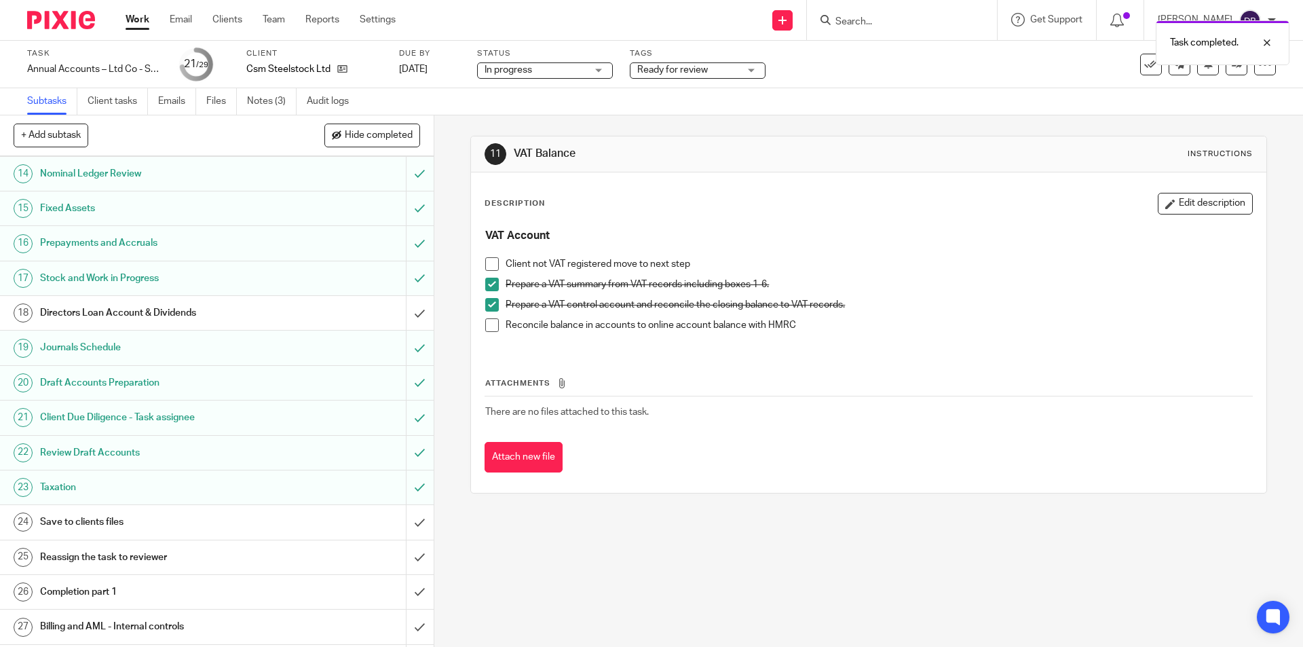
click at [326, 519] on div "Save to clients files" at bounding box center [216, 522] width 352 height 20
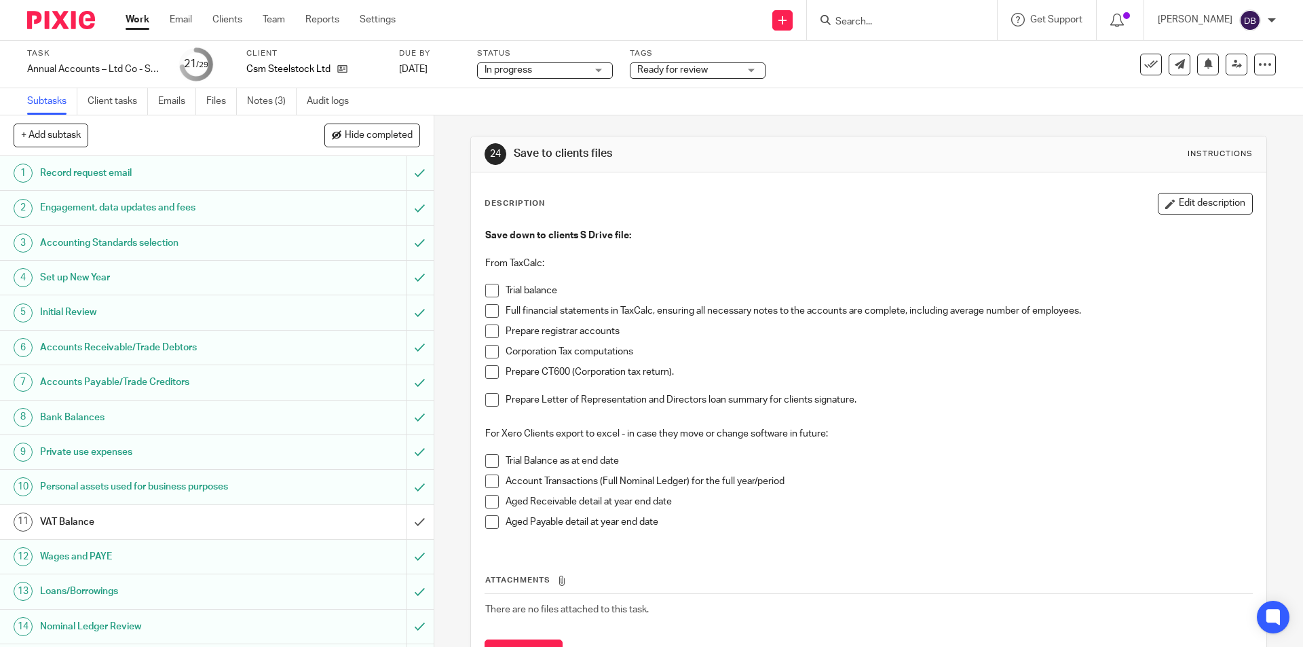
click at [490, 294] on span at bounding box center [492, 291] width 14 height 14
click at [488, 313] on span at bounding box center [492, 311] width 14 height 14
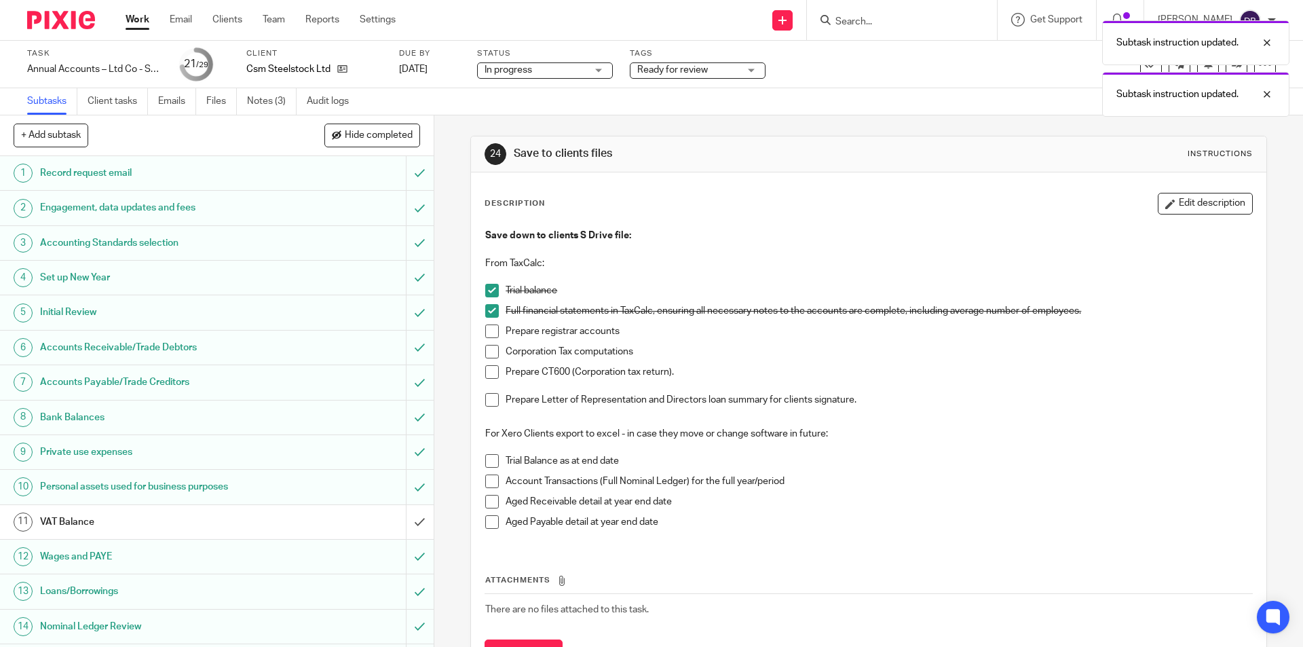
click at [488, 332] on span at bounding box center [492, 331] width 14 height 14
click at [488, 352] on span at bounding box center [492, 352] width 14 height 14
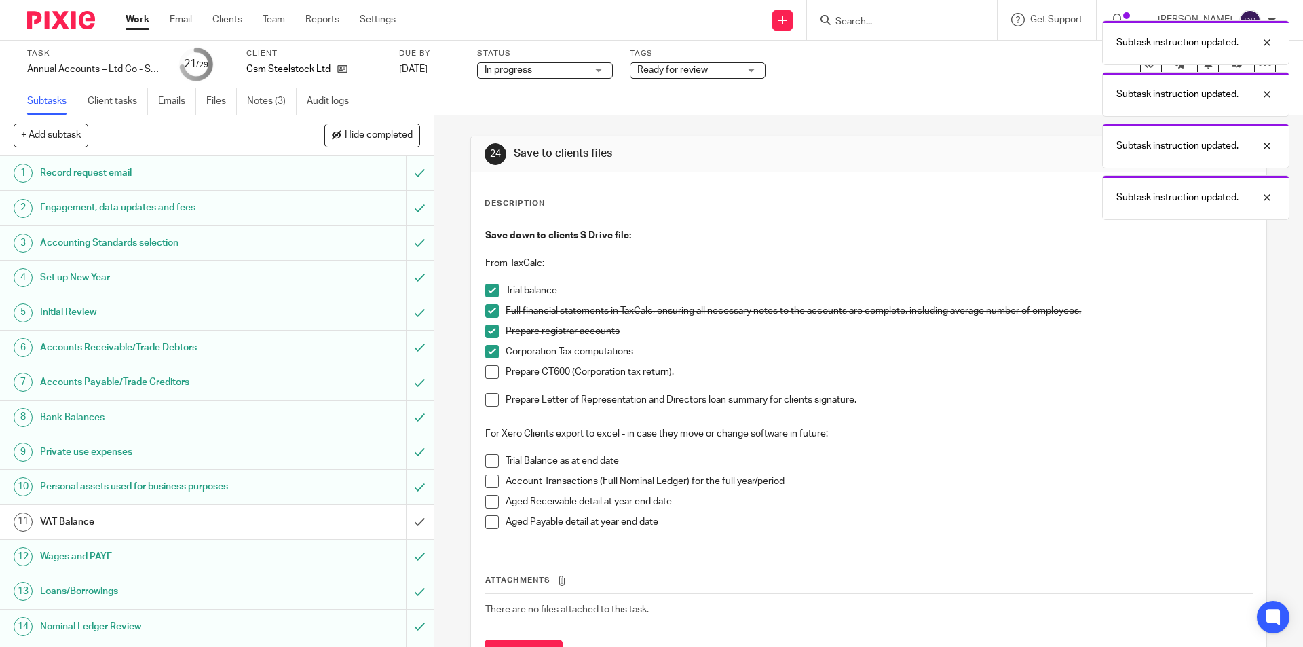
click at [488, 366] on span at bounding box center [492, 372] width 14 height 14
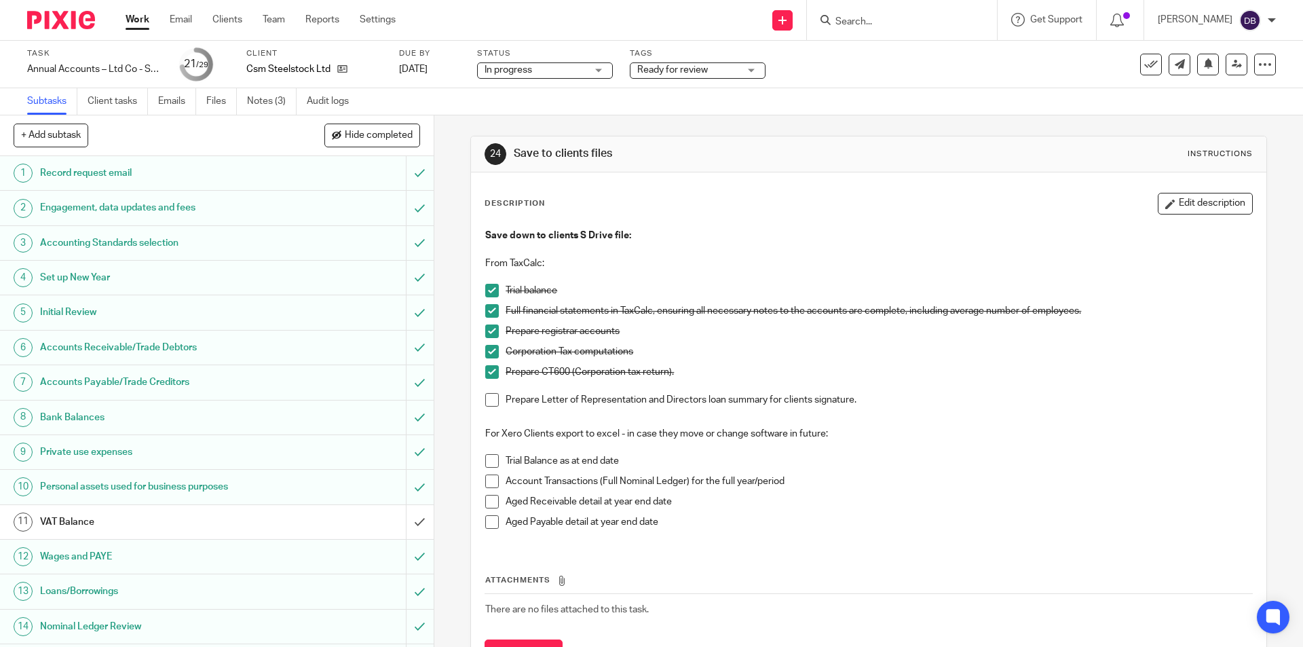
click at [490, 393] on span at bounding box center [492, 400] width 14 height 14
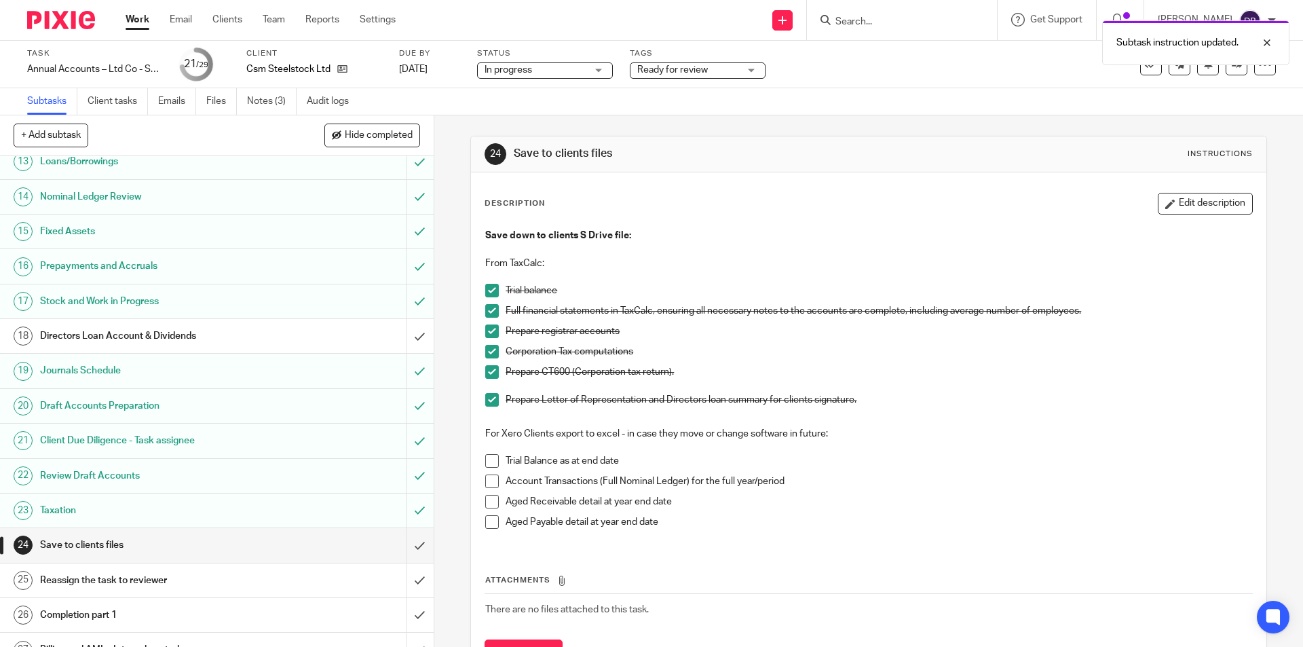
scroll to position [520, 0]
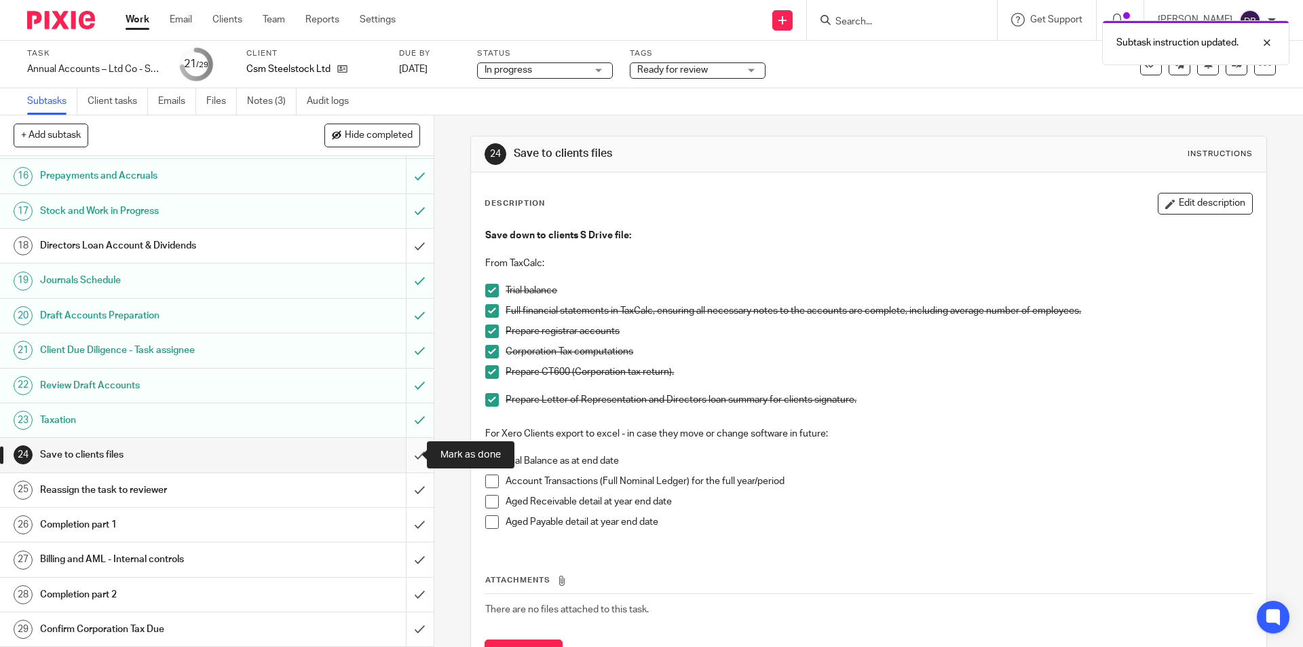
click at [406, 455] on input "submit" at bounding box center [216, 455] width 433 height 34
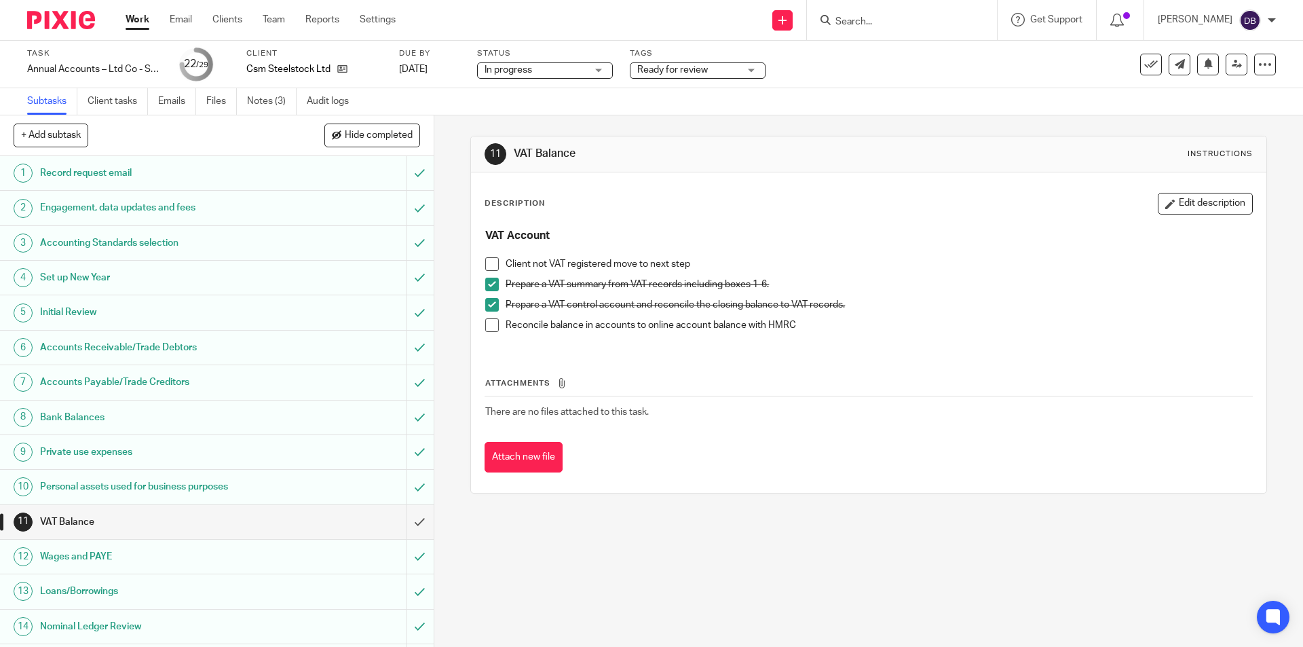
click at [587, 18] on div "Send new email Create task Add client Request signature Get Support Contact via…" at bounding box center [859, 20] width 887 height 40
click at [485, 328] on span at bounding box center [492, 325] width 14 height 14
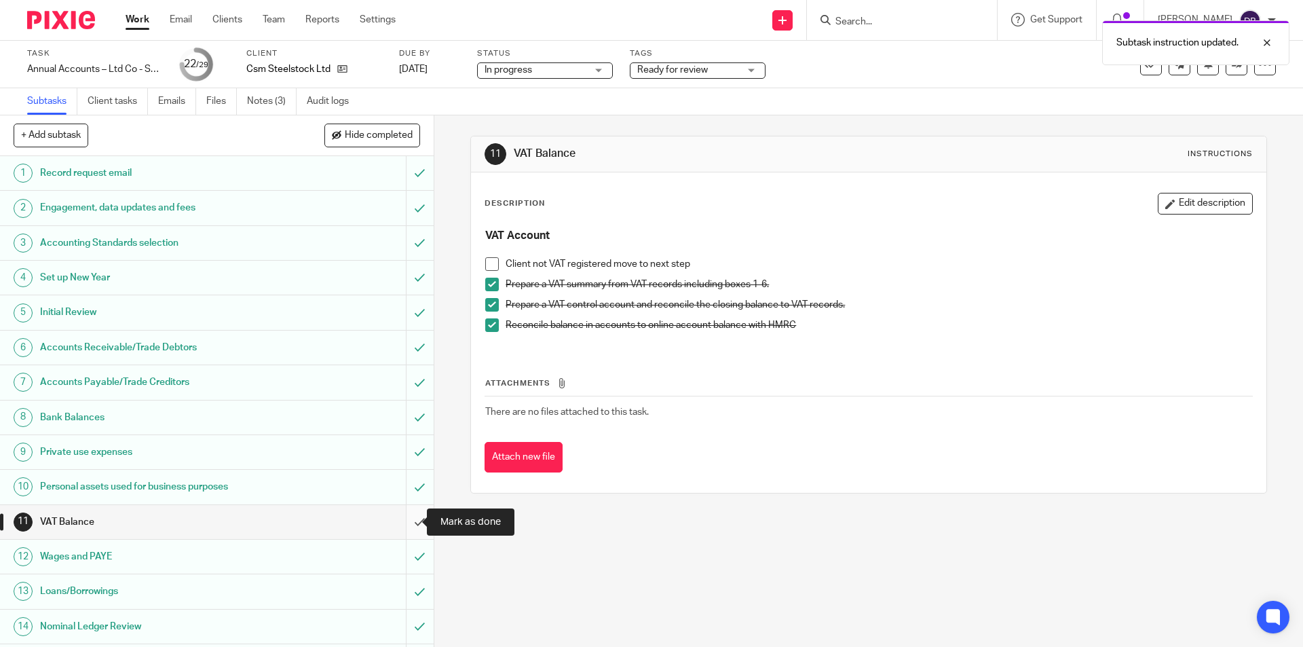
click at [404, 520] on input "submit" at bounding box center [216, 522] width 433 height 34
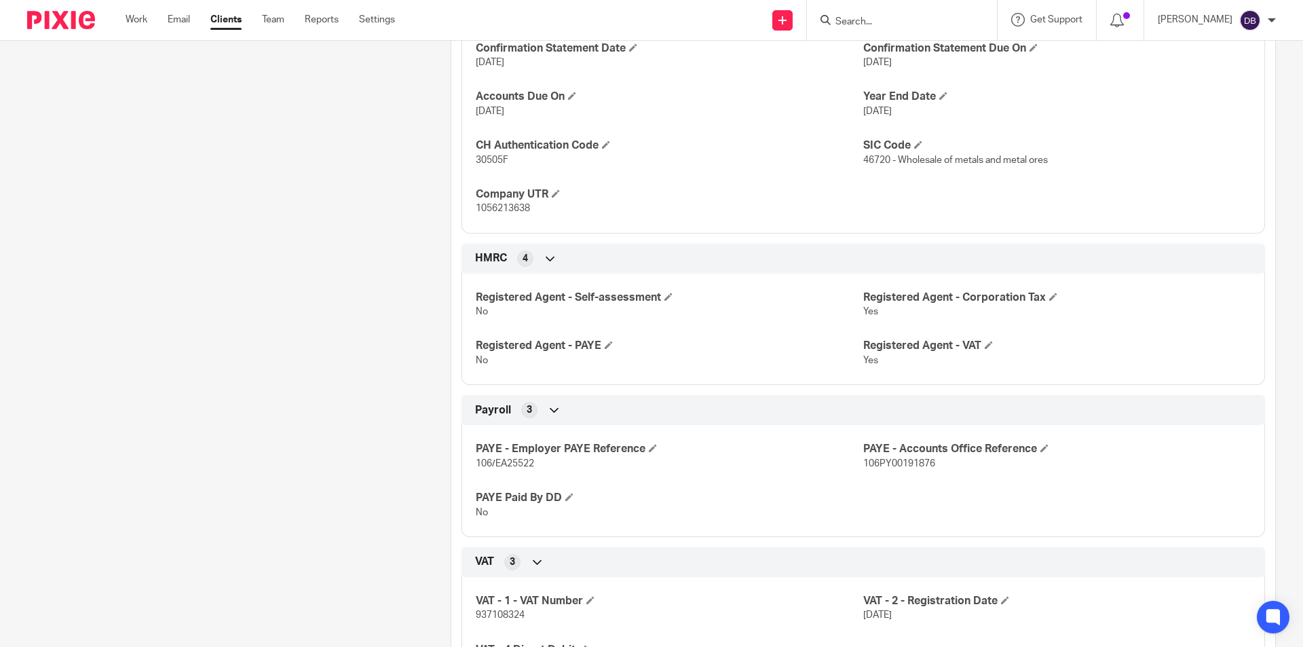
scroll to position [1040, 0]
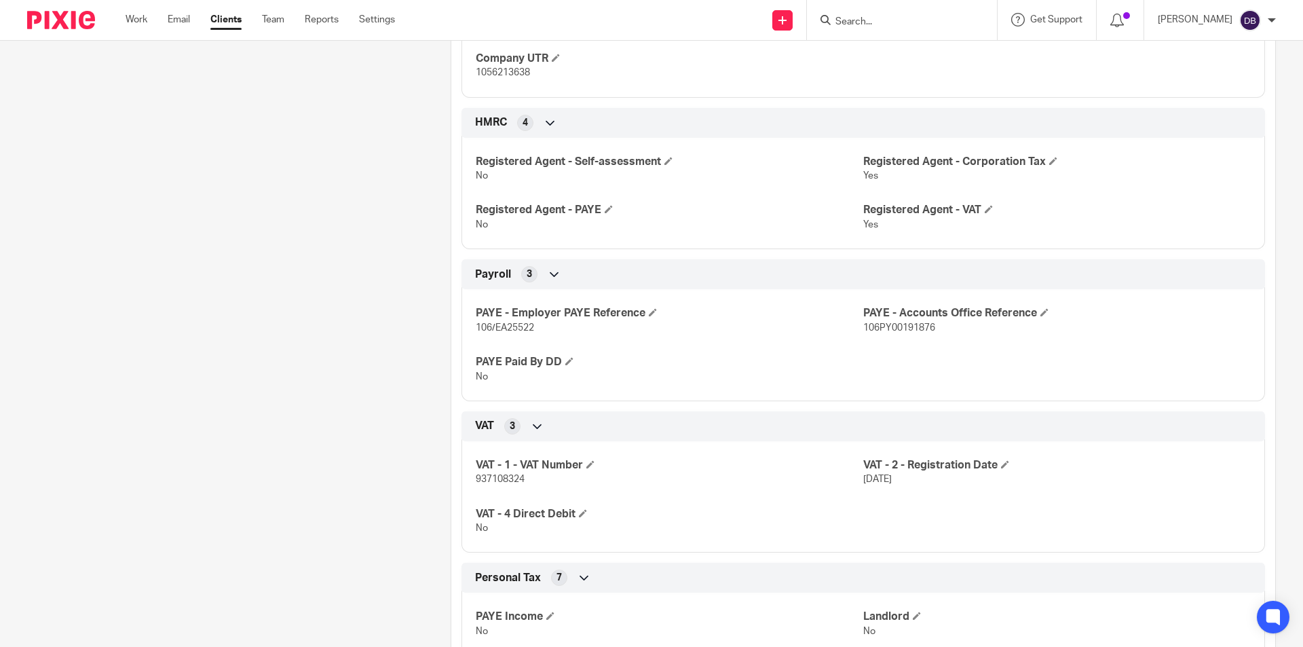
click at [520, 478] on span "937108324" at bounding box center [500, 478] width 49 height 9
click at [516, 478] on span "937108324" at bounding box center [500, 478] width 49 height 9
copy span "937108324"
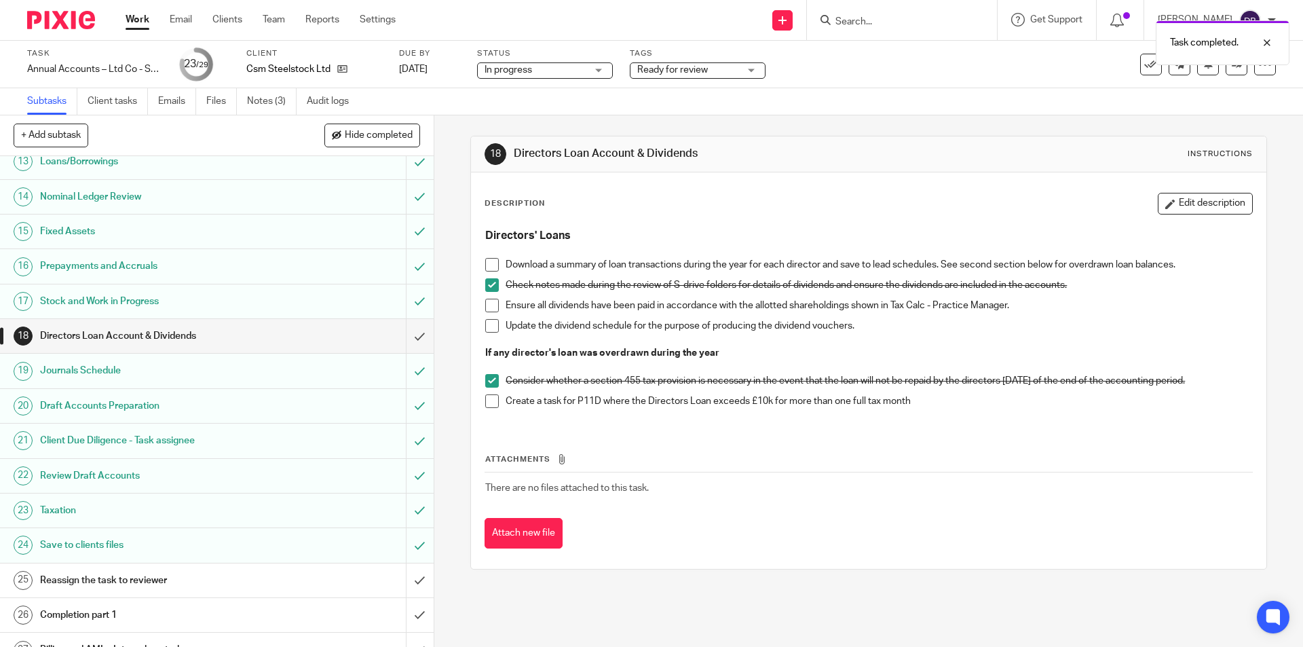
scroll to position [520, 0]
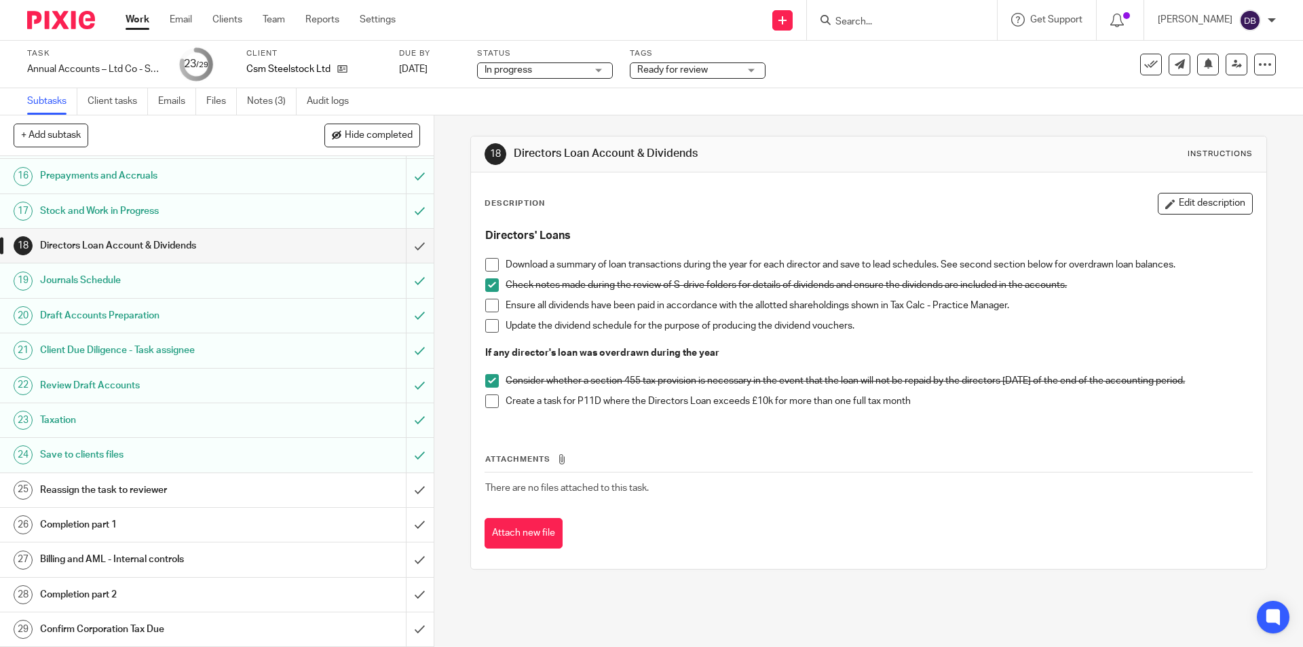
click at [729, 71] on span "Ready for review" at bounding box center [688, 70] width 102 height 14
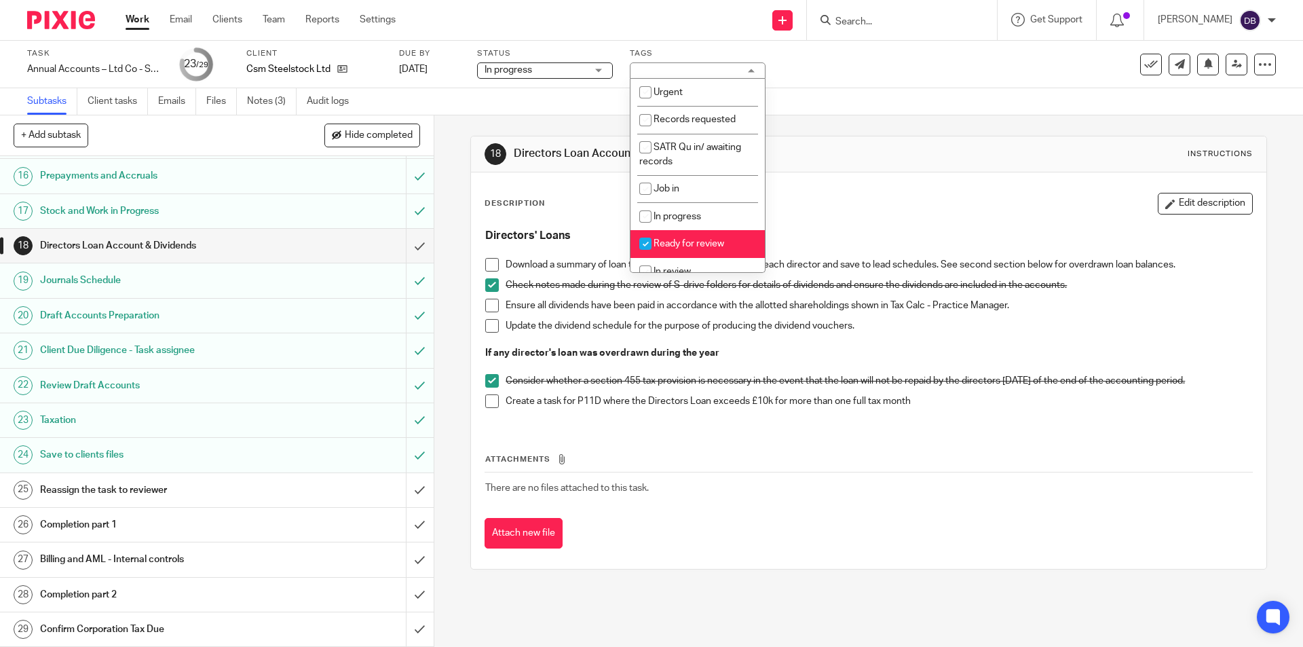
click at [849, 60] on div "Task Annual Accounts – Ltd Co - Software Save Annual Accounts – Ltd Co - Softwa…" at bounding box center [547, 64] width 1040 height 33
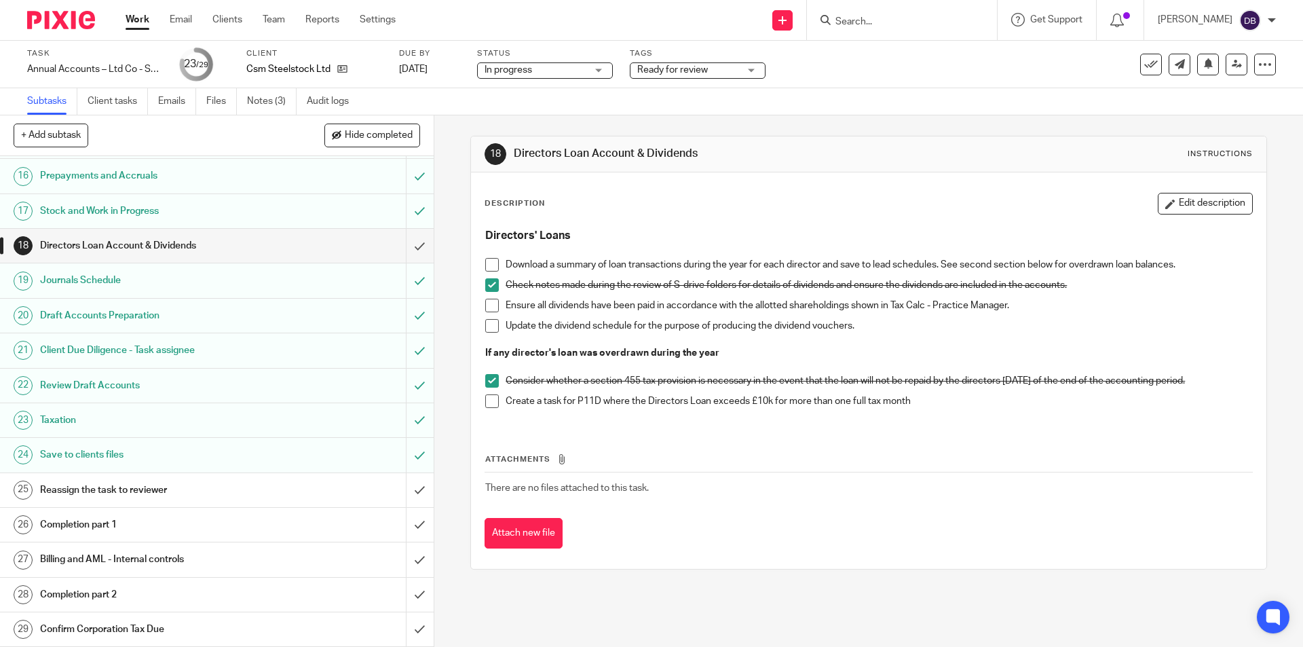
click at [306, 488] on div "Reassign the task to reviewer" at bounding box center [216, 490] width 352 height 20
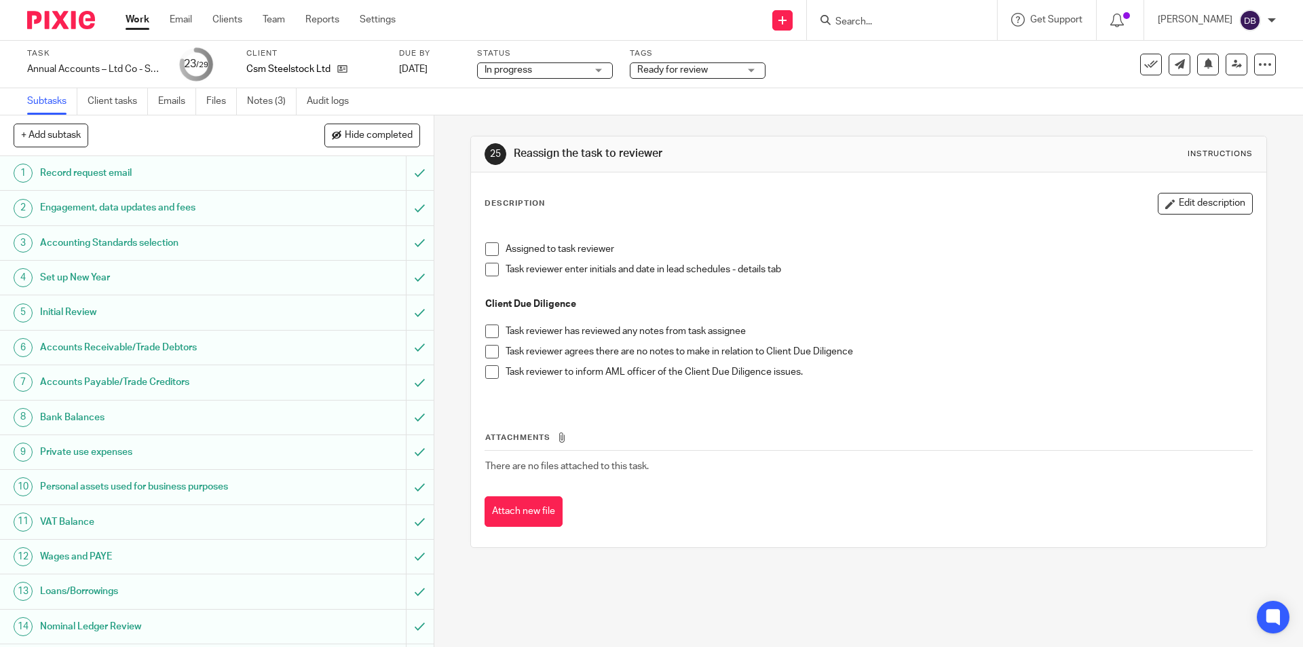
click at [488, 247] on span at bounding box center [492, 249] width 14 height 14
click at [1231, 60] on icon at bounding box center [1236, 64] width 10 height 10
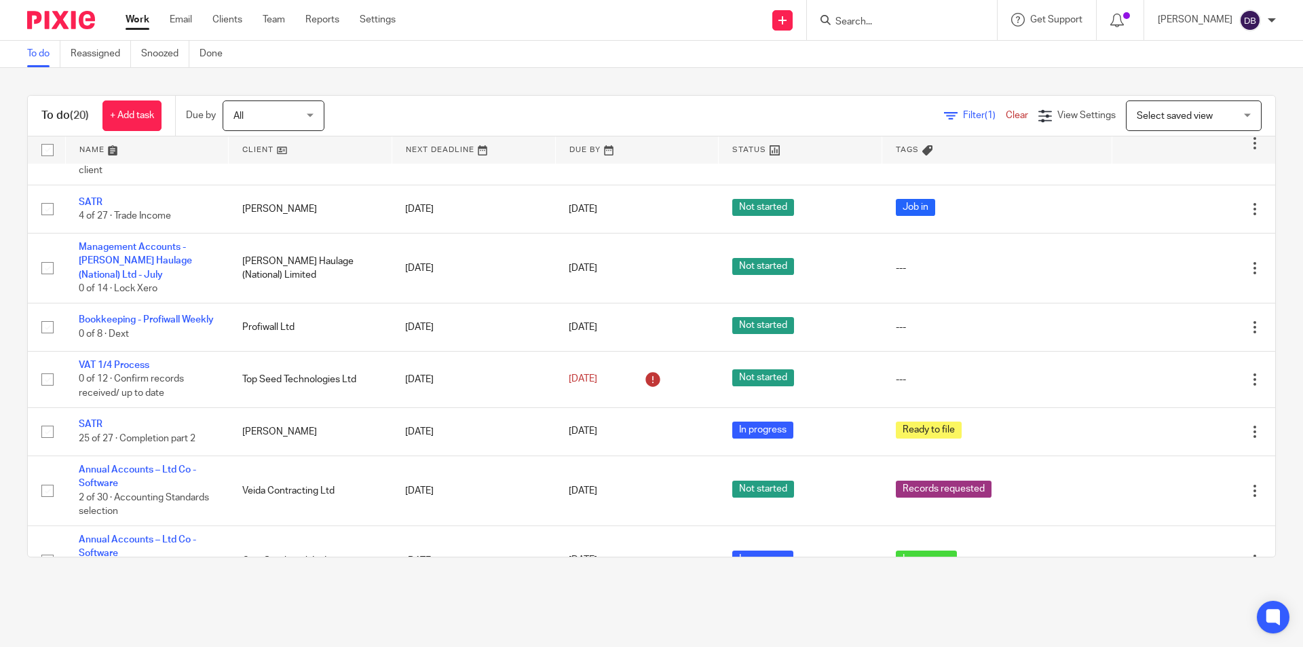
scroll to position [796, 0]
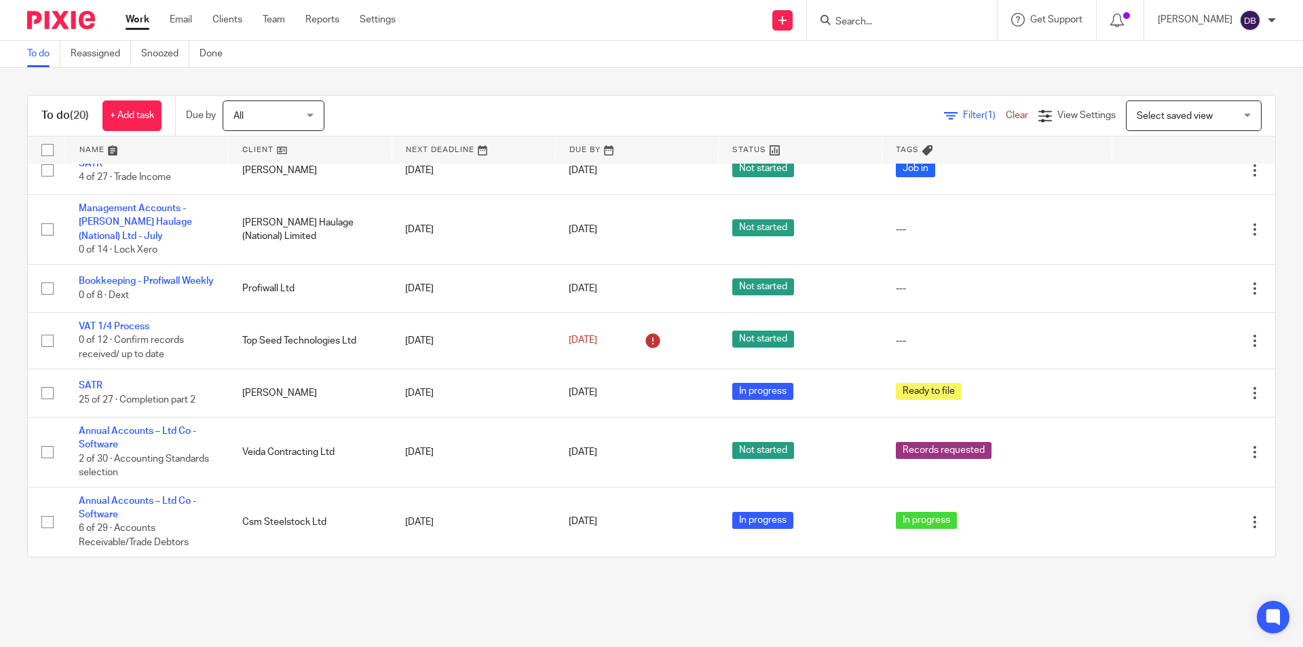
click at [134, 17] on link "Work" at bounding box center [138, 20] width 24 height 14
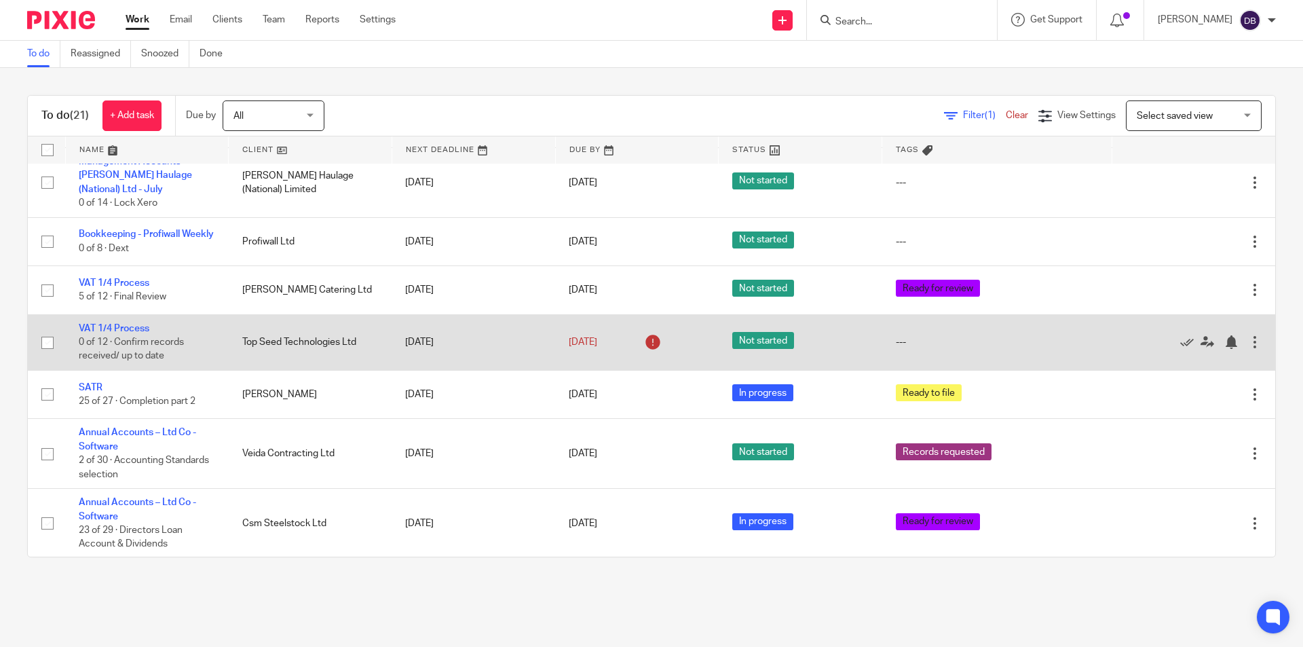
scroll to position [845, 0]
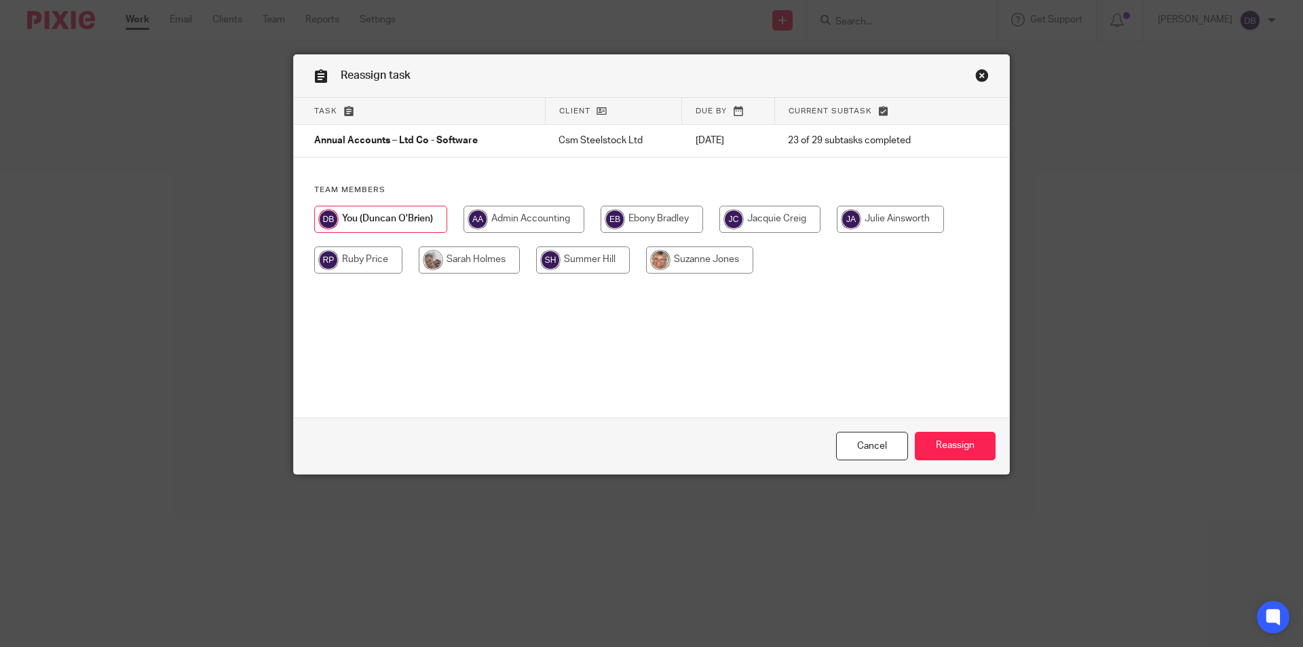
click at [699, 258] on input "radio" at bounding box center [699, 259] width 107 height 27
radio input "true"
click at [941, 441] on input "Reassign" at bounding box center [954, 445] width 81 height 29
